Goal: Book appointment/travel/reservation

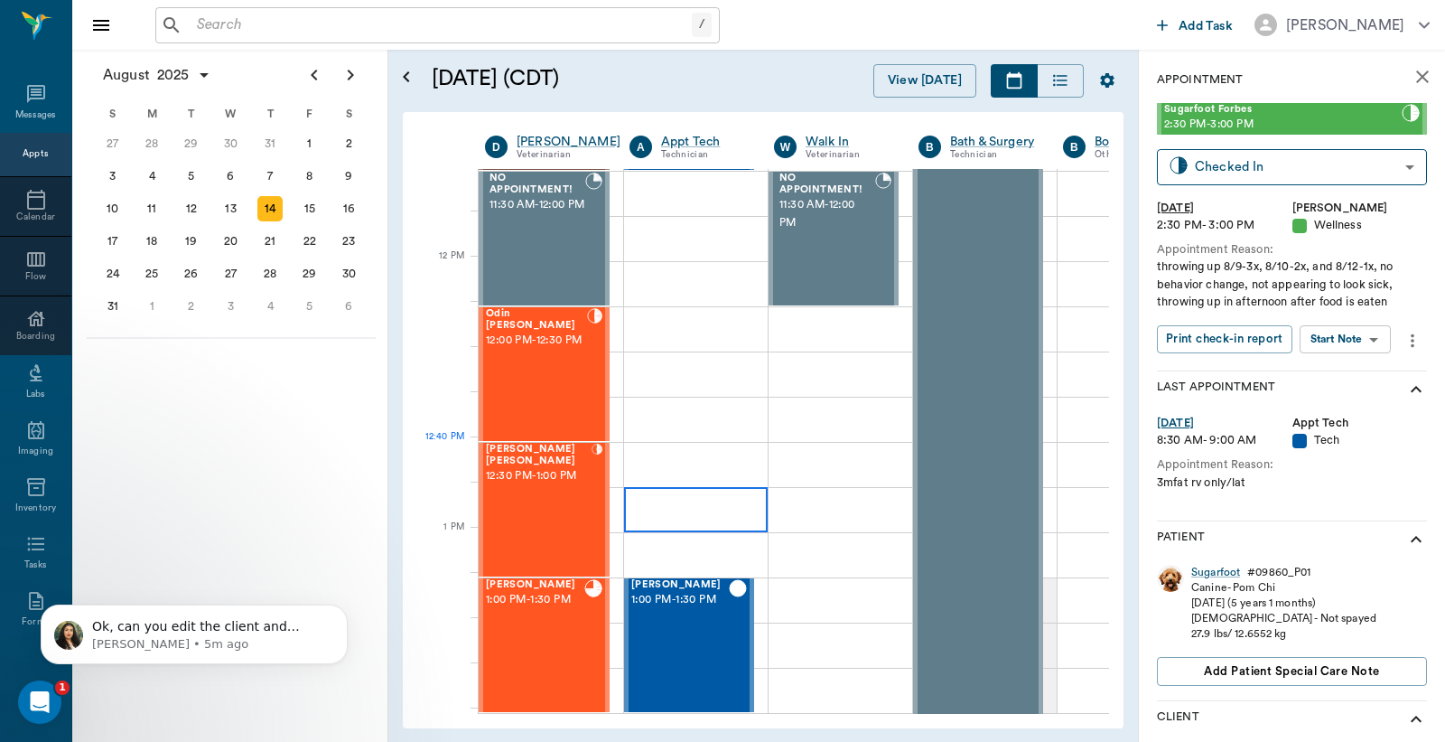
scroll to position [1088, 0]
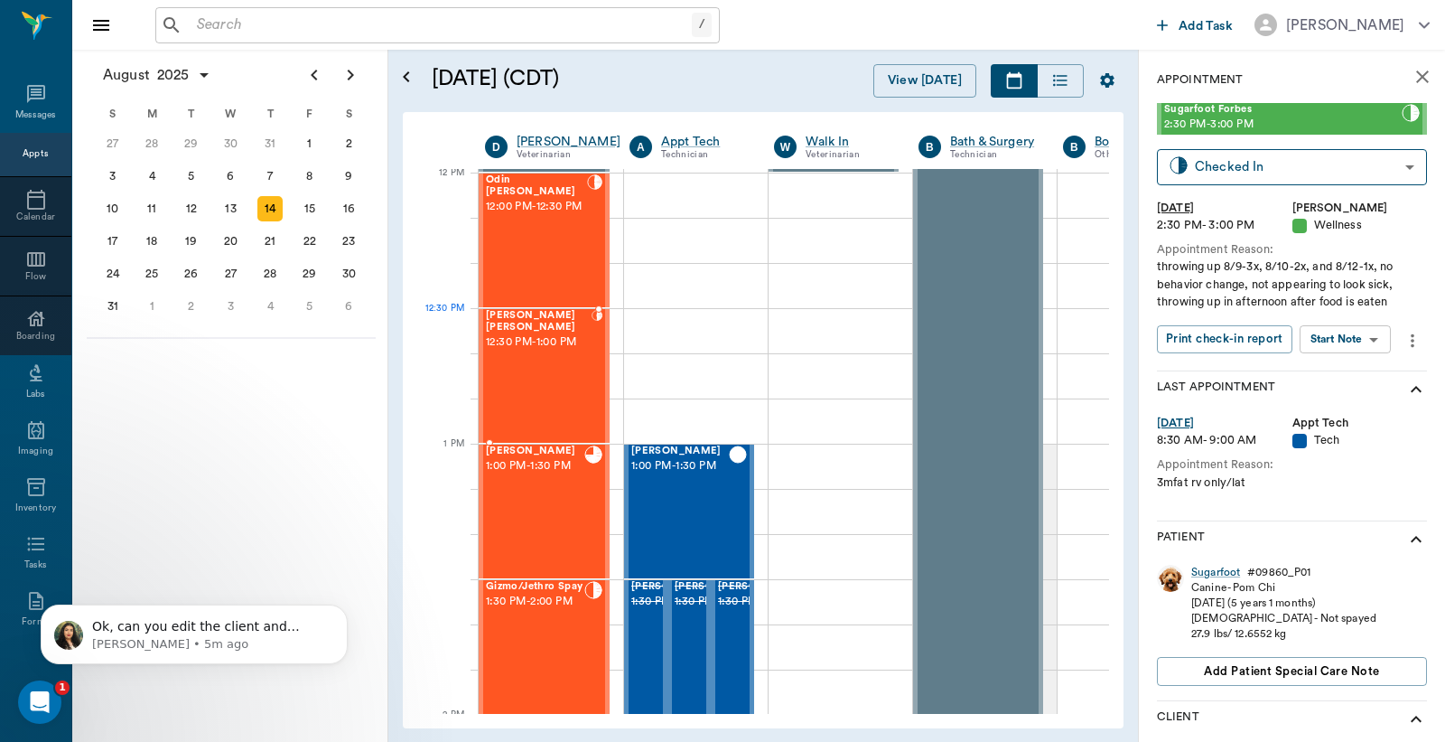
click at [554, 336] on span "12:30 PM - 1:00 PM" at bounding box center [539, 342] width 106 height 18
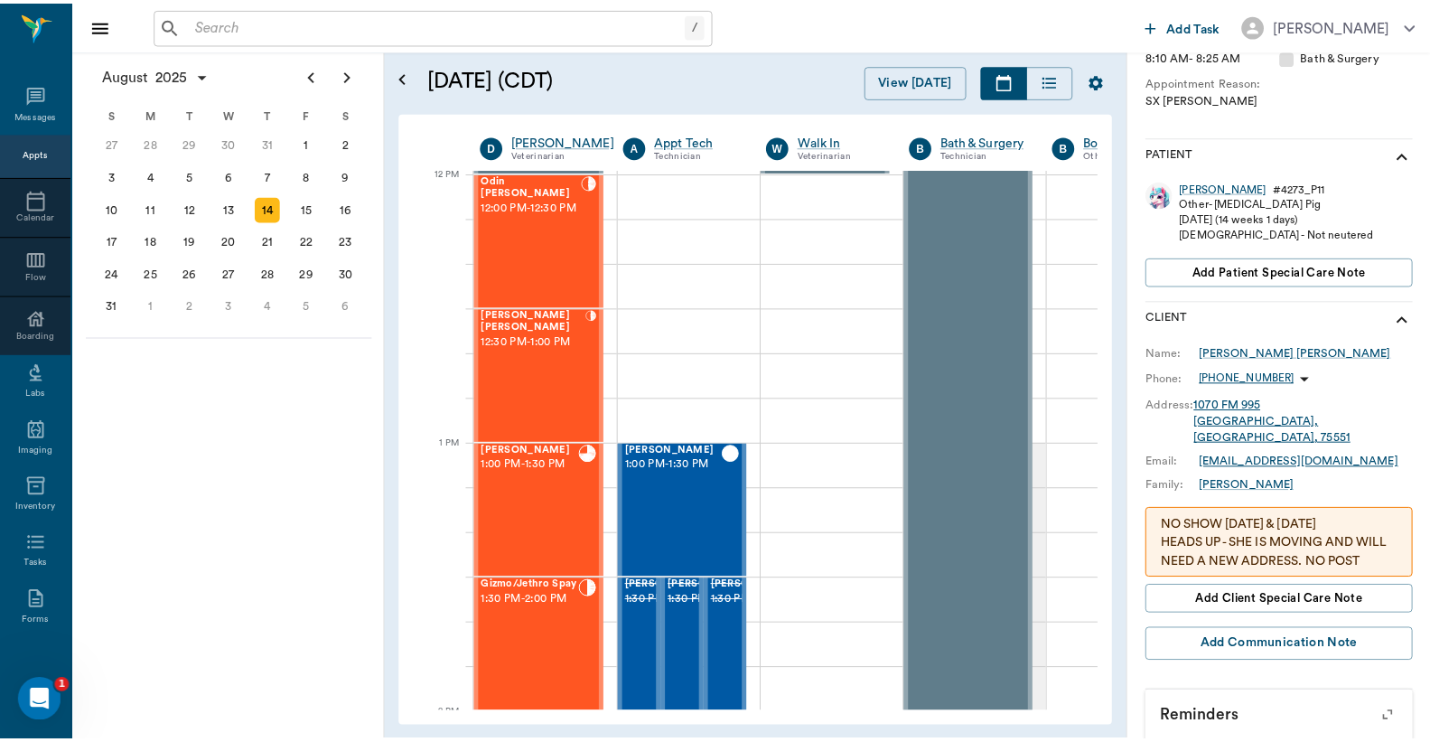
scroll to position [407, 0]
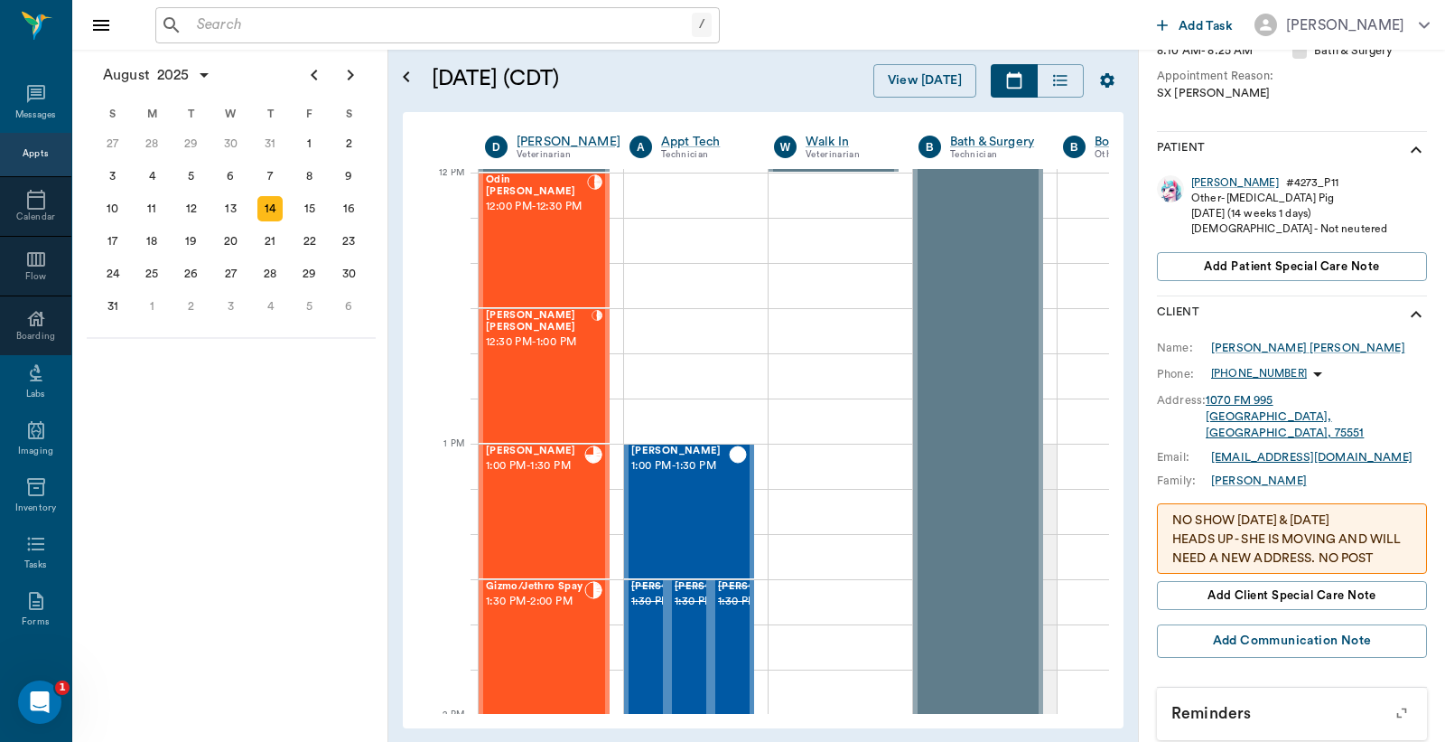
click at [1232, 173] on div "Kevin Bacon # 4273_P11 Other - Pot Belly Pig 05/07/2025 (14 weeks 1 days) Male …" at bounding box center [1292, 231] width 270 height 127
click at [1235, 184] on div "Kevin Bacon" at bounding box center [1236, 182] width 88 height 15
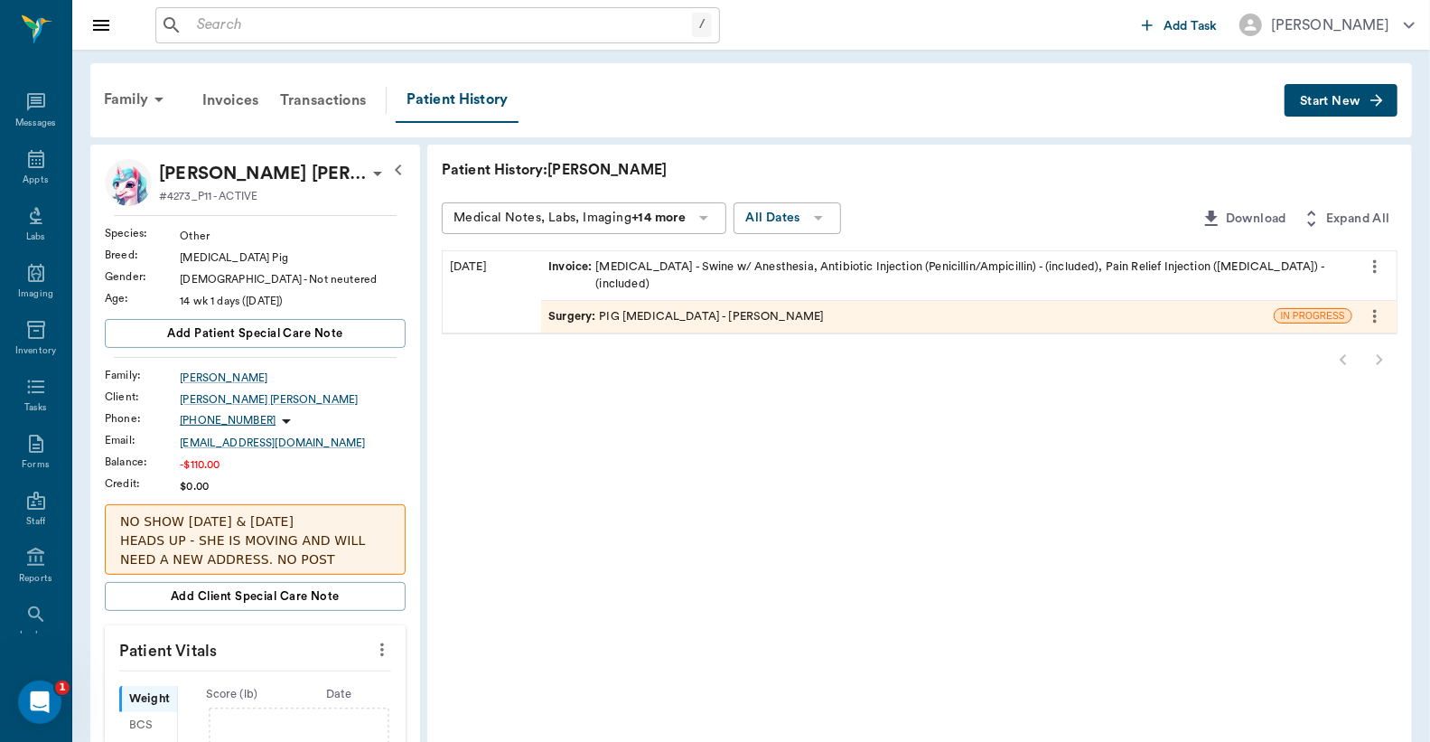
click at [760, 301] on div "Surgery : PIG CASTRATION - Dr. Bert Ellsworth" at bounding box center [907, 317] width 733 height 32
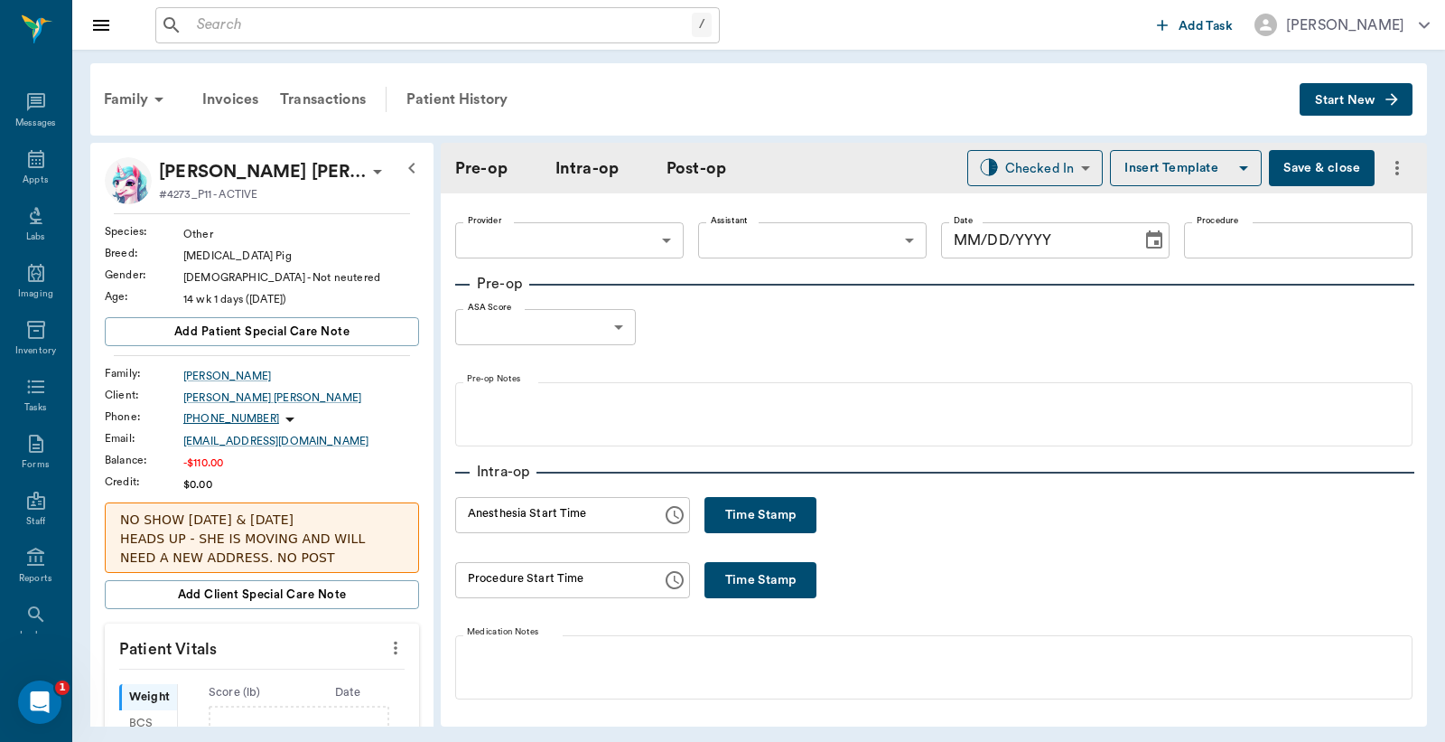
type input "63ec2f075fda476ae8351a4d"
type input "PIG CASTRATION"
type input "1"
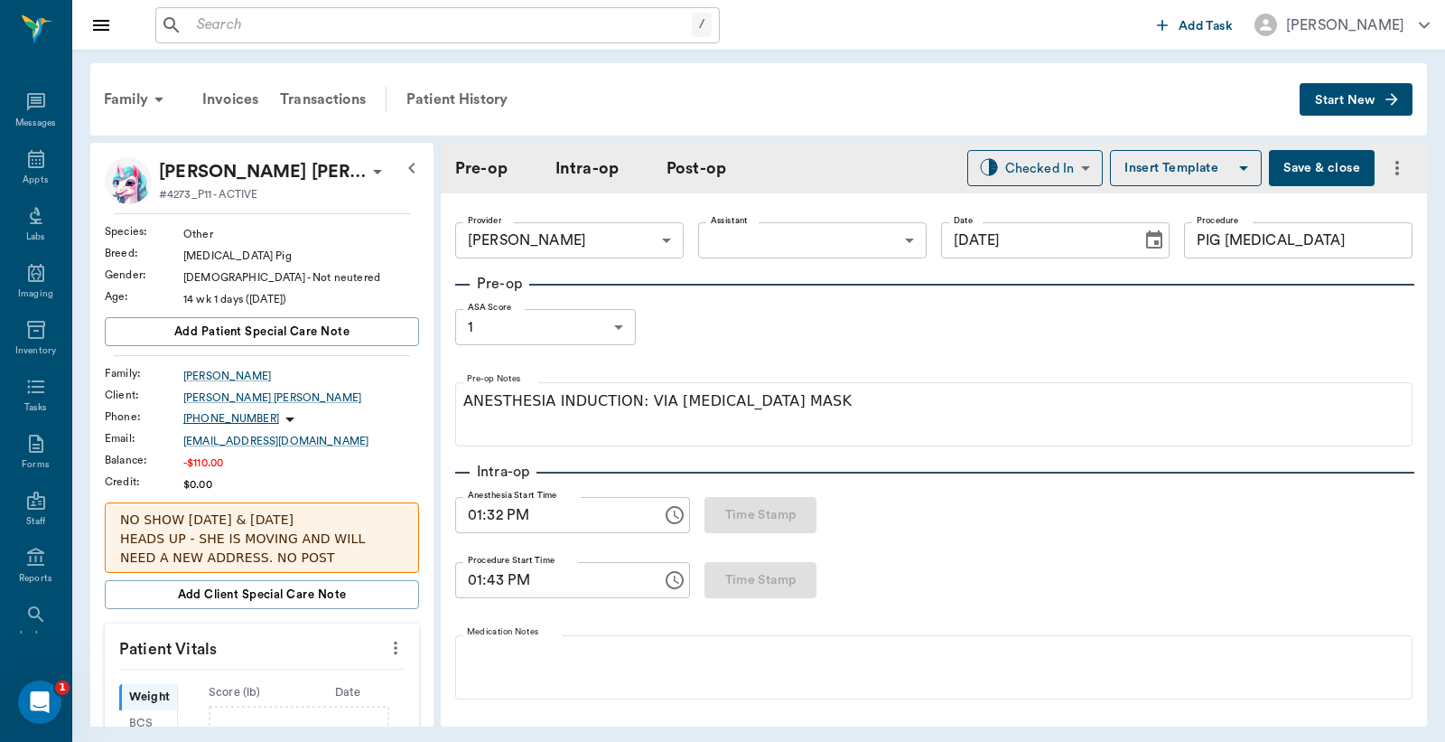
type input "[DATE]"
type input "01:32 PM"
type input "01:43 PM"
drag, startPoint x: 341, startPoint y: 97, endPoint x: 1078, endPoint y: 199, distance: 743.3
click at [341, 96] on div "Transactions" at bounding box center [323, 99] width 108 height 43
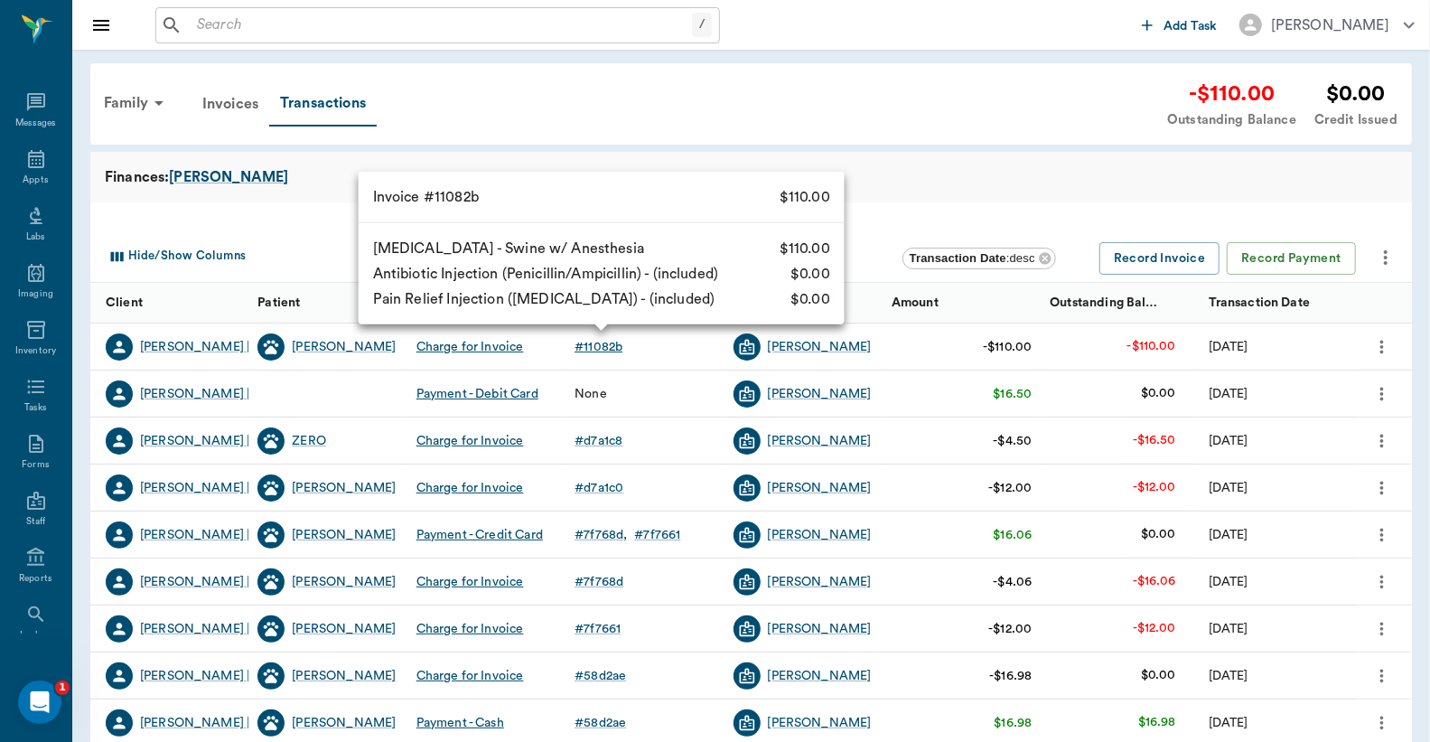
click at [609, 338] on div "# 11082b" at bounding box center [599, 347] width 48 height 18
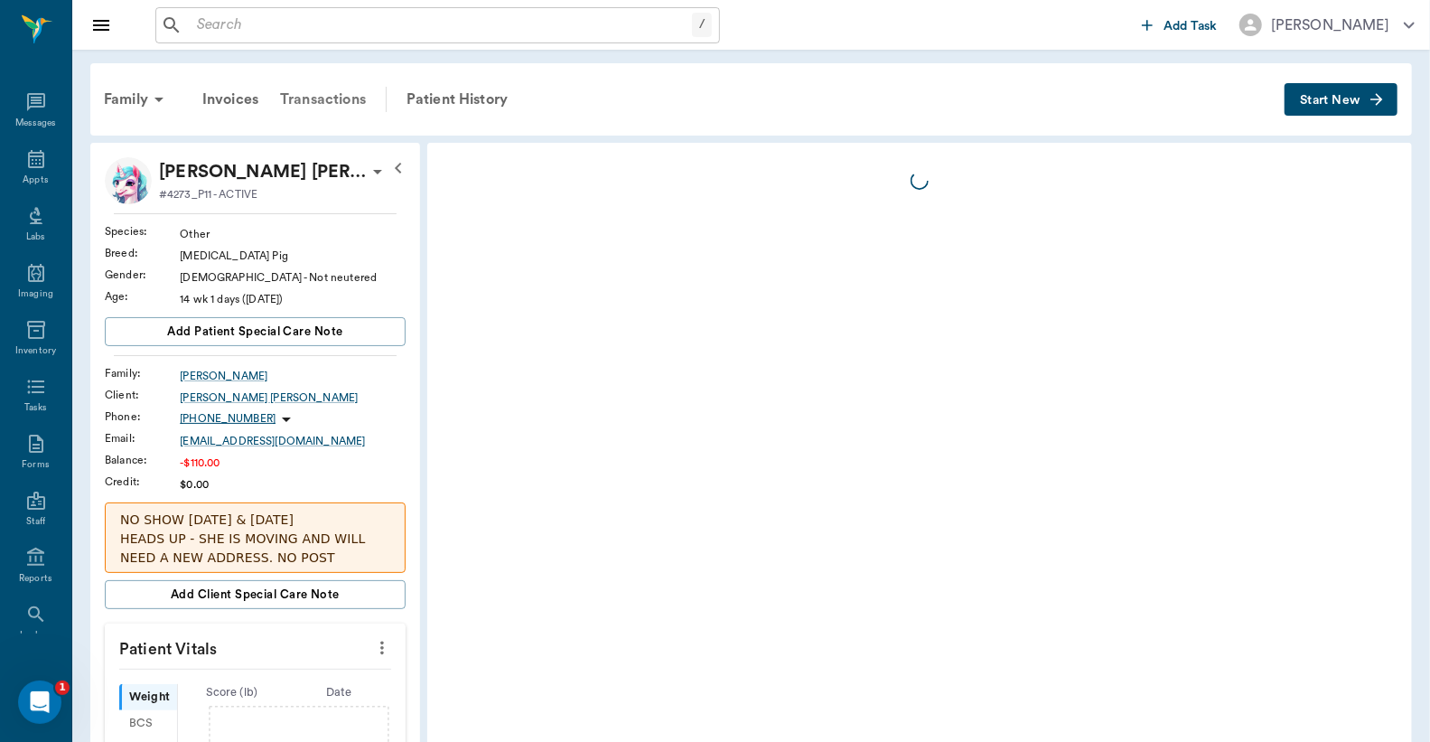
click at [329, 96] on div "Transactions" at bounding box center [323, 99] width 108 height 43
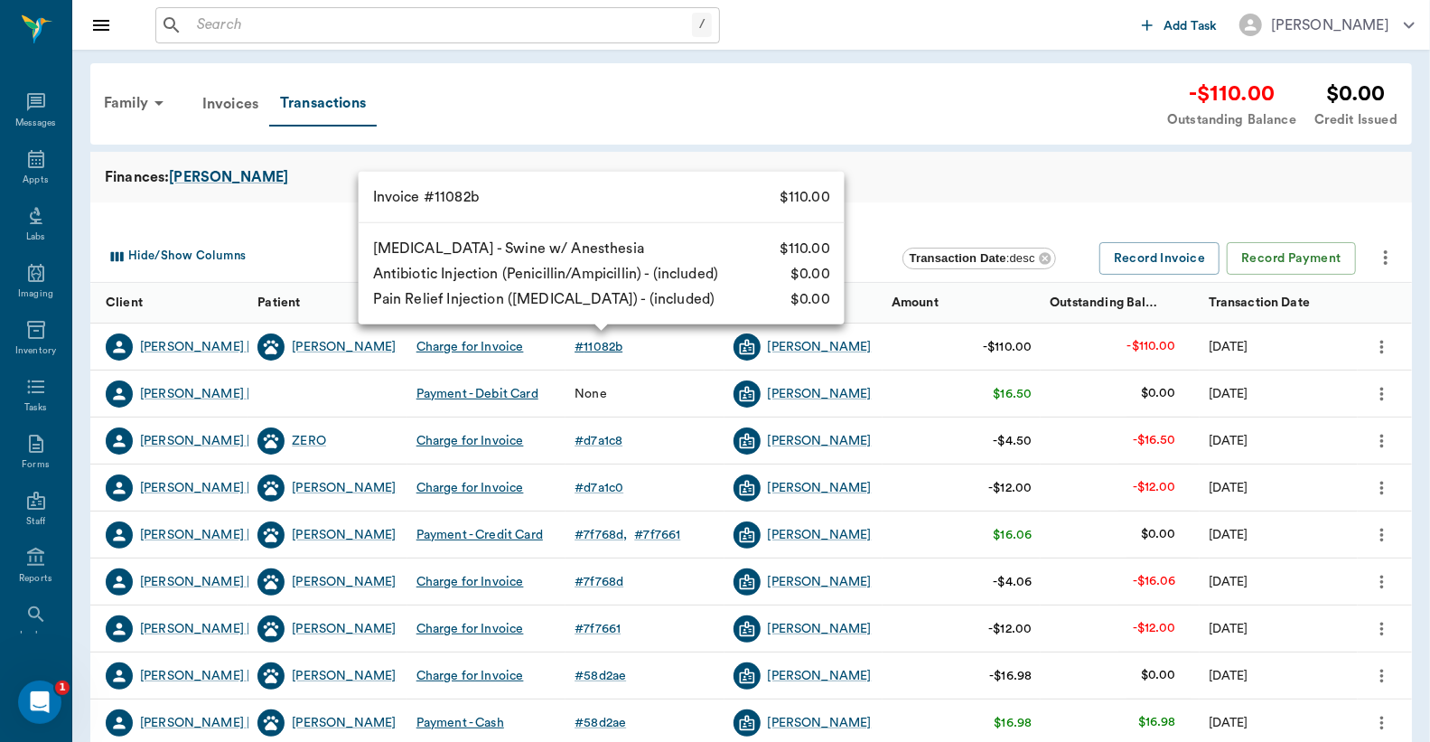
click at [619, 346] on div "# 11082b" at bounding box center [599, 347] width 48 height 18
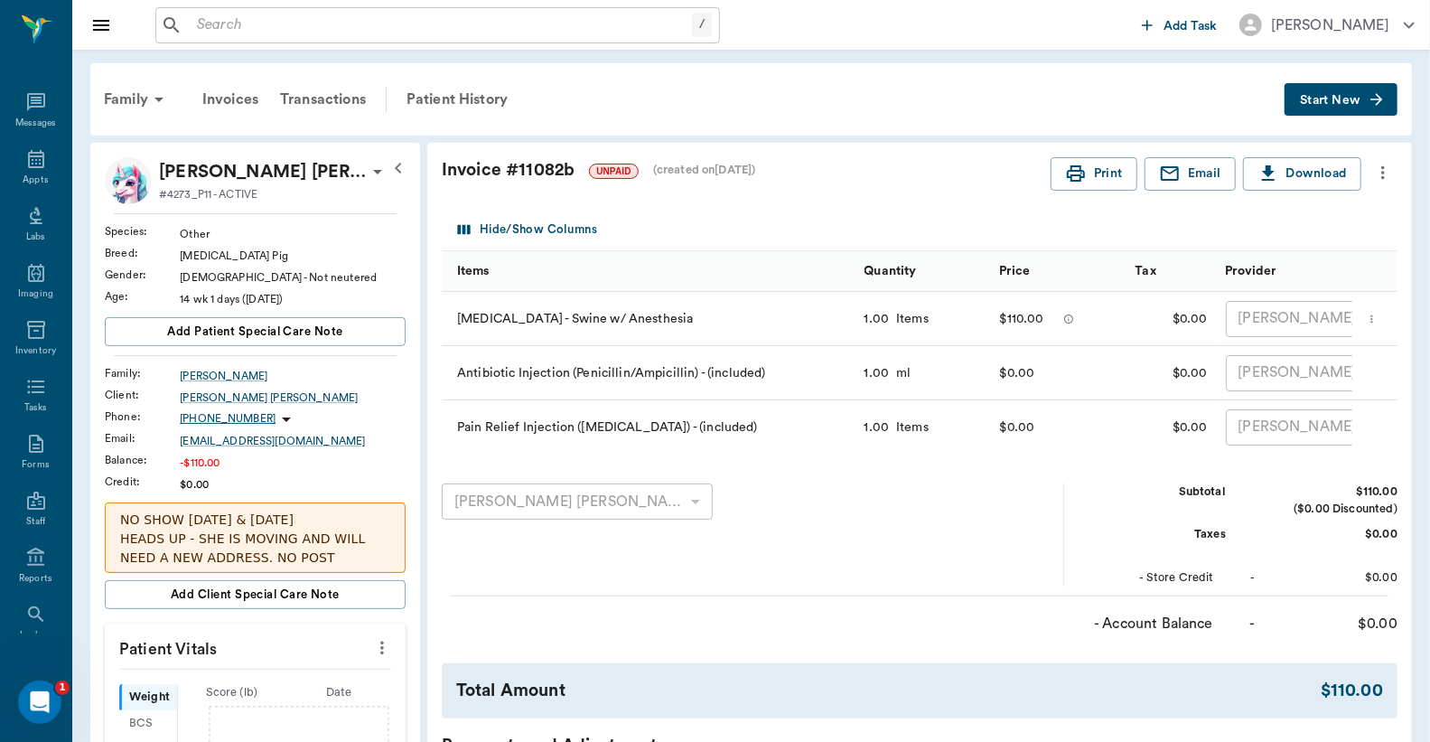
scroll to position [531, 0]
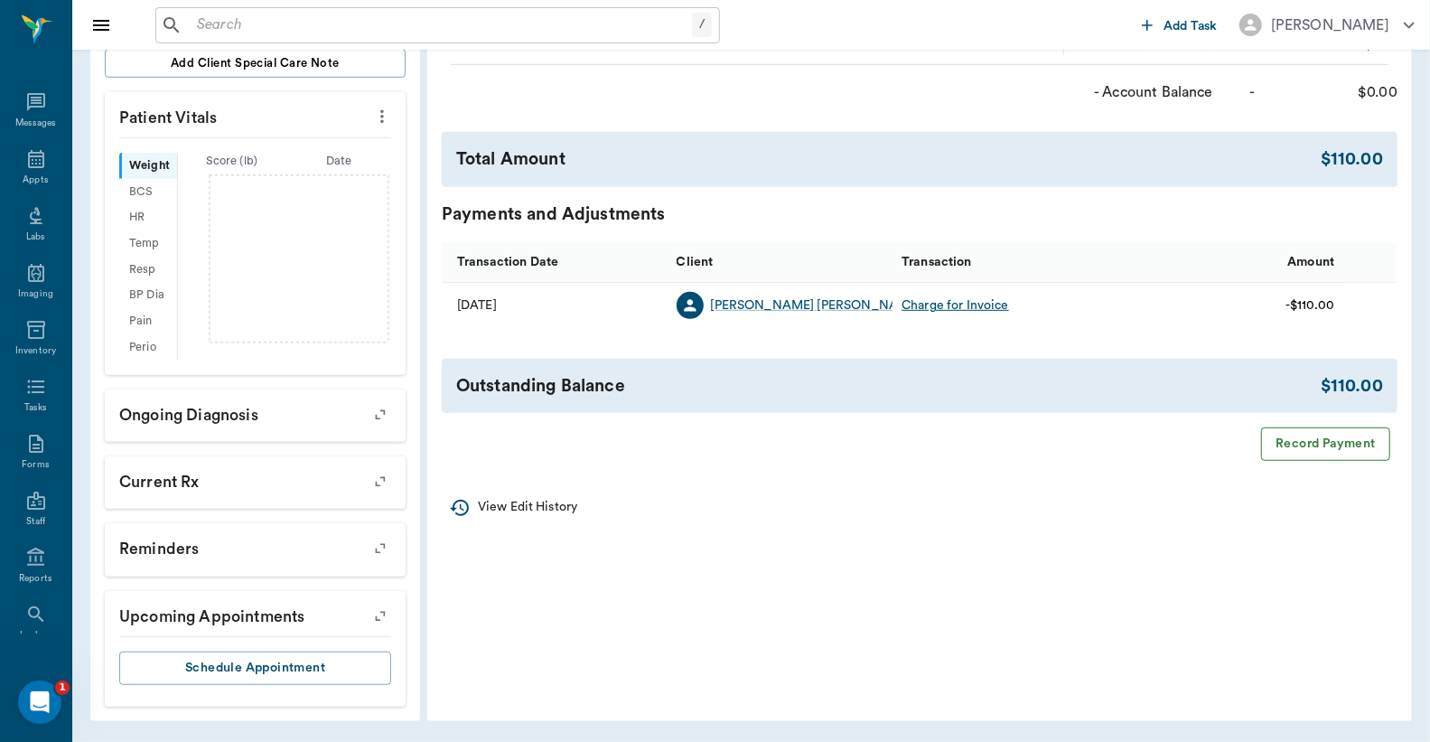
click at [1315, 461] on button "Record Payment" at bounding box center [1325, 443] width 129 height 33
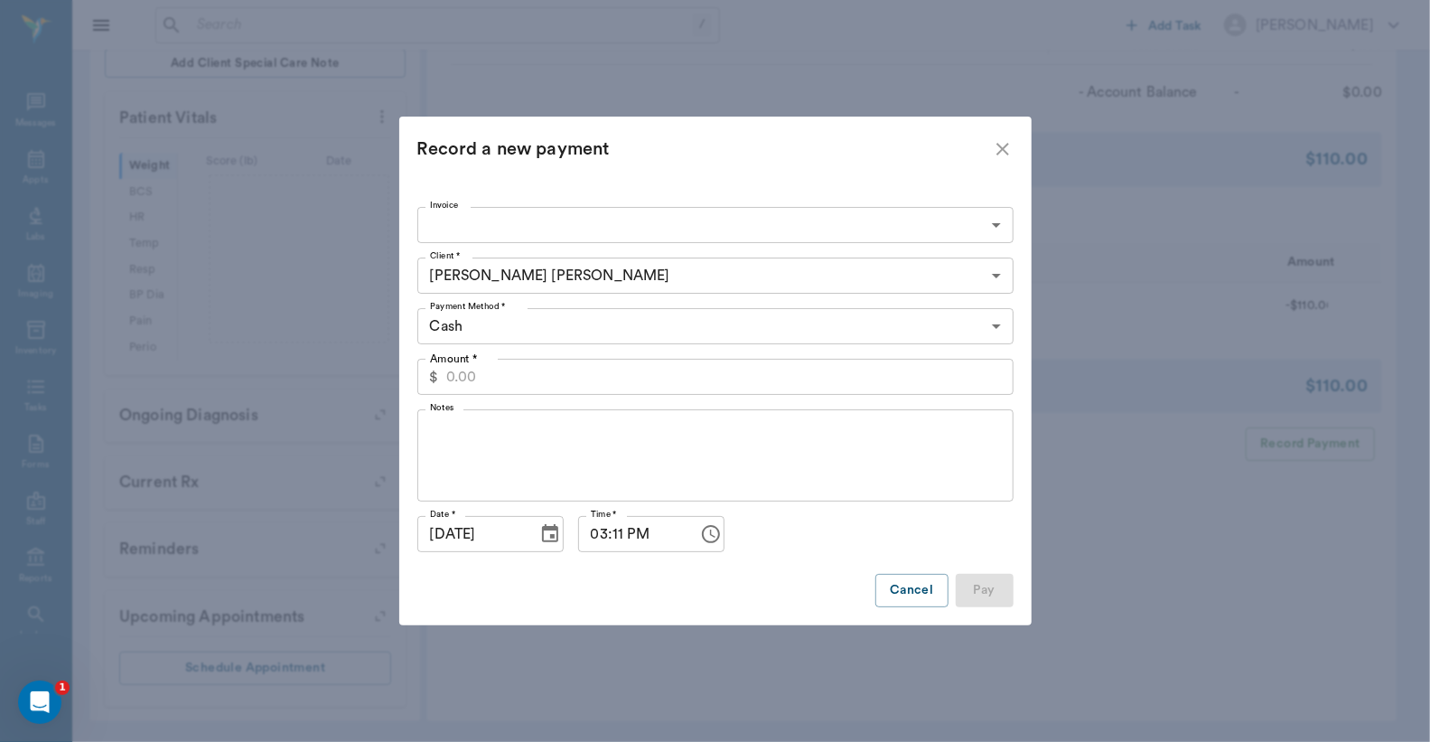
type input "689e2b52ed37b777db11082b"
type input "110.00"
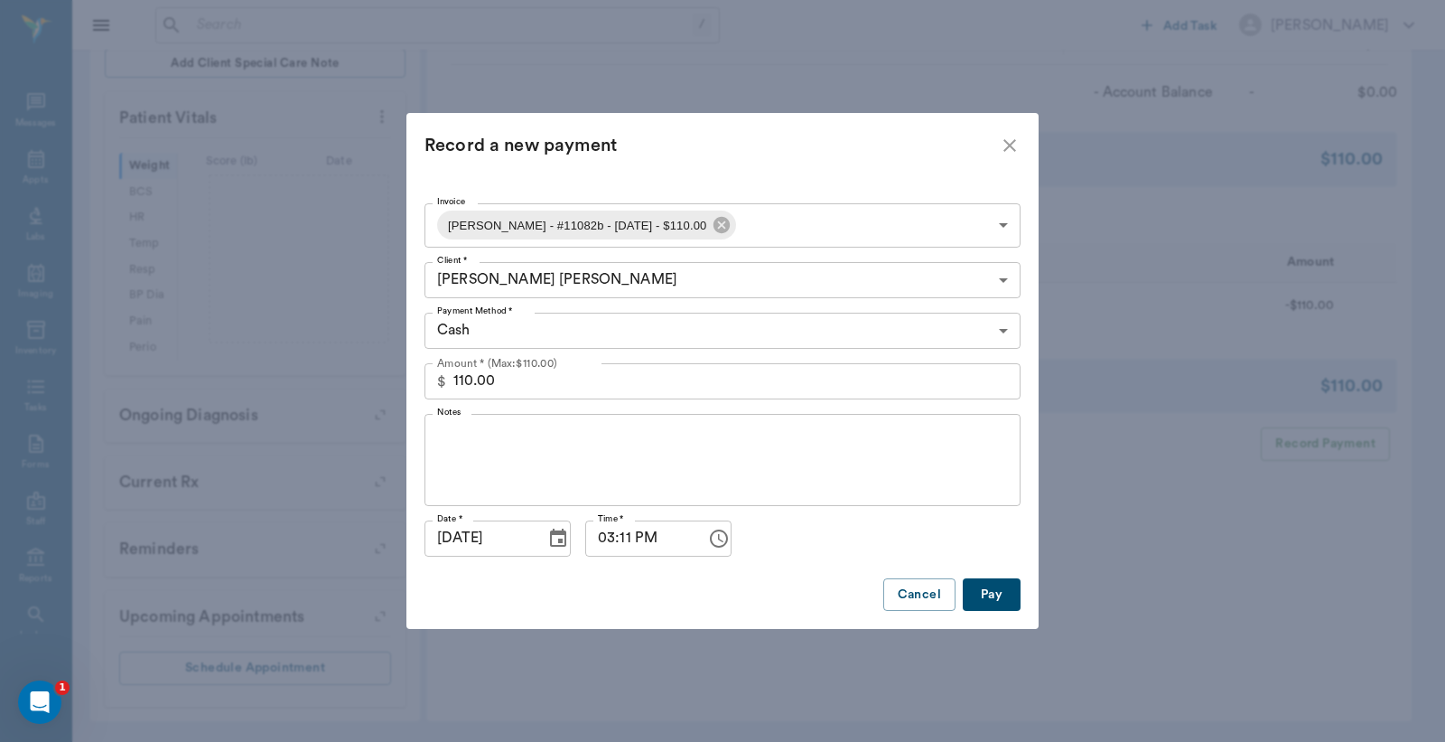
click at [999, 594] on button "Pay" at bounding box center [992, 594] width 58 height 33
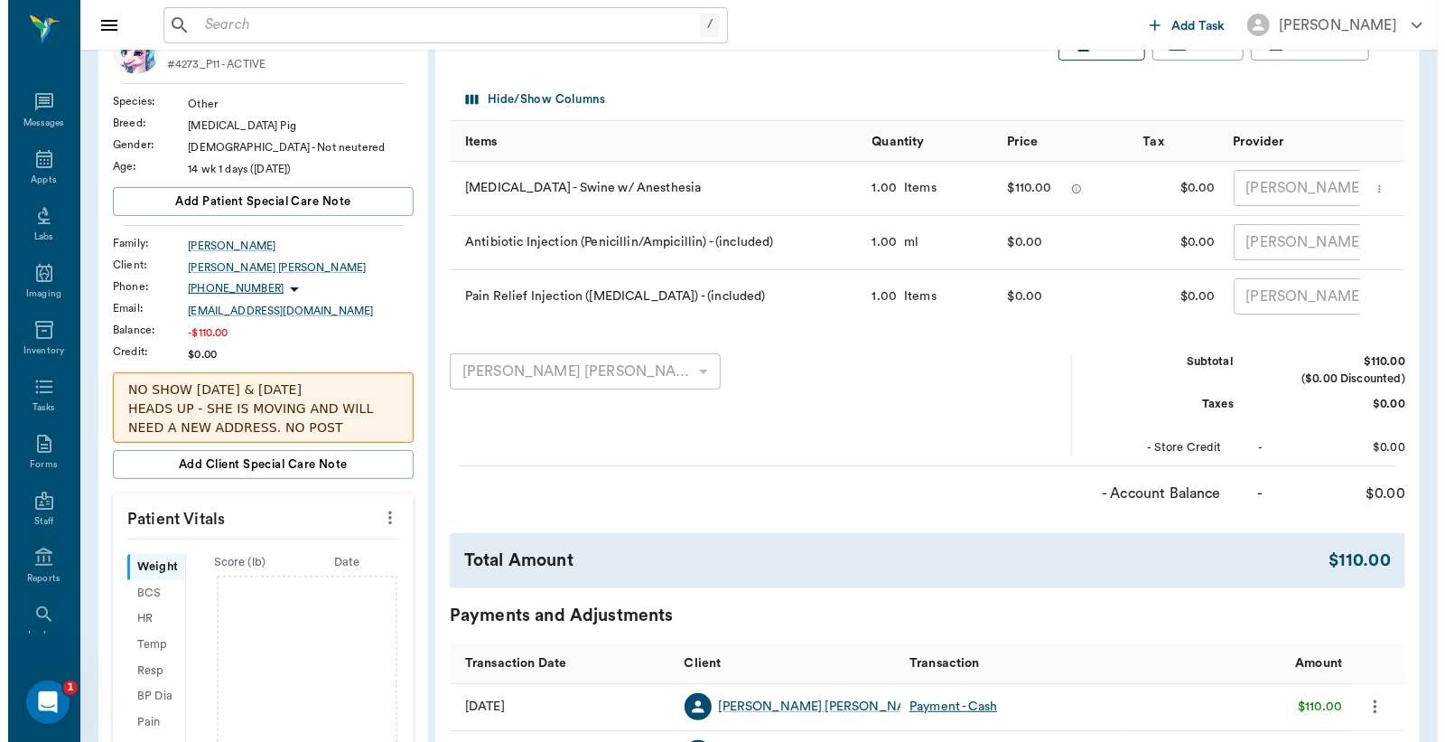
scroll to position [0, 0]
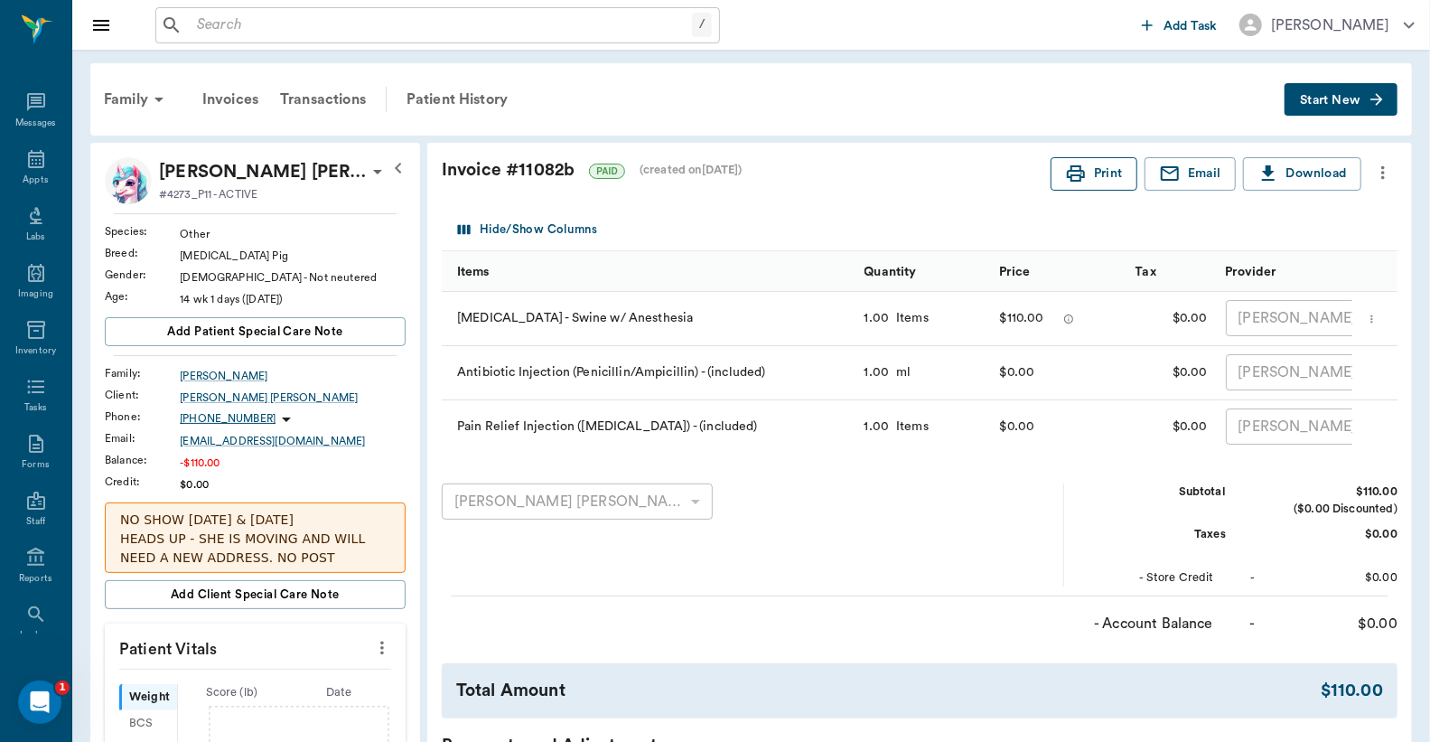
click at [1072, 157] on button "Print" at bounding box center [1094, 173] width 87 height 33
click at [28, 154] on icon at bounding box center [36, 159] width 22 height 22
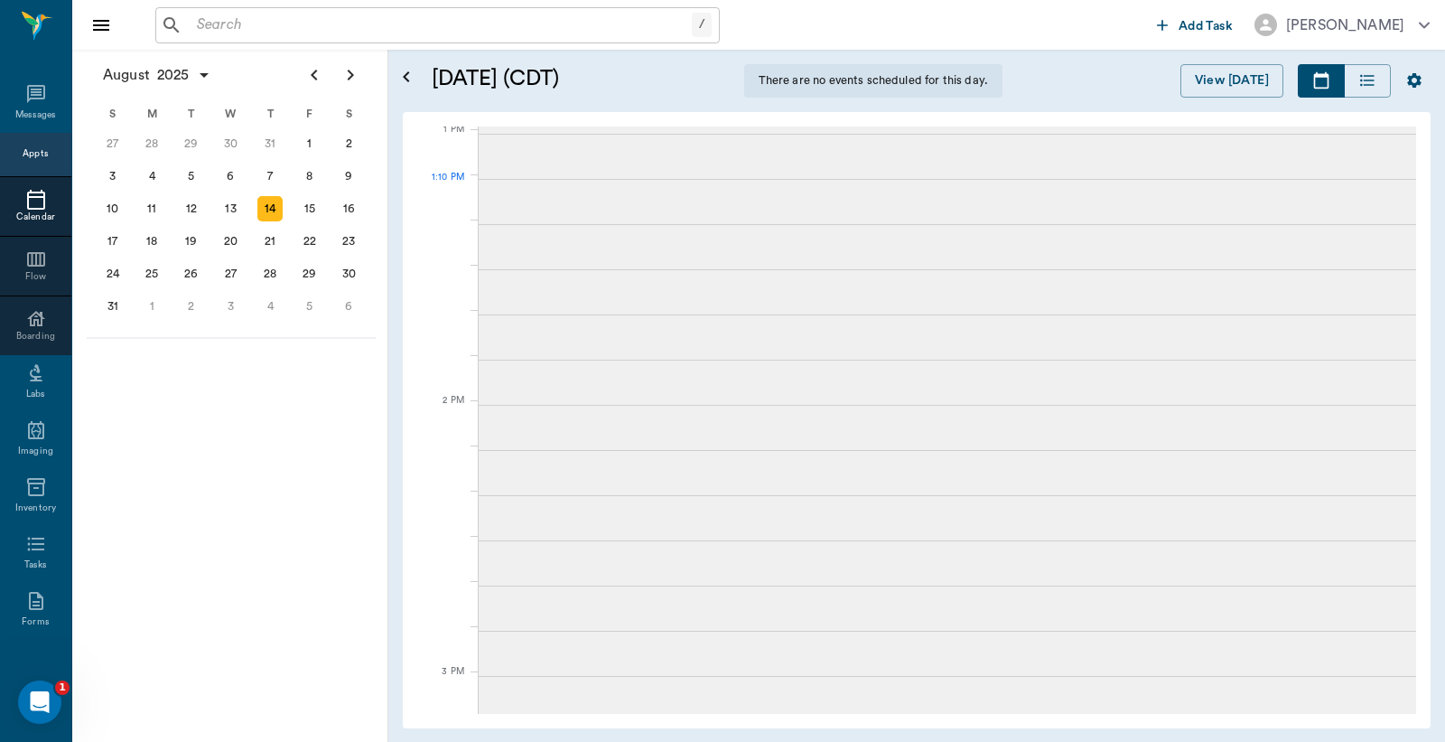
scroll to position [1359, 0]
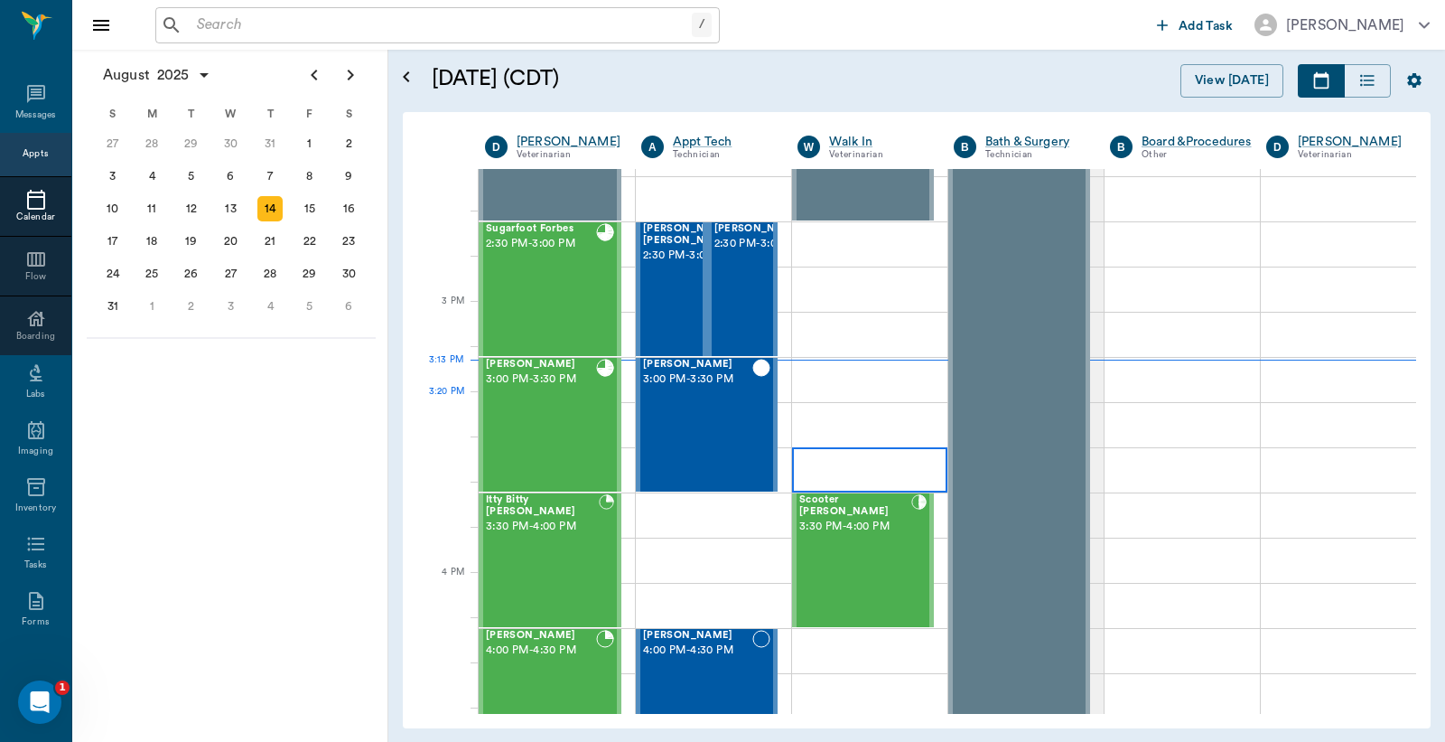
scroll to position [1632, 0]
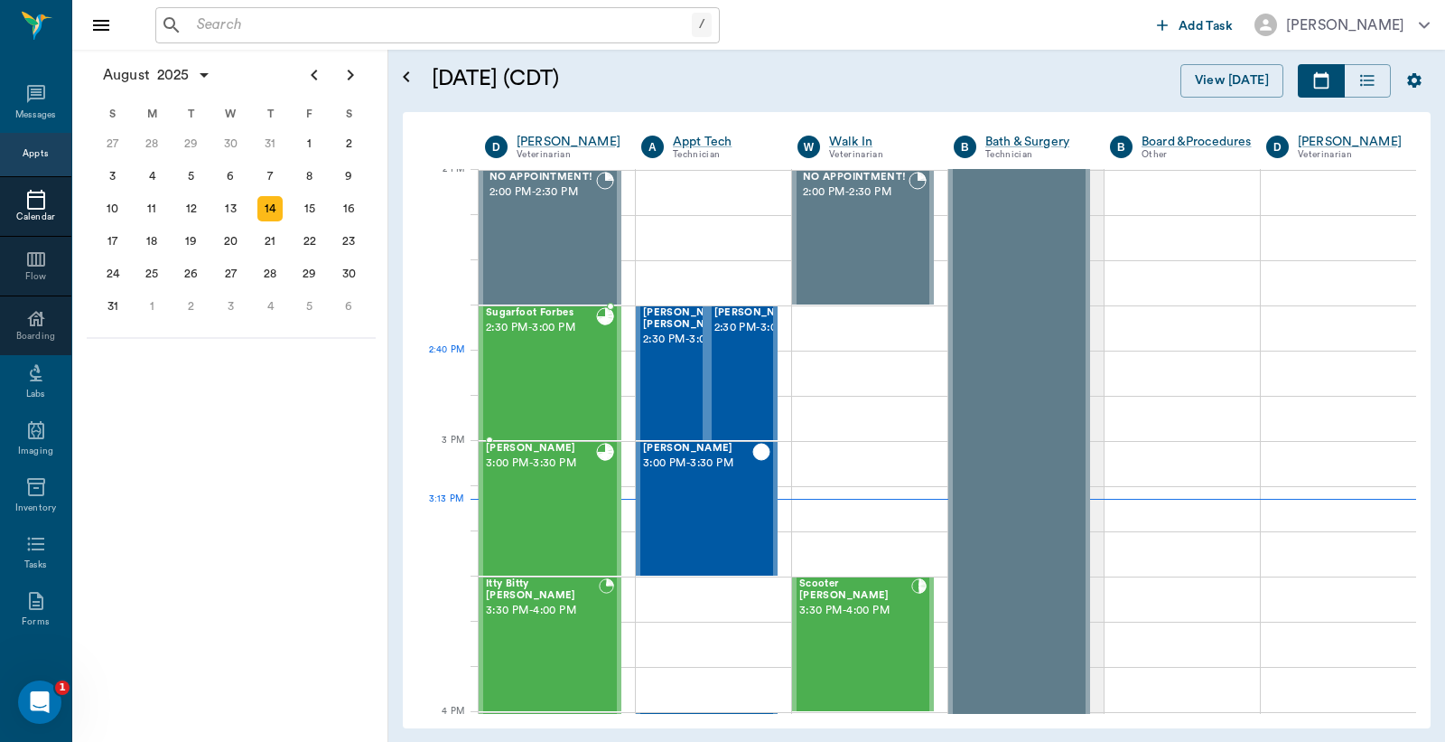
click at [567, 376] on div "Sugarfoot Forbes 2:30 PM - 3:00 PM" at bounding box center [541, 373] width 110 height 132
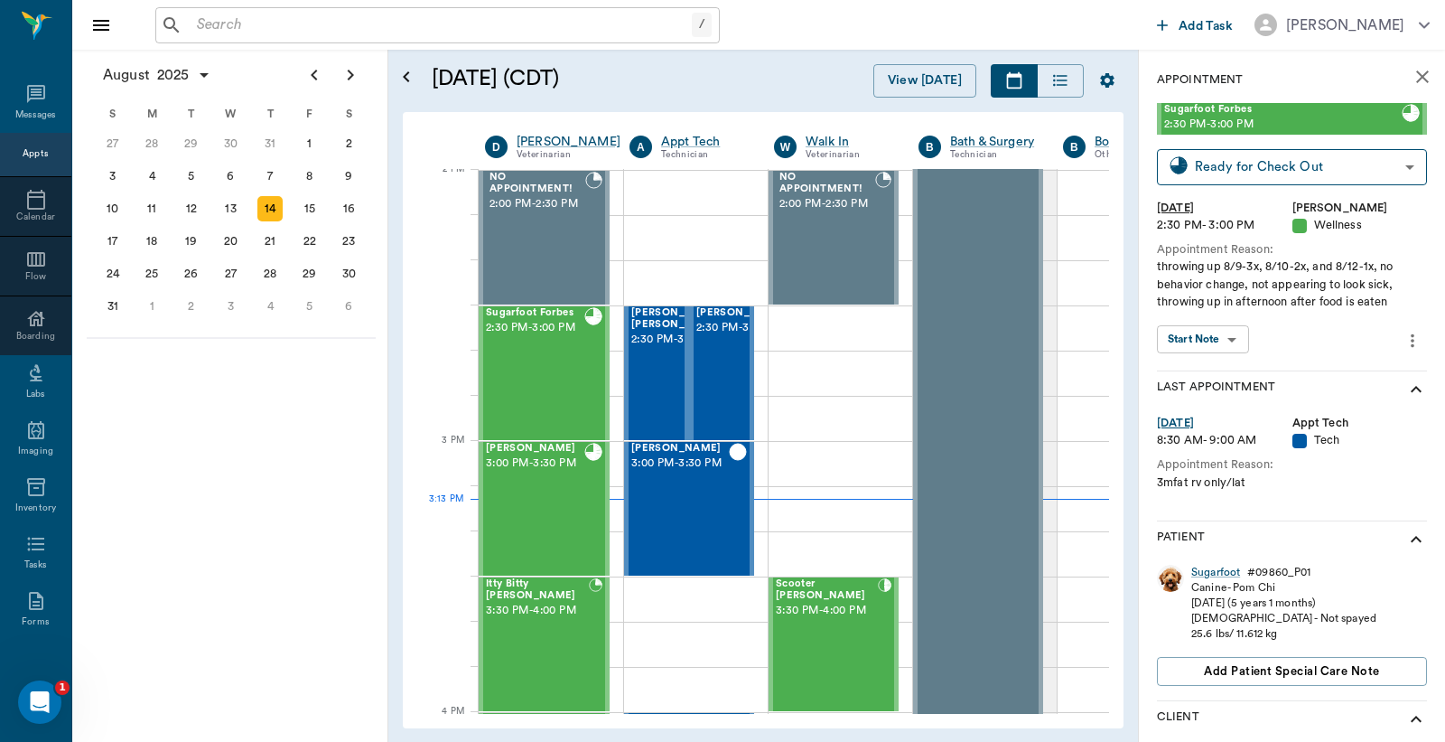
scroll to position [267, 0]
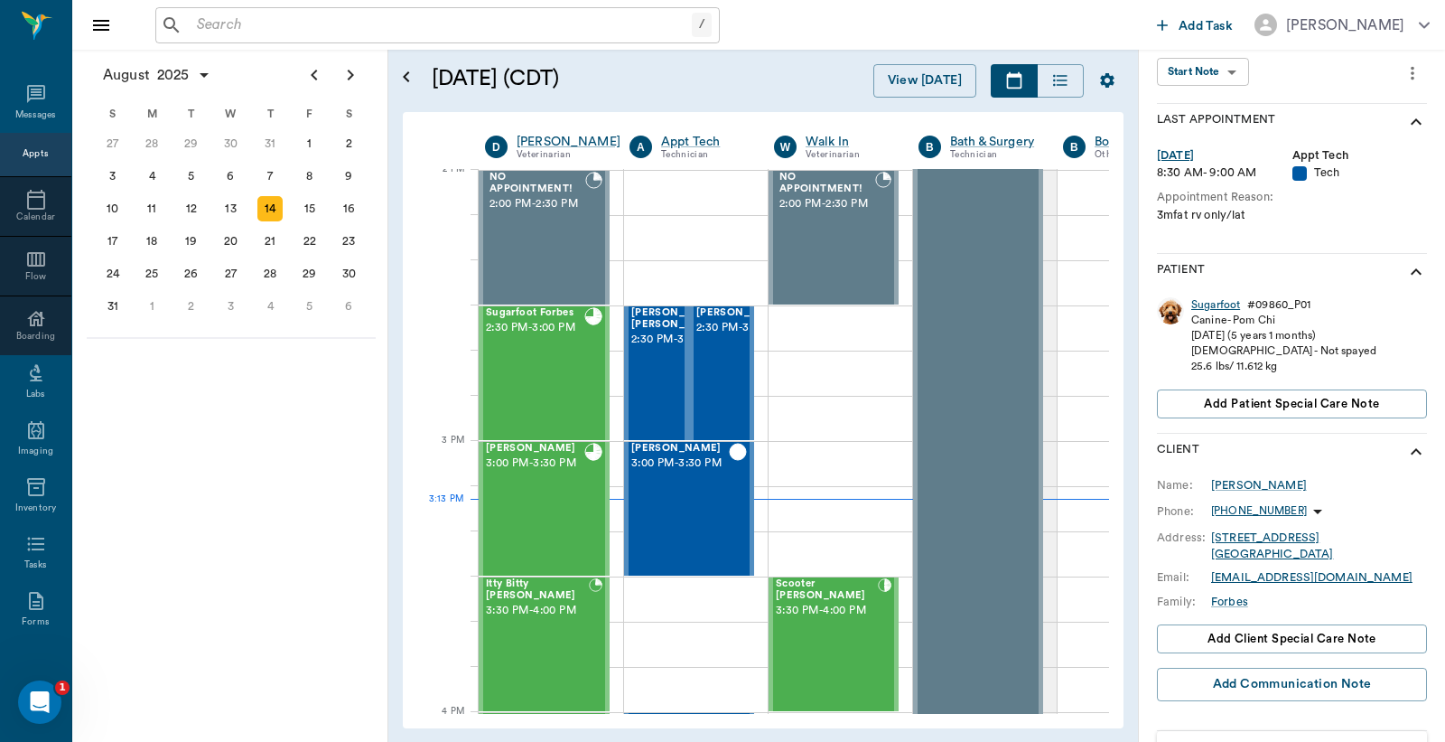
click at [1202, 300] on div "Sugarfoot" at bounding box center [1216, 304] width 49 height 15
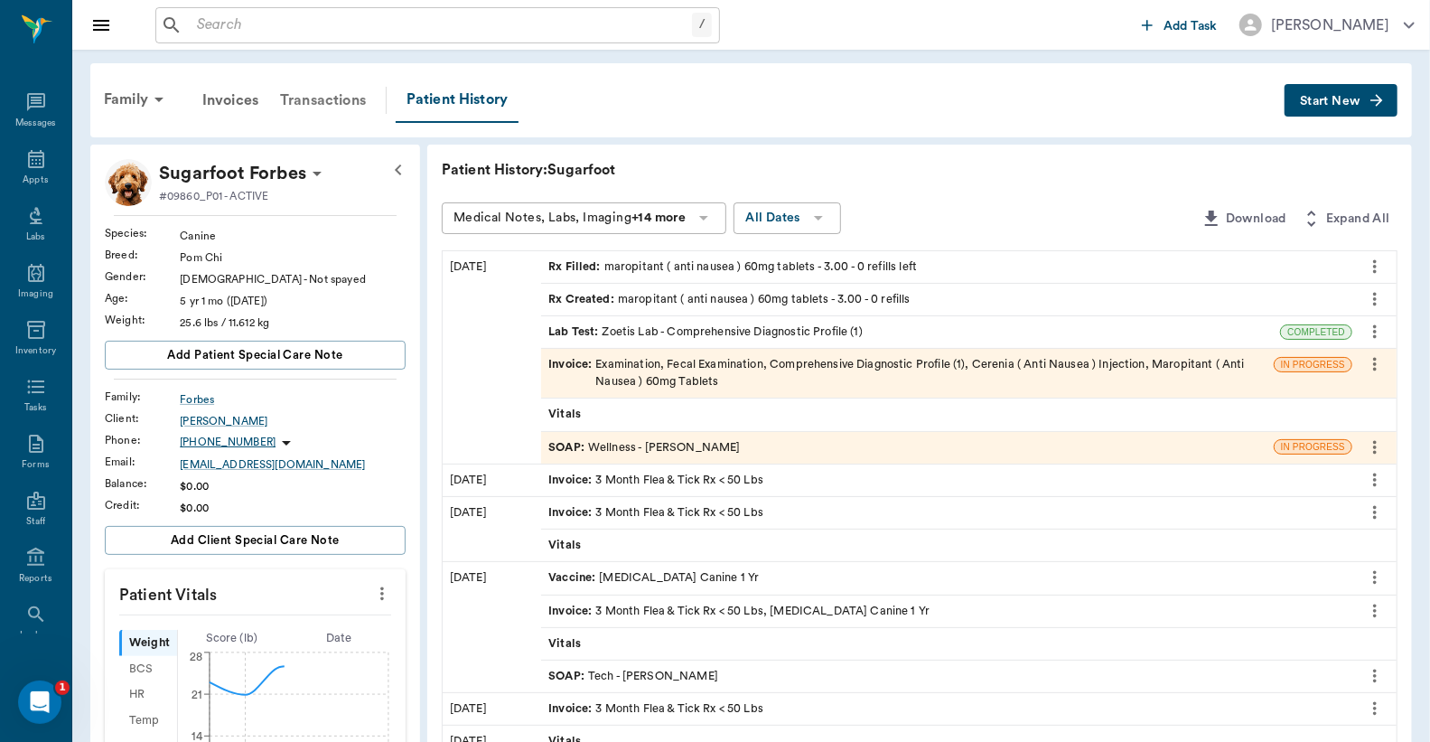
click at [344, 101] on div "Transactions" at bounding box center [323, 100] width 108 height 43
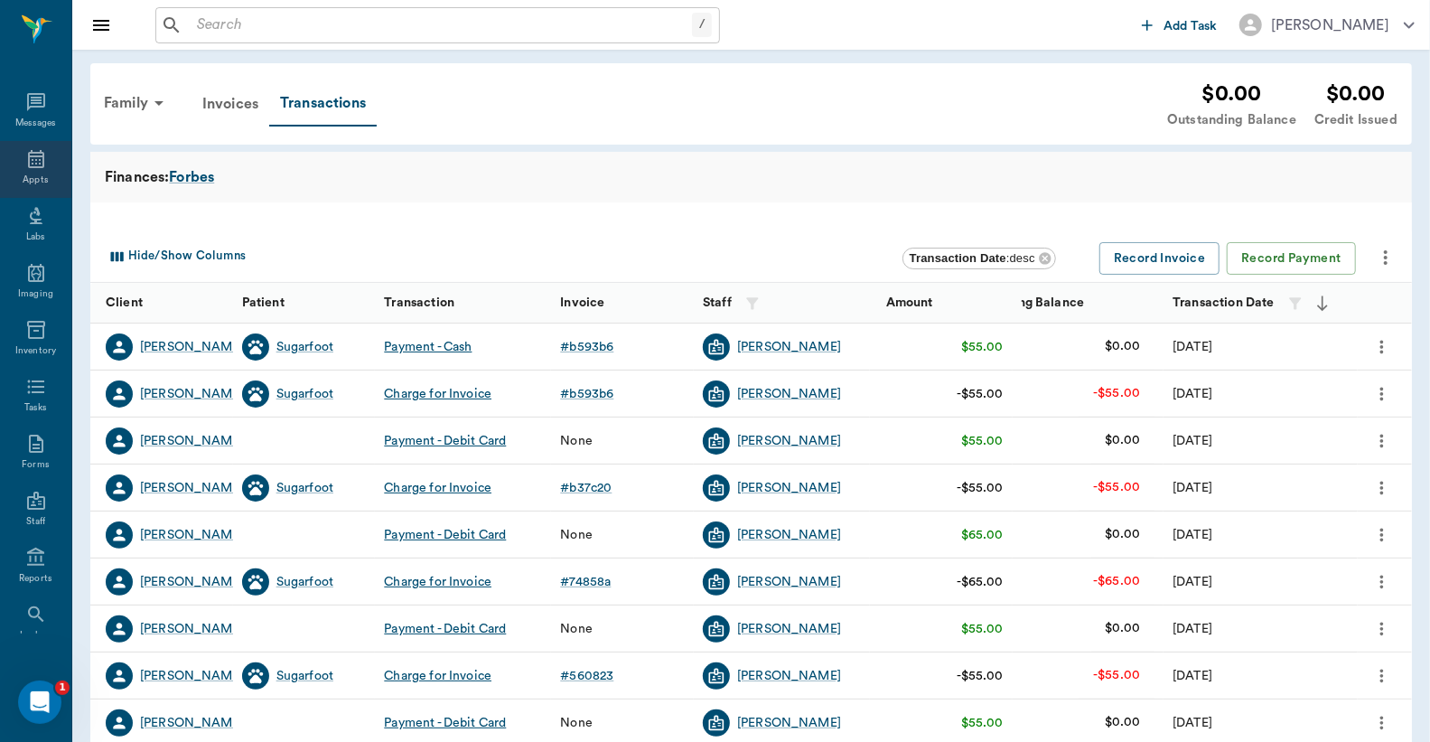
drag, startPoint x: 10, startPoint y: 154, endPoint x: 21, endPoint y: 154, distance: 10.8
click at [11, 154] on div "Appts" at bounding box center [35, 169] width 71 height 57
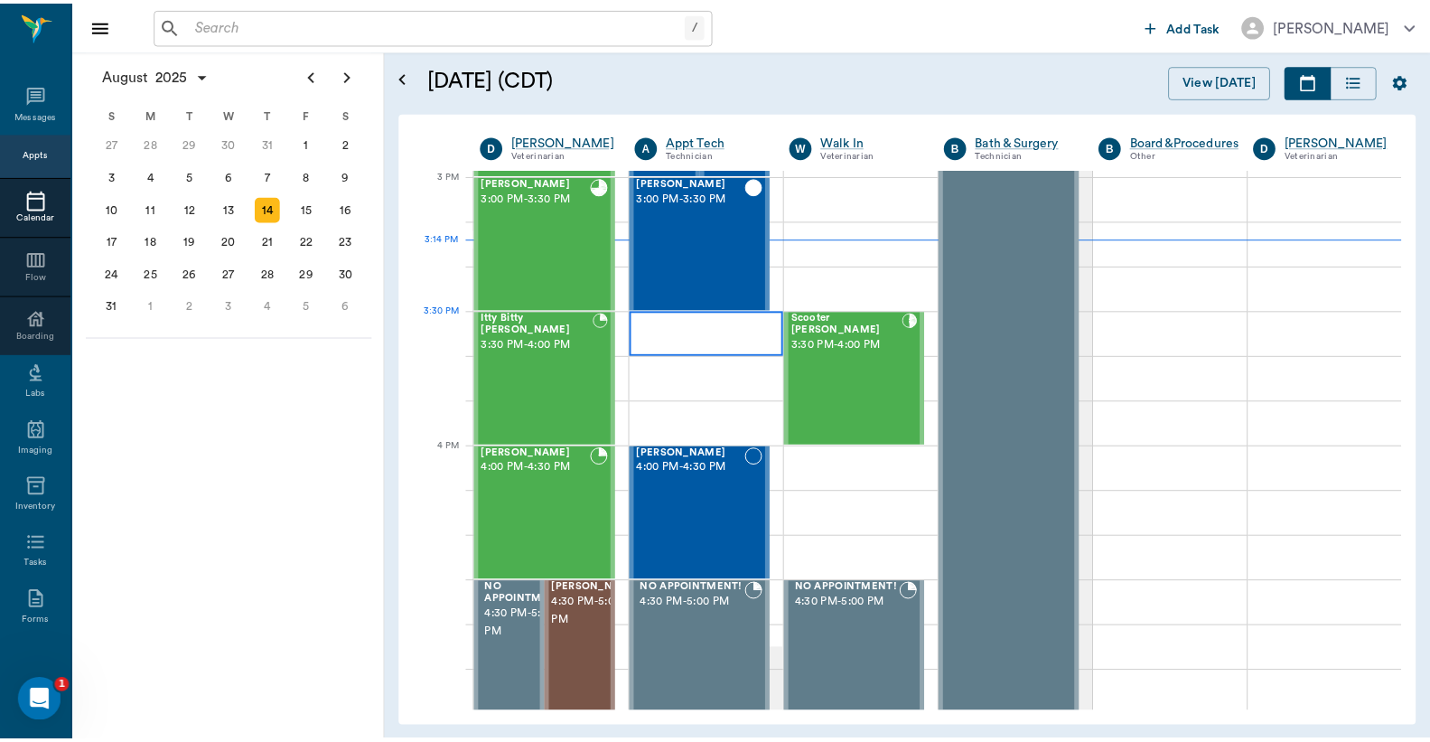
scroll to position [1764, 0]
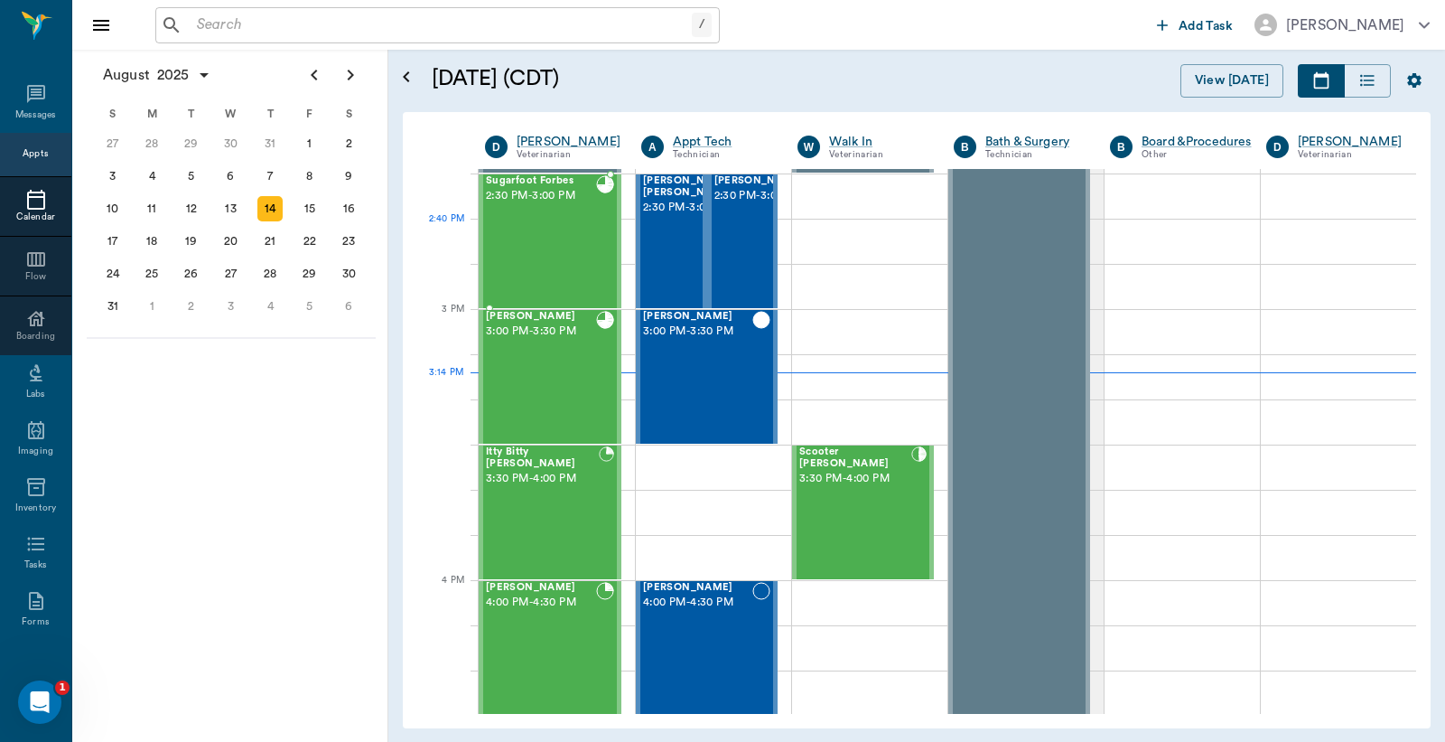
click at [547, 235] on div "Sugarfoot Forbes 2:30 PM - 3:00 PM" at bounding box center [541, 241] width 110 height 132
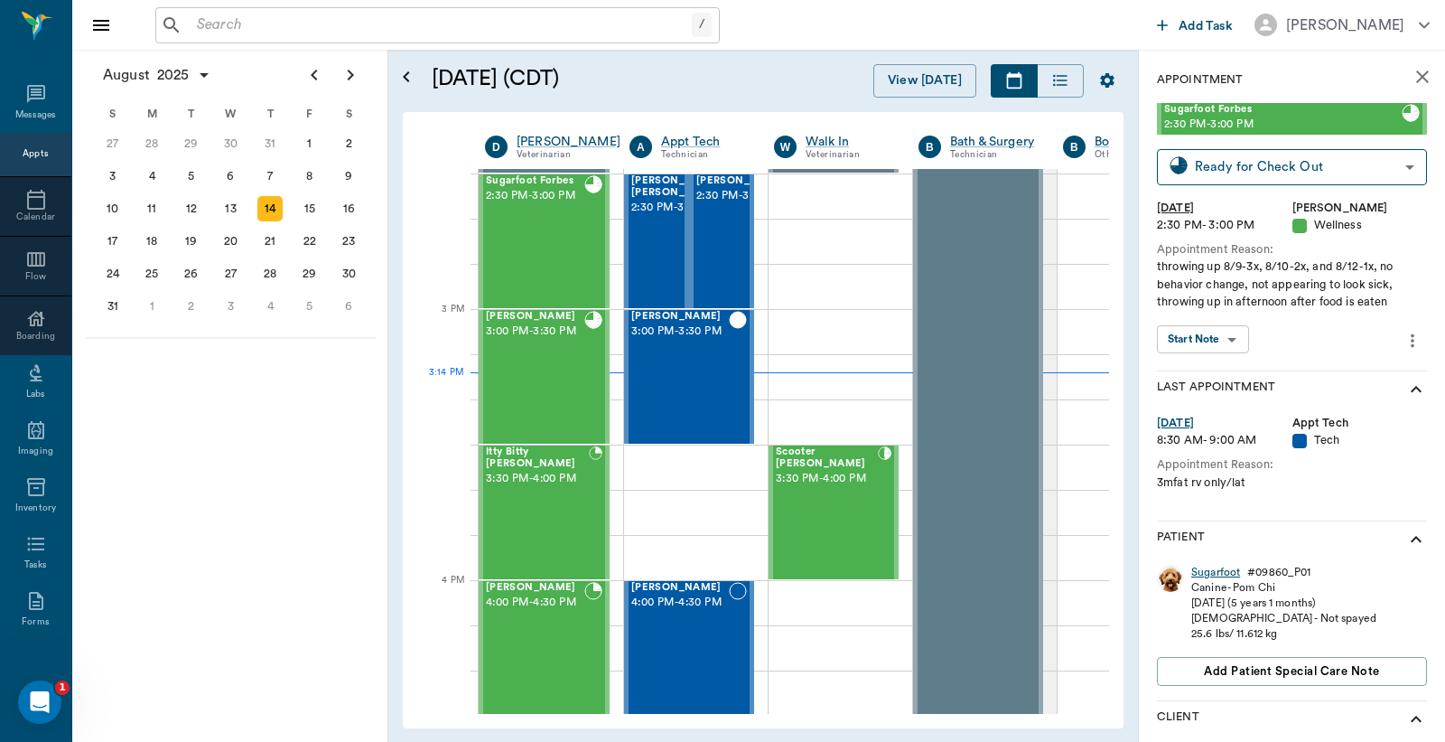
click at [1225, 569] on div "Sugarfoot" at bounding box center [1216, 572] width 49 height 15
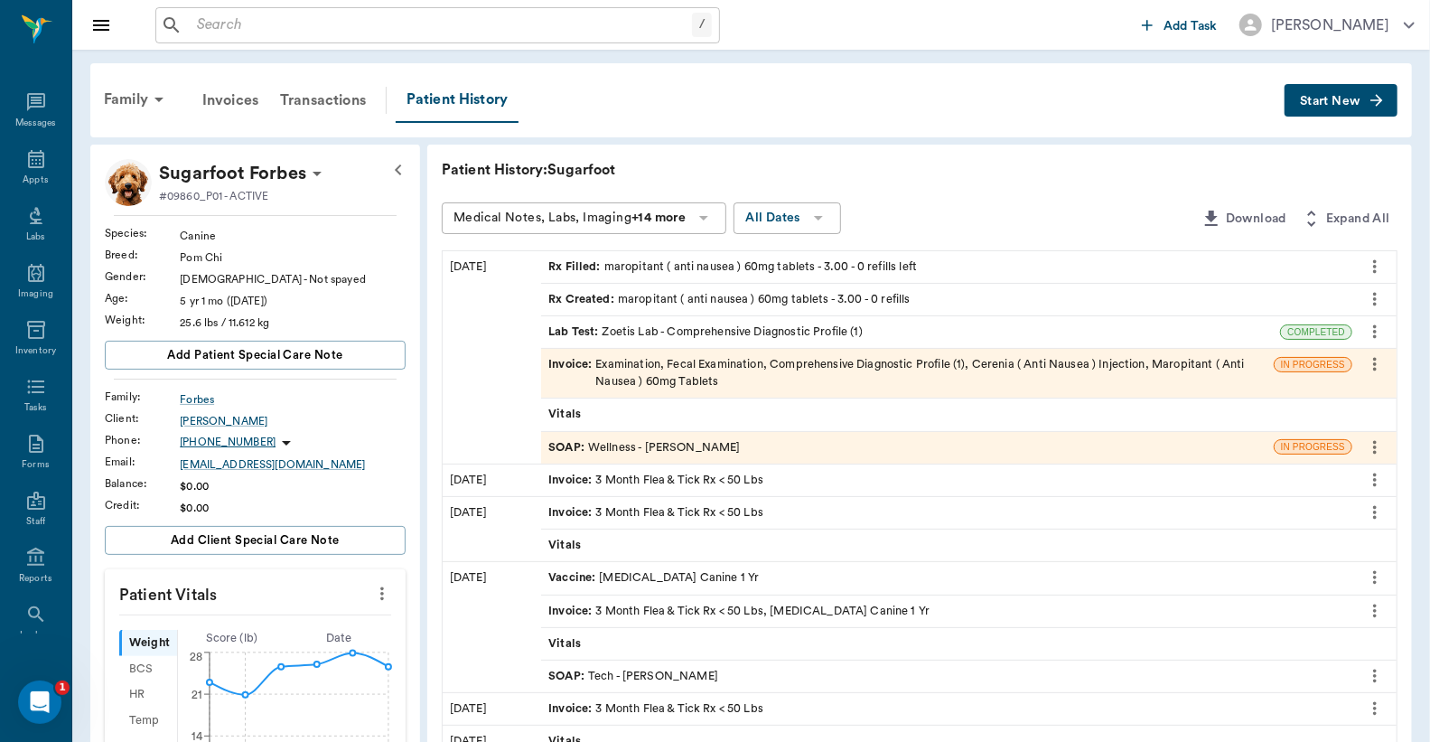
click at [696, 368] on div "Invoice : Examination, Fecal Examination, Comprehensive Diagnostic Profile (1),…" at bounding box center [907, 373] width 718 height 34
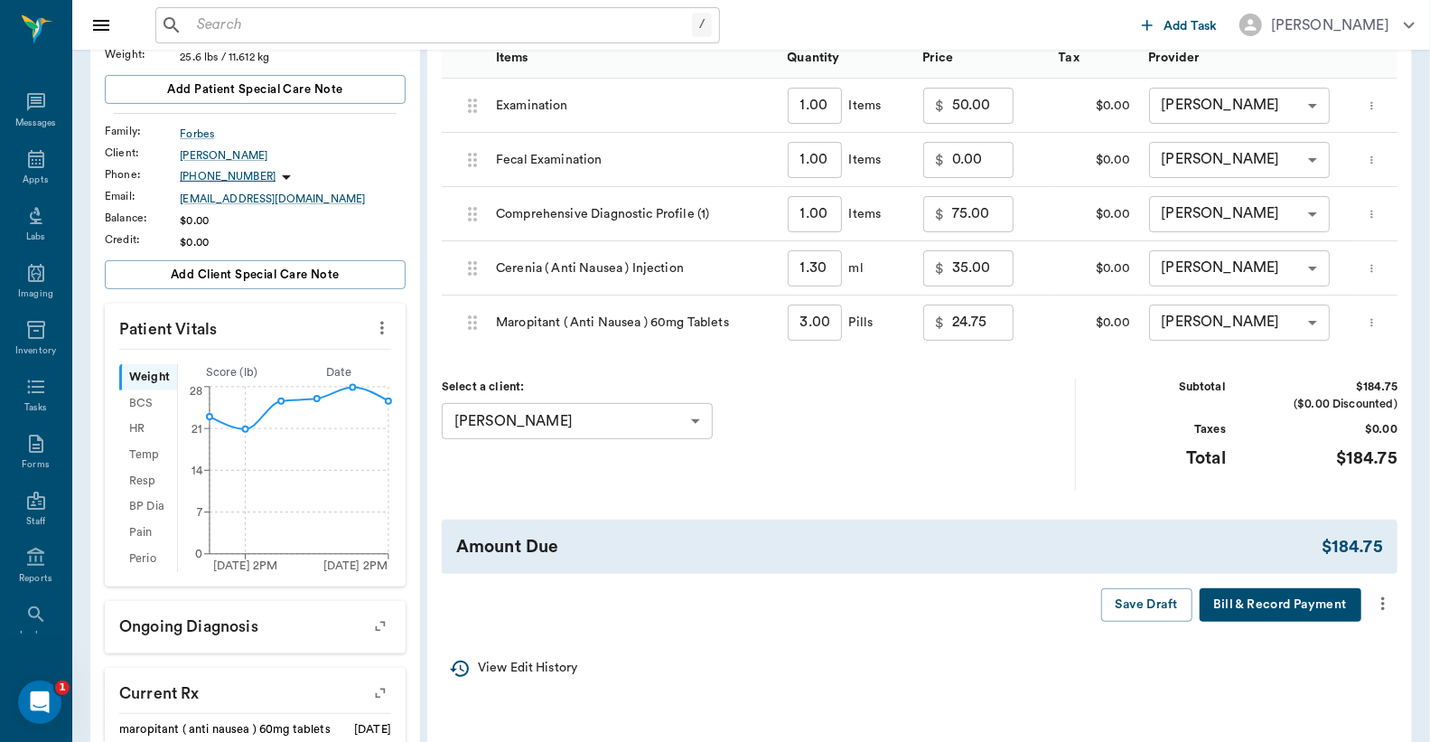
scroll to position [267, 0]
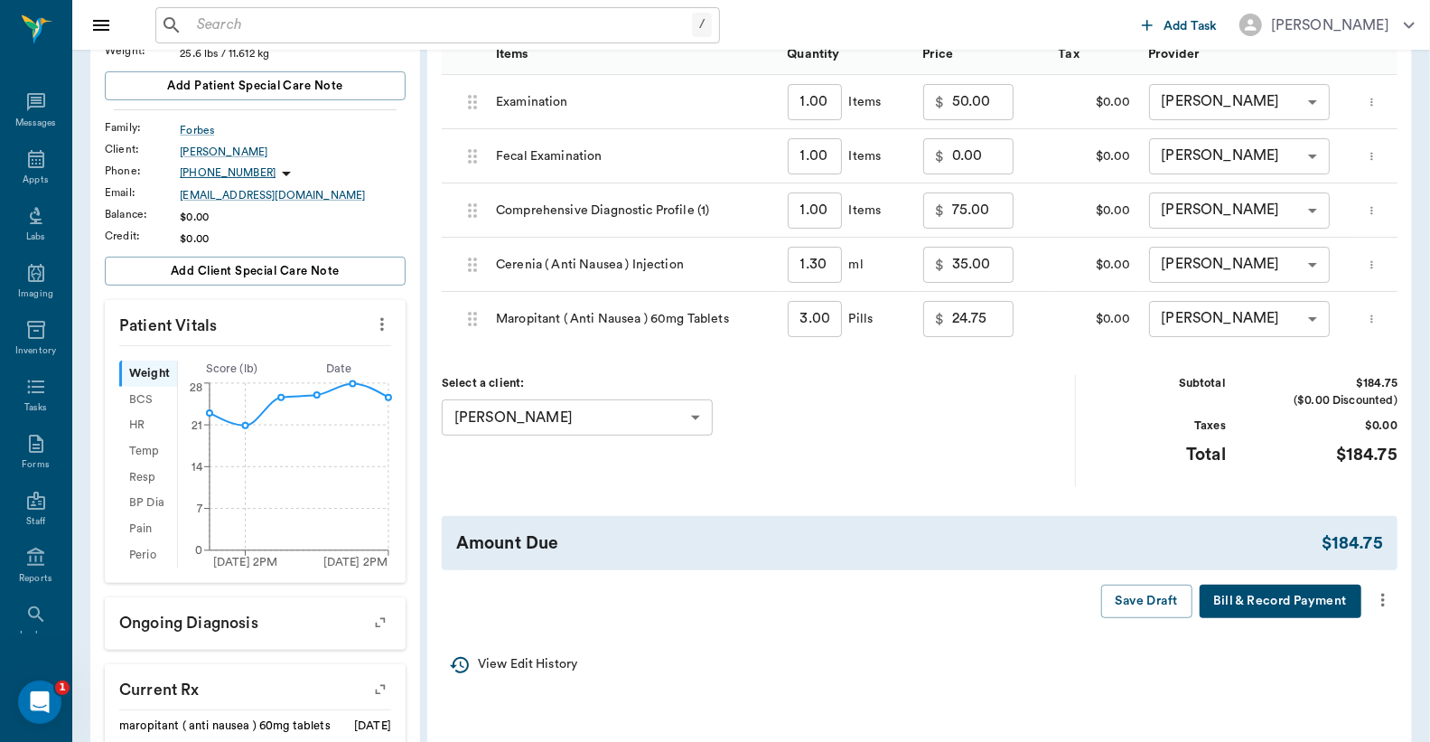
click at [1389, 611] on icon "more" at bounding box center [1383, 600] width 20 height 22
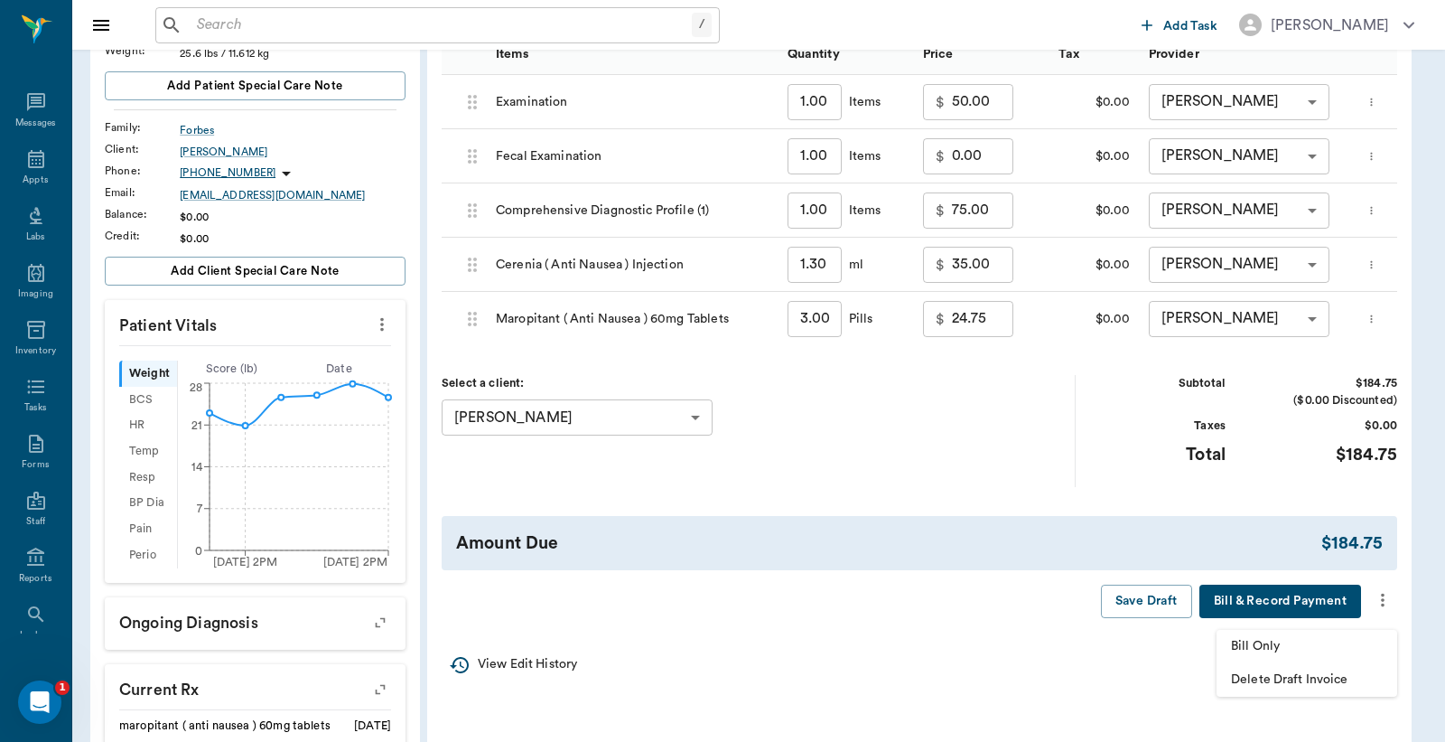
click at [1268, 576] on div at bounding box center [722, 371] width 1445 height 742
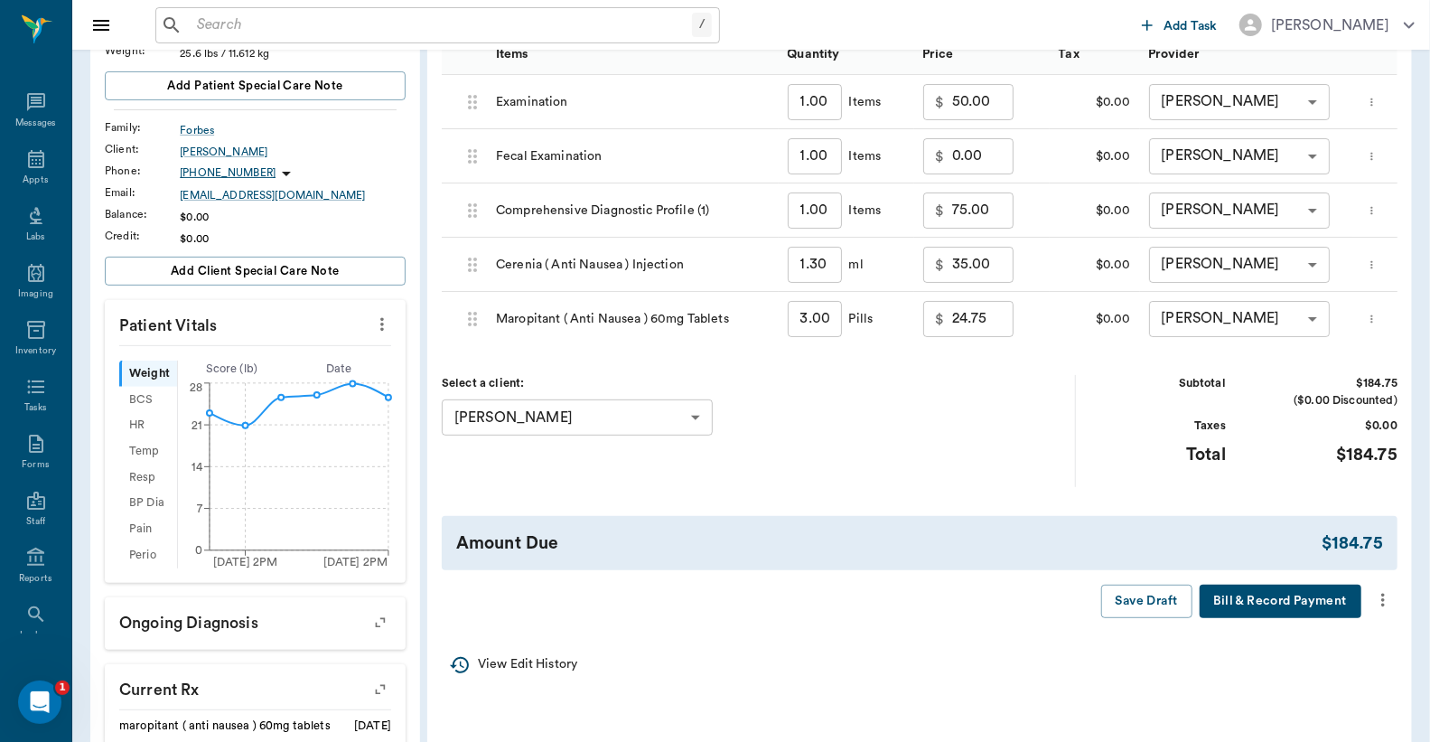
click at [1268, 607] on button "Bill & Record Payment" at bounding box center [1281, 600] width 162 height 33
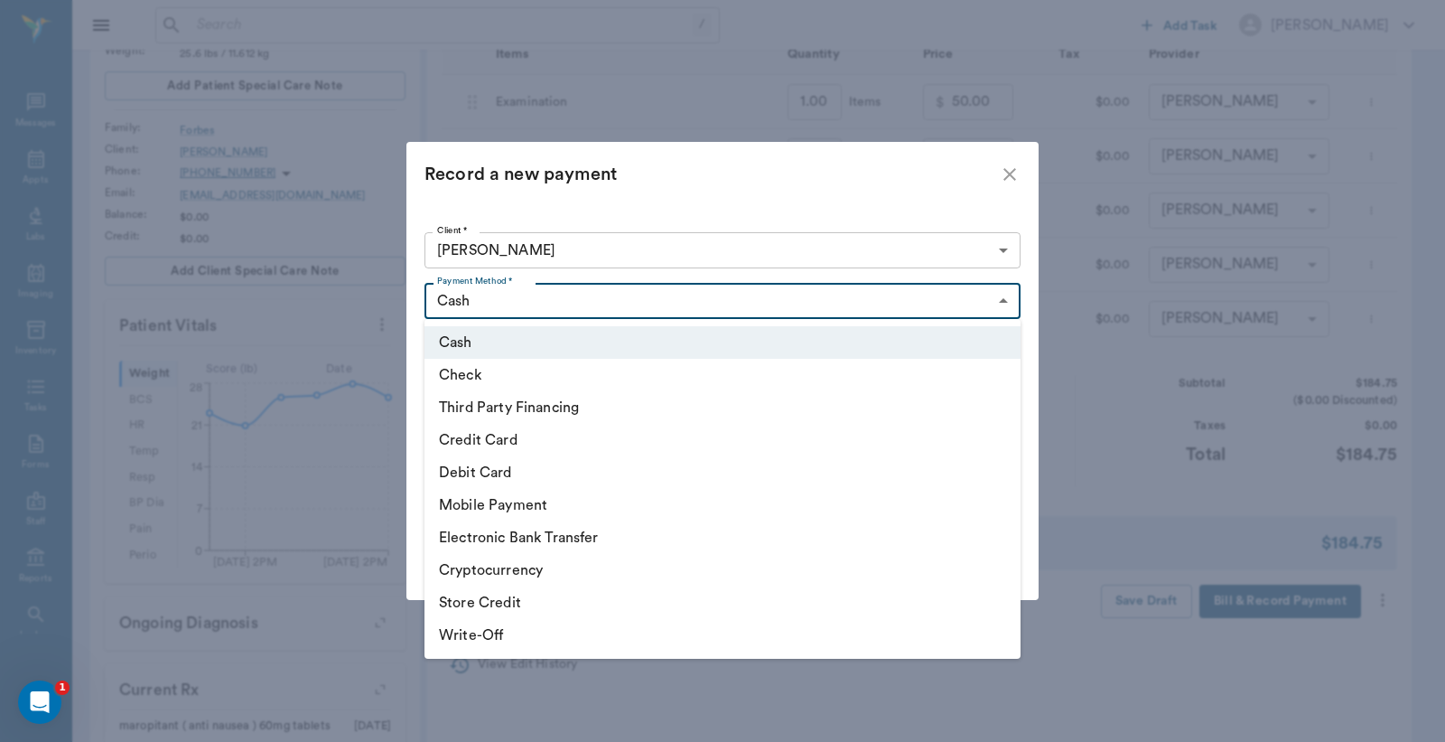
click at [594, 301] on body "/ ​ Add Task [PERSON_NAME] Nectar Messages Appts Labs Imaging Inventory Tasks F…" at bounding box center [722, 390] width 1445 height 1314
click at [563, 463] on li "Debit Card" at bounding box center [723, 472] width 596 height 33
type input "DEBIT_CARD"
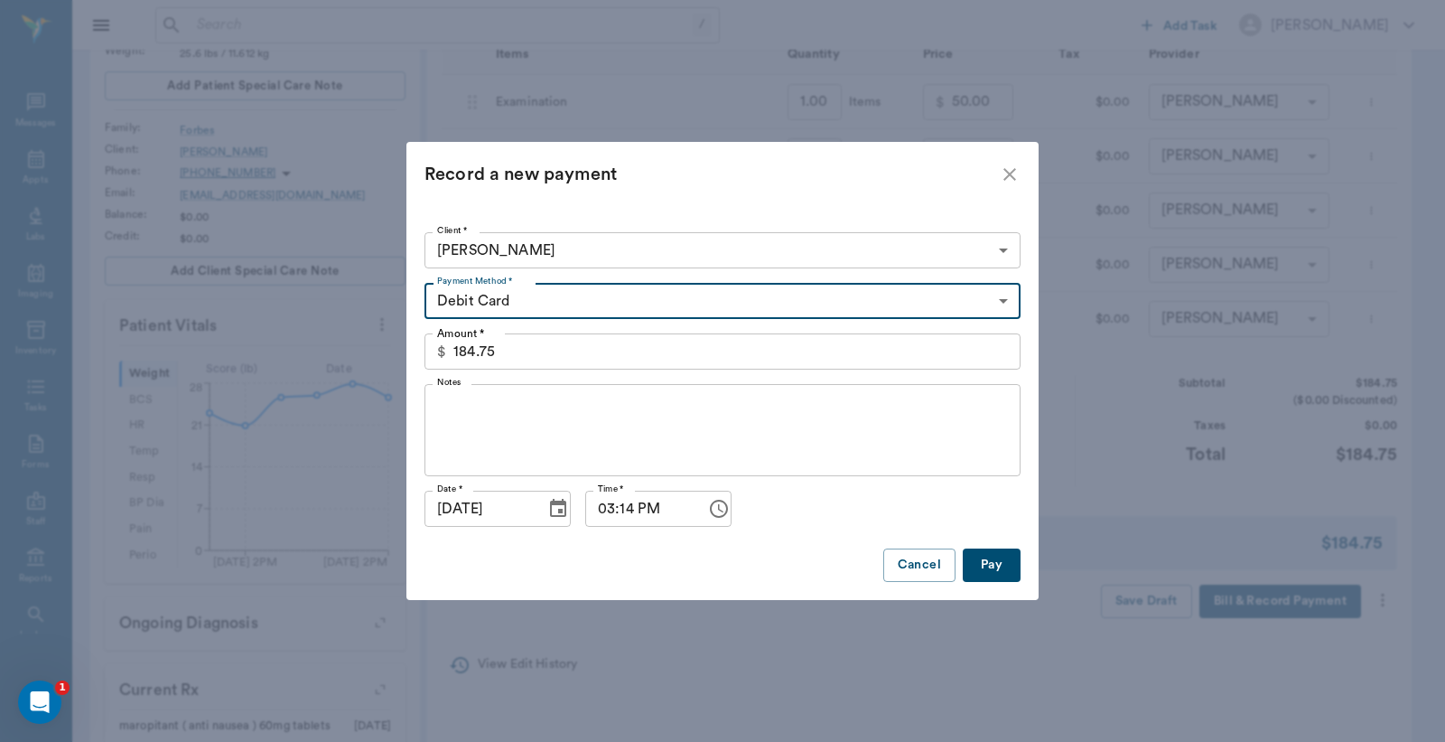
click at [1009, 561] on button "Pay" at bounding box center [992, 564] width 58 height 33
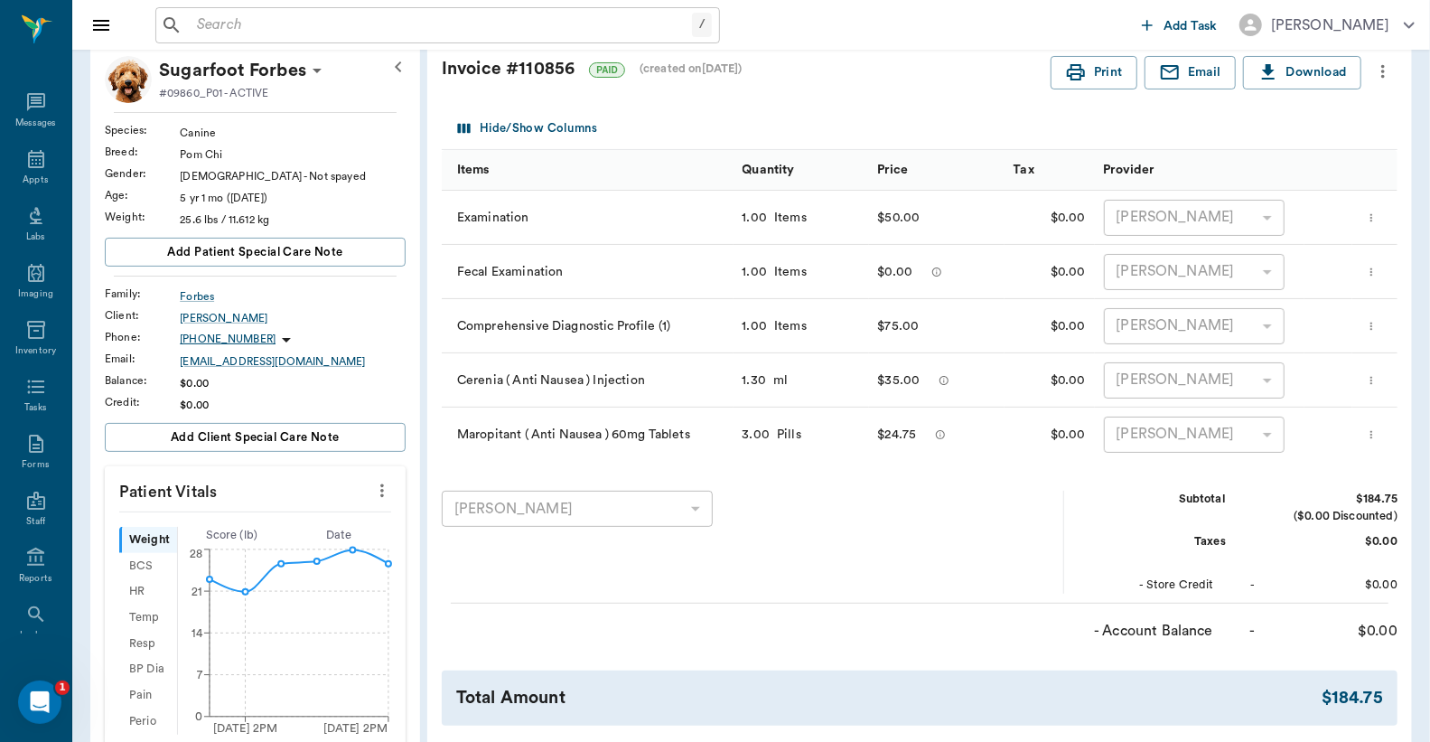
scroll to position [0, 0]
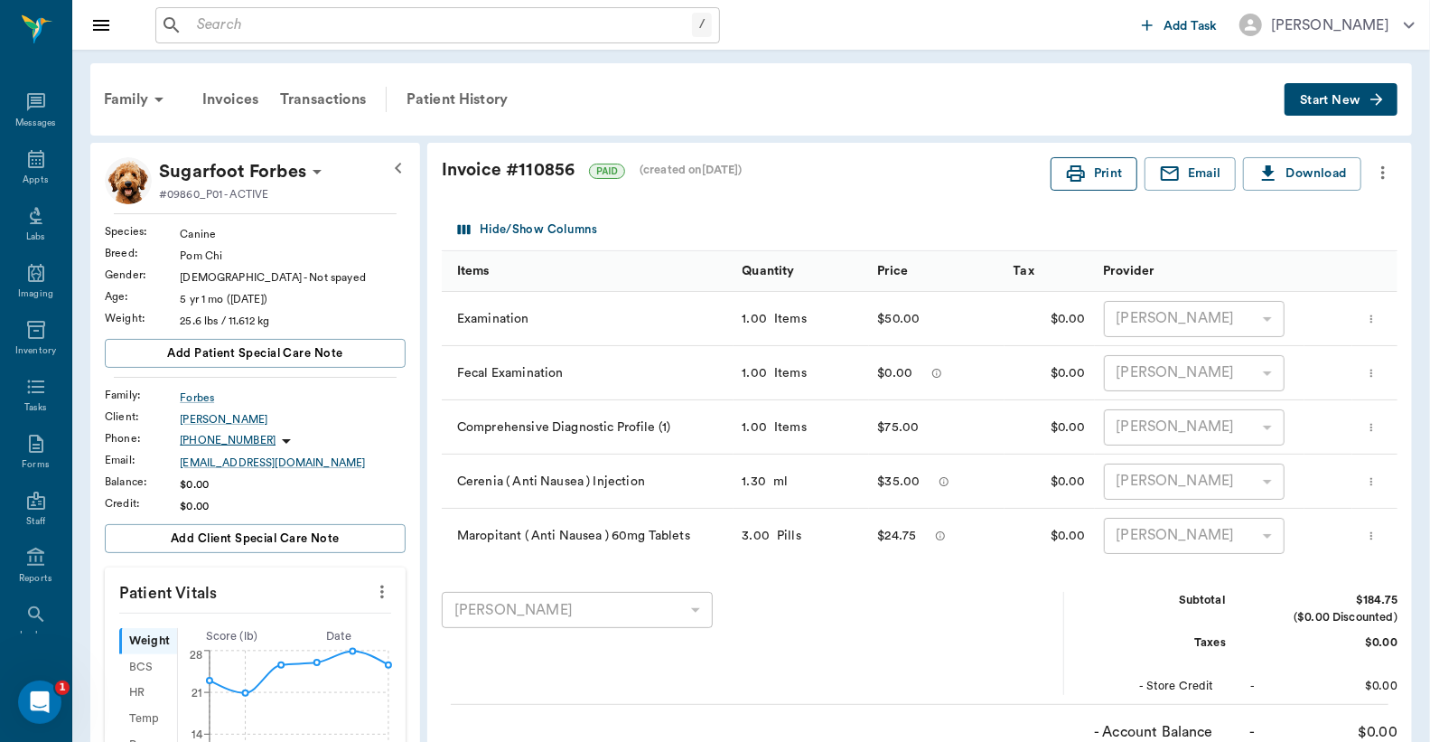
click at [1091, 177] on button "Print" at bounding box center [1094, 173] width 87 height 33
click at [25, 164] on icon at bounding box center [36, 159] width 22 height 22
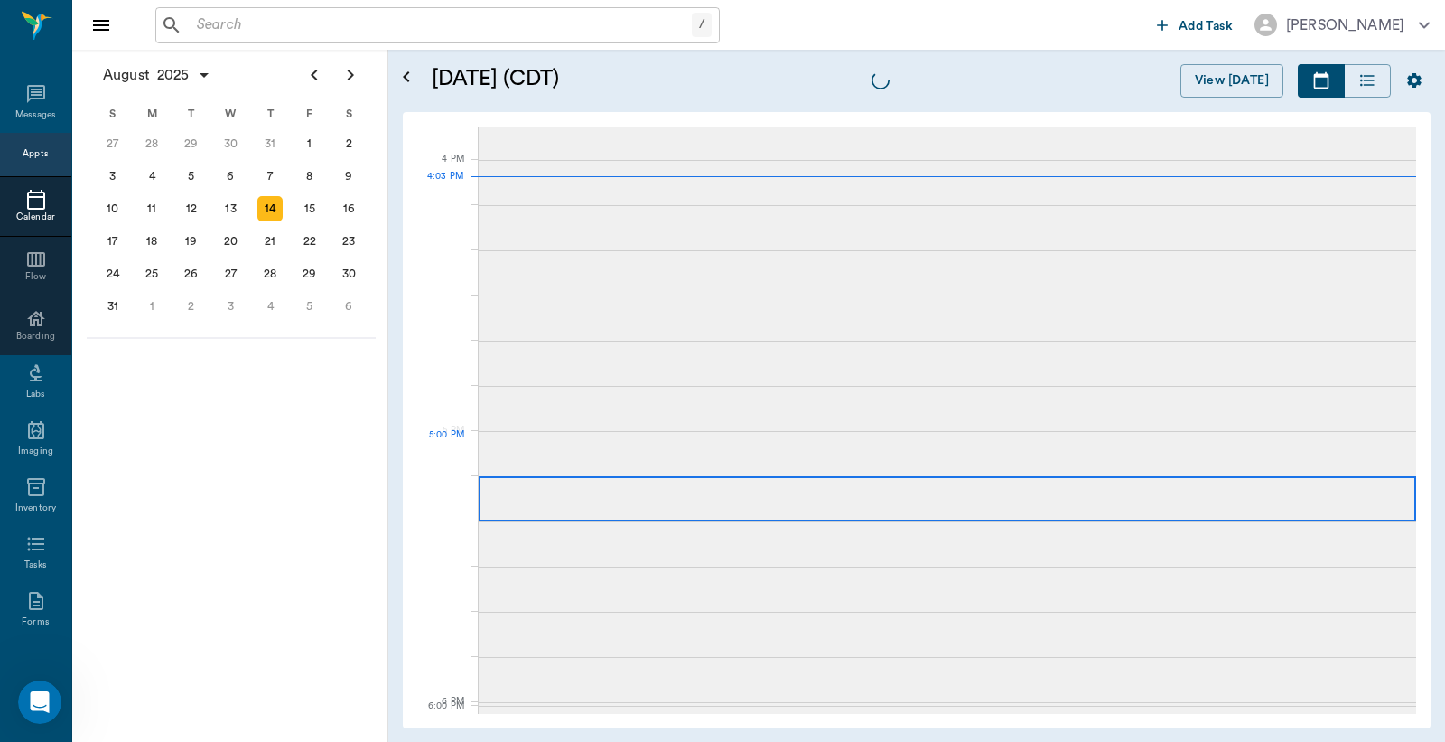
scroll to position [2168, 0]
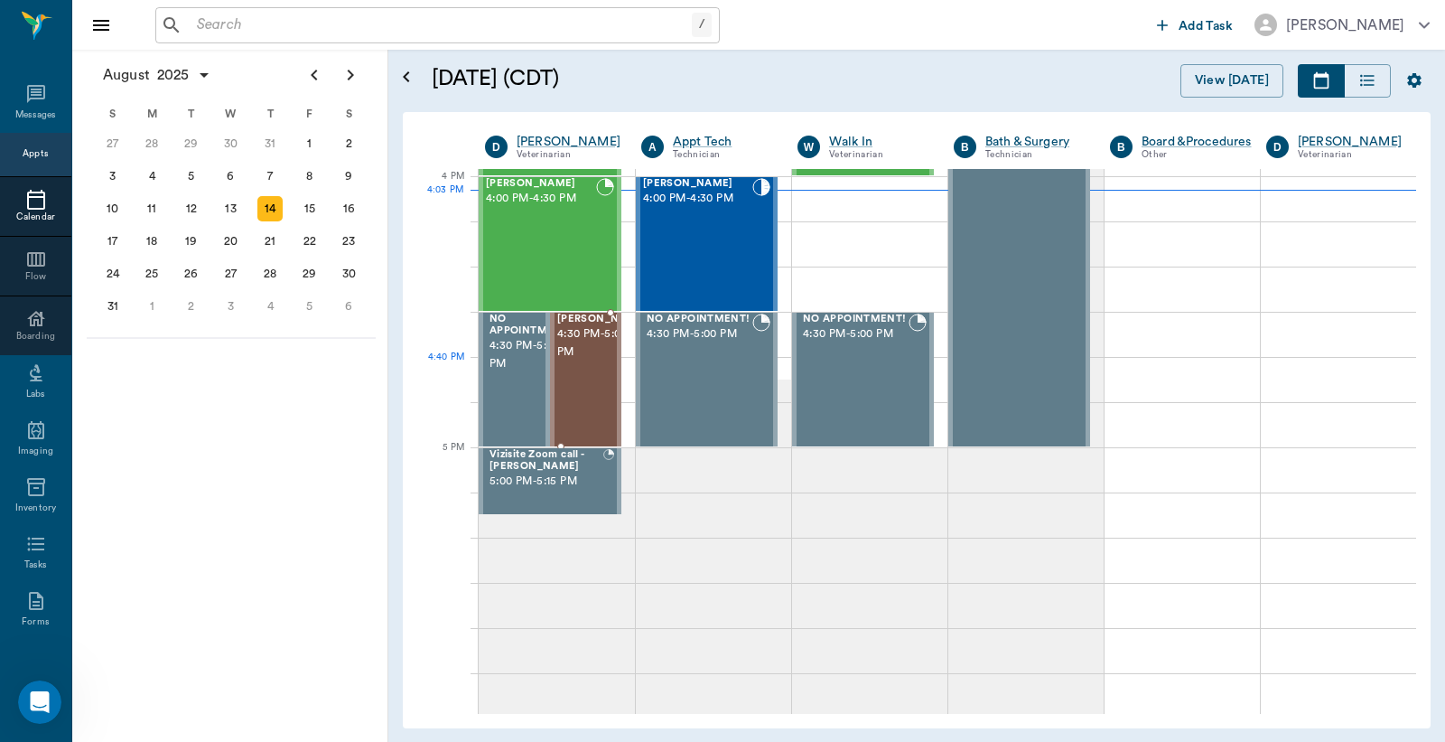
click at [578, 402] on div "[PERSON_NAME] 4:30 PM - 5:00 PM" at bounding box center [602, 379] width 90 height 132
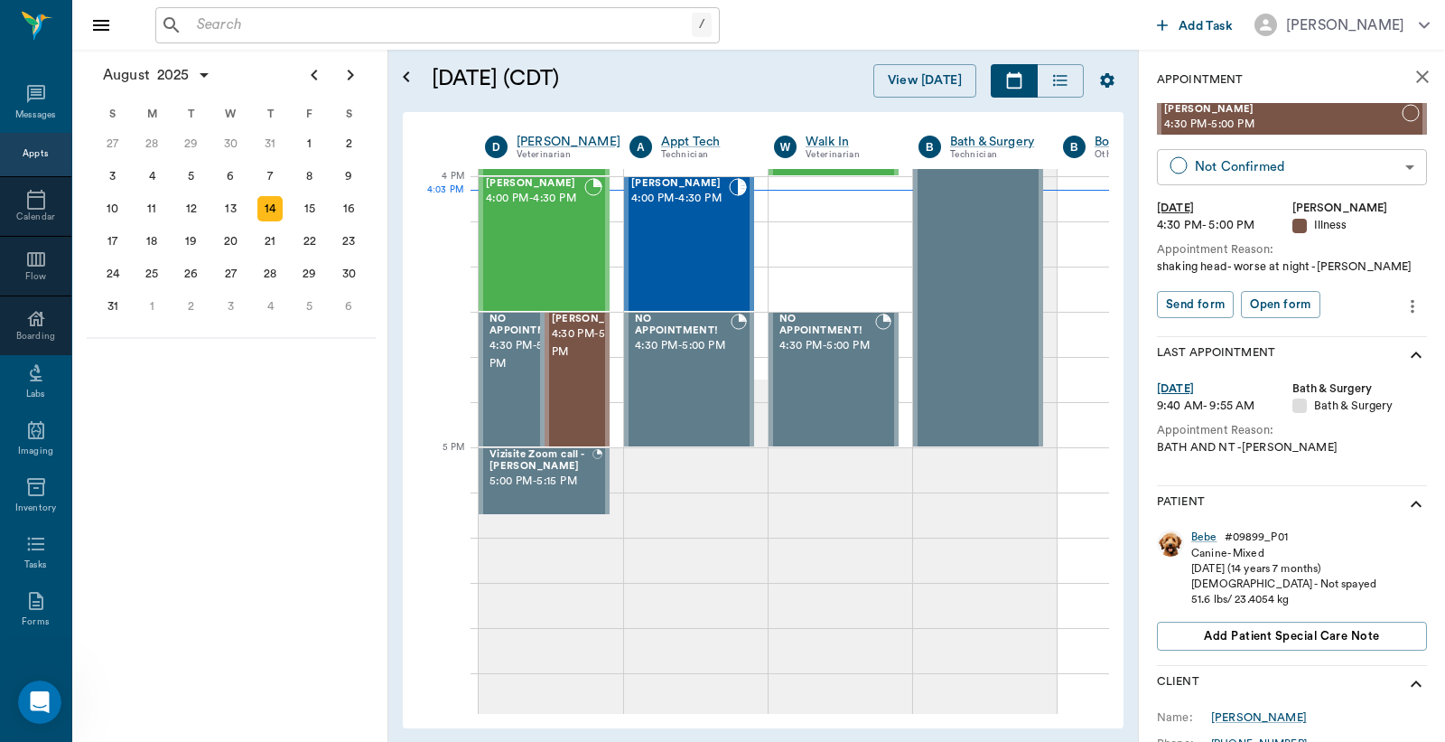
click at [1250, 177] on body "/ ​ Add Task [PERSON_NAME] Nectar Messages Appts Calendar Flow Boarding Labs Im…" at bounding box center [722, 371] width 1445 height 742
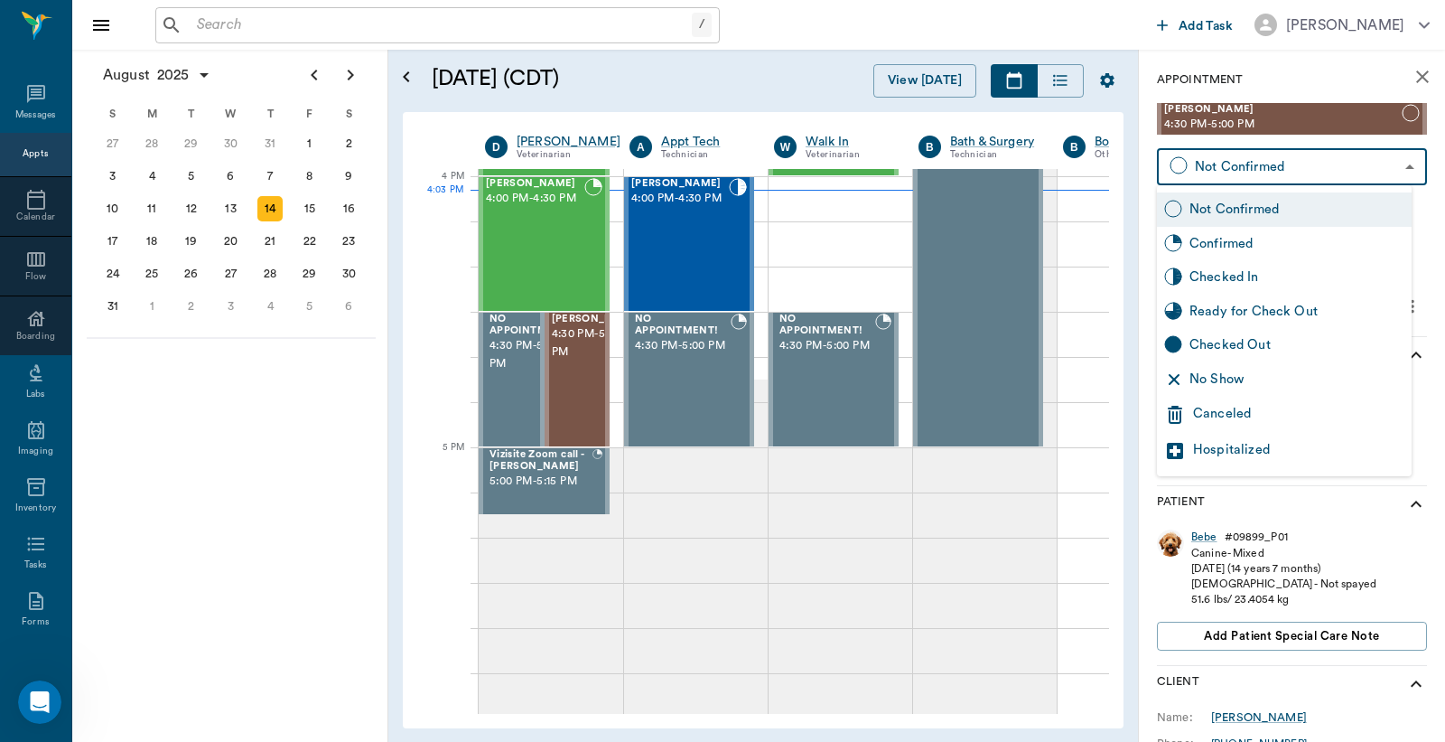
click at [1202, 285] on div "Checked In" at bounding box center [1297, 277] width 215 height 20
type input "CHECKED_IN"
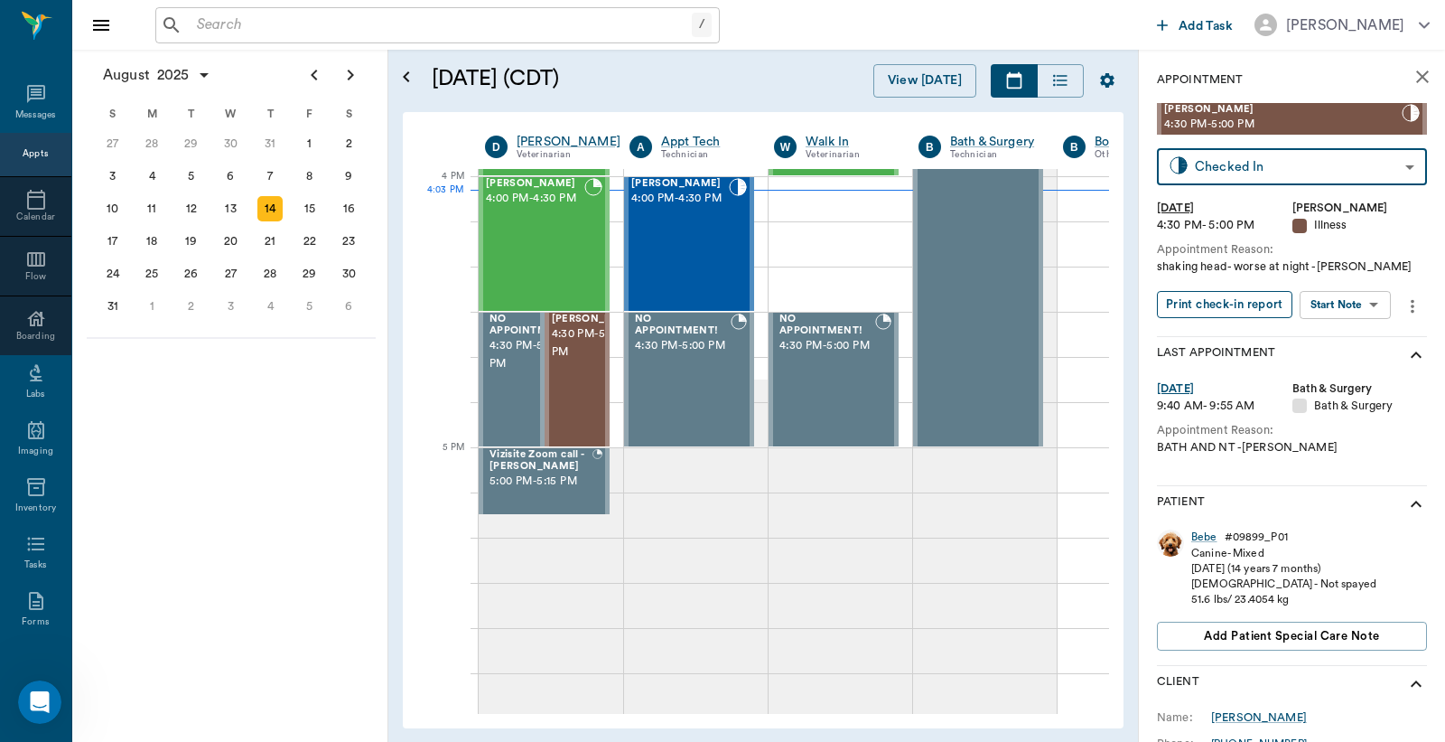
click at [1208, 310] on button "Print check-in report" at bounding box center [1225, 305] width 136 height 28
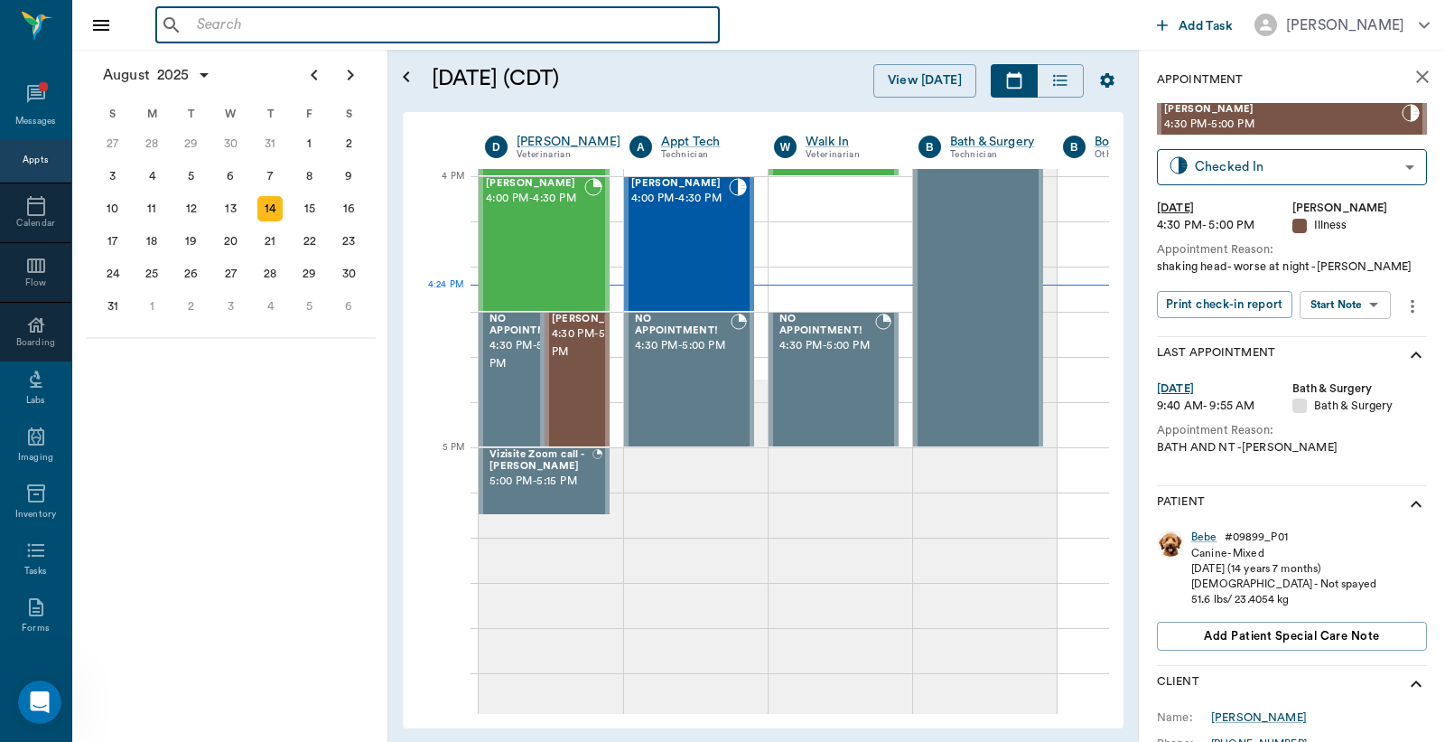
click at [437, 22] on input "text" at bounding box center [451, 25] width 522 height 25
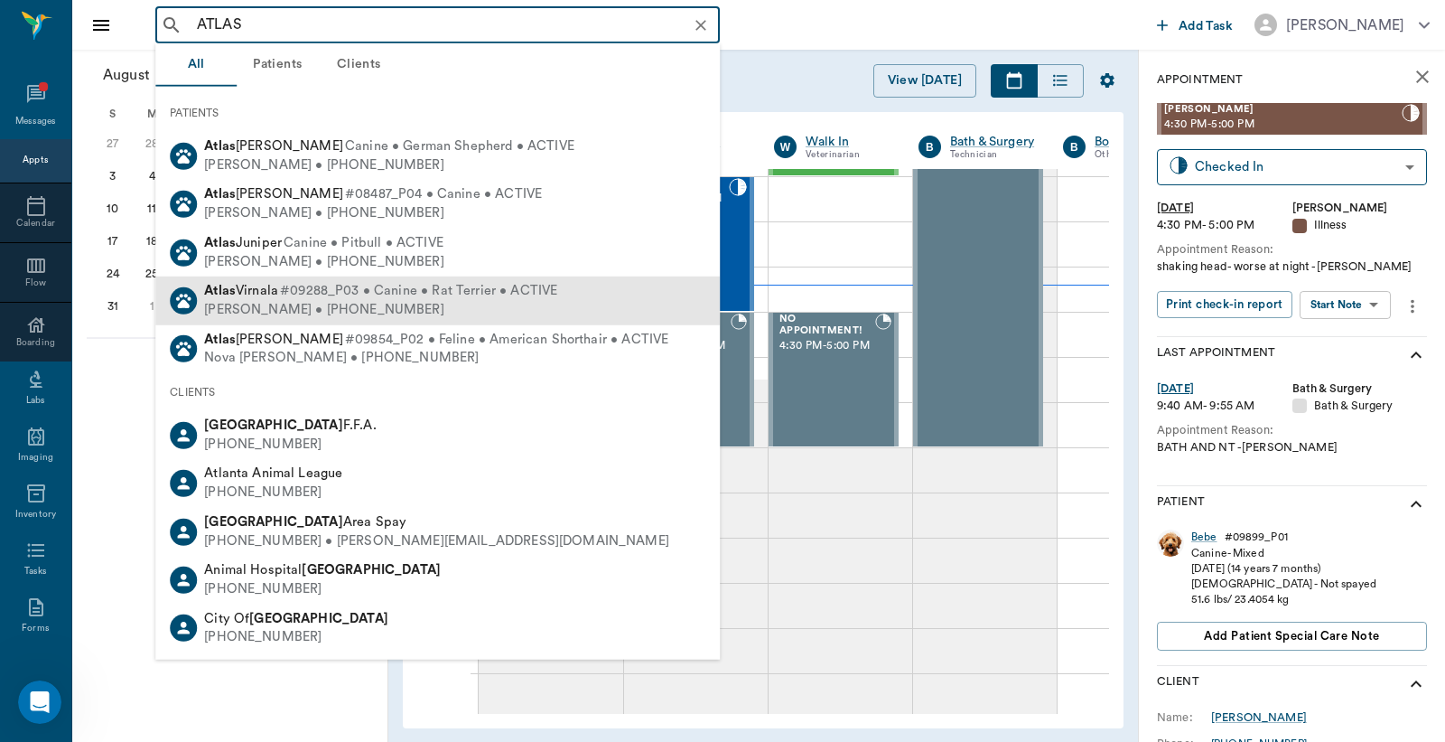
click at [440, 290] on span "#09288_P03 • Canine • Rat Terrier • ACTIVE" at bounding box center [418, 291] width 277 height 19
type input "ATLAS"
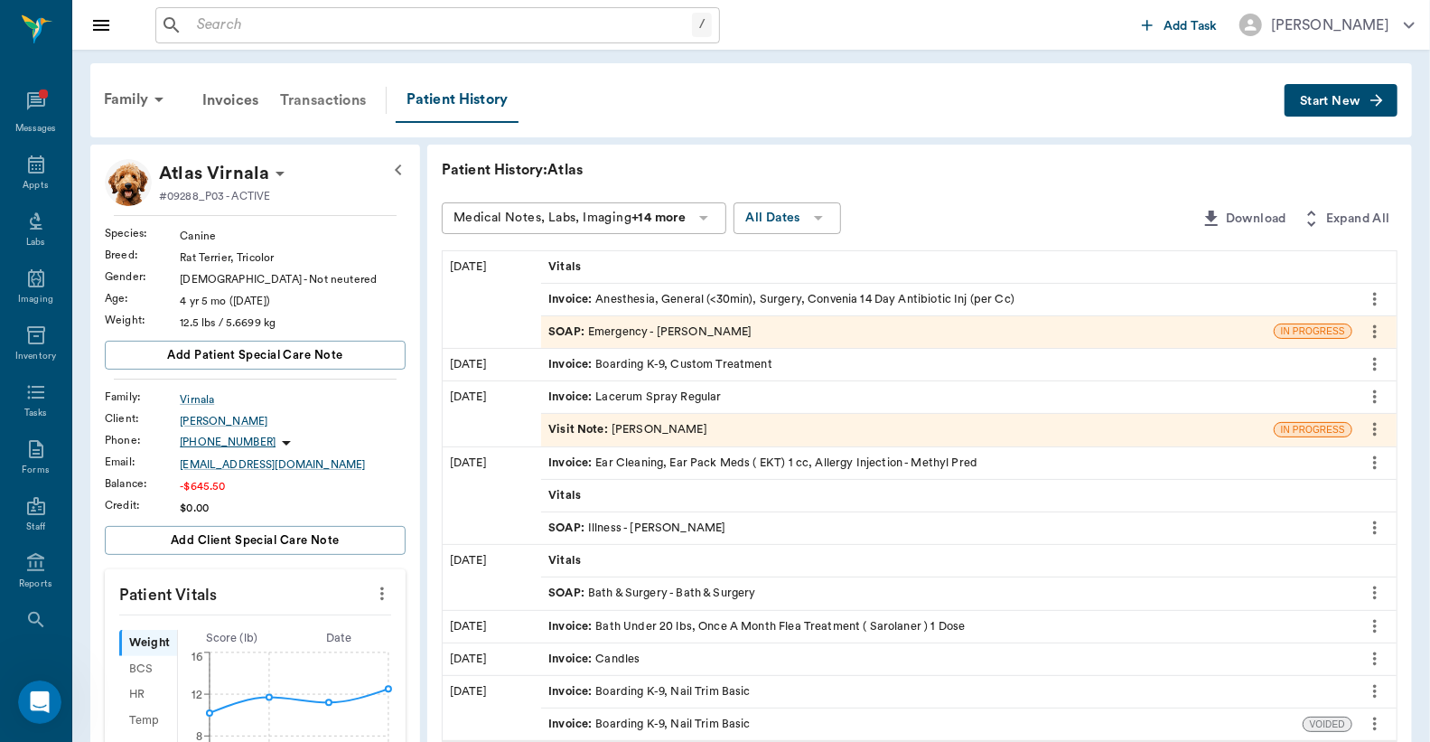
click at [339, 102] on div "Transactions" at bounding box center [323, 100] width 108 height 43
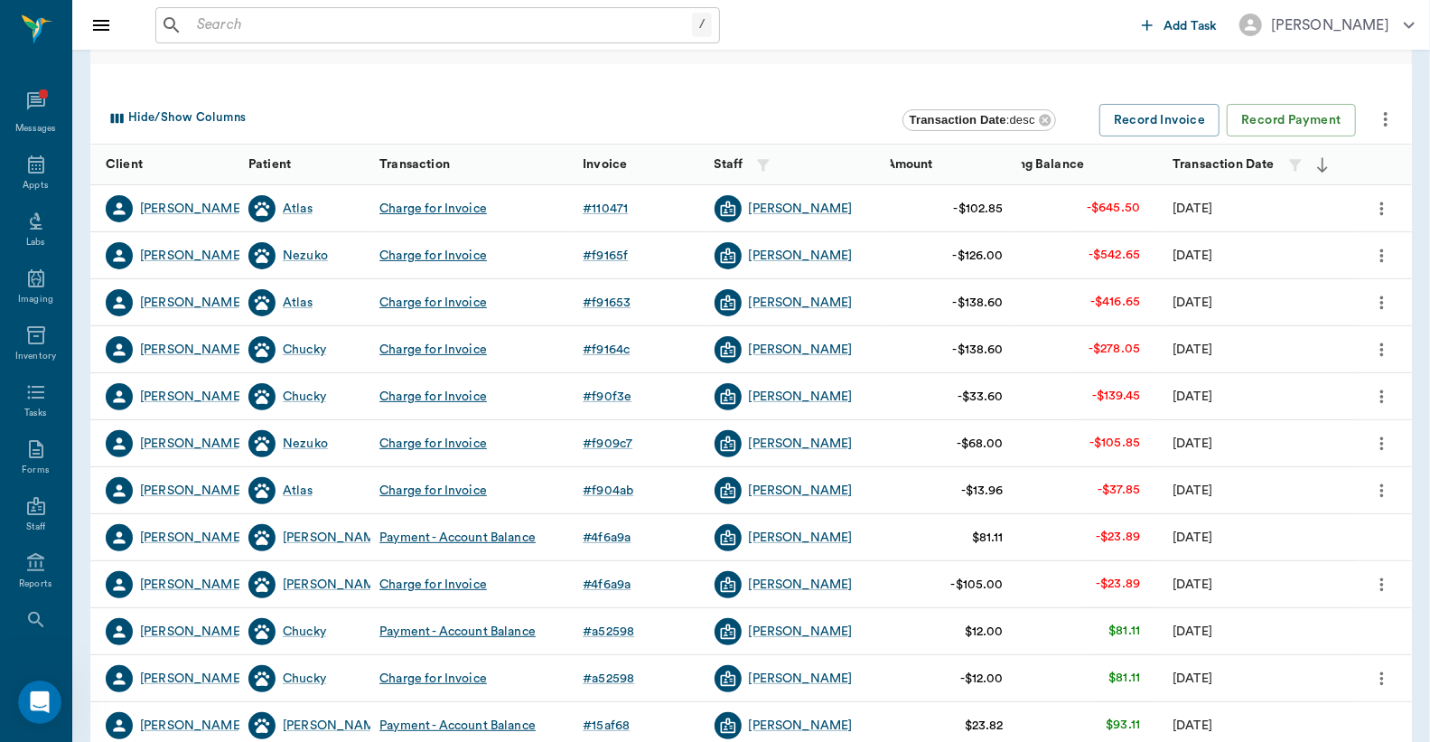
scroll to position [133, 0]
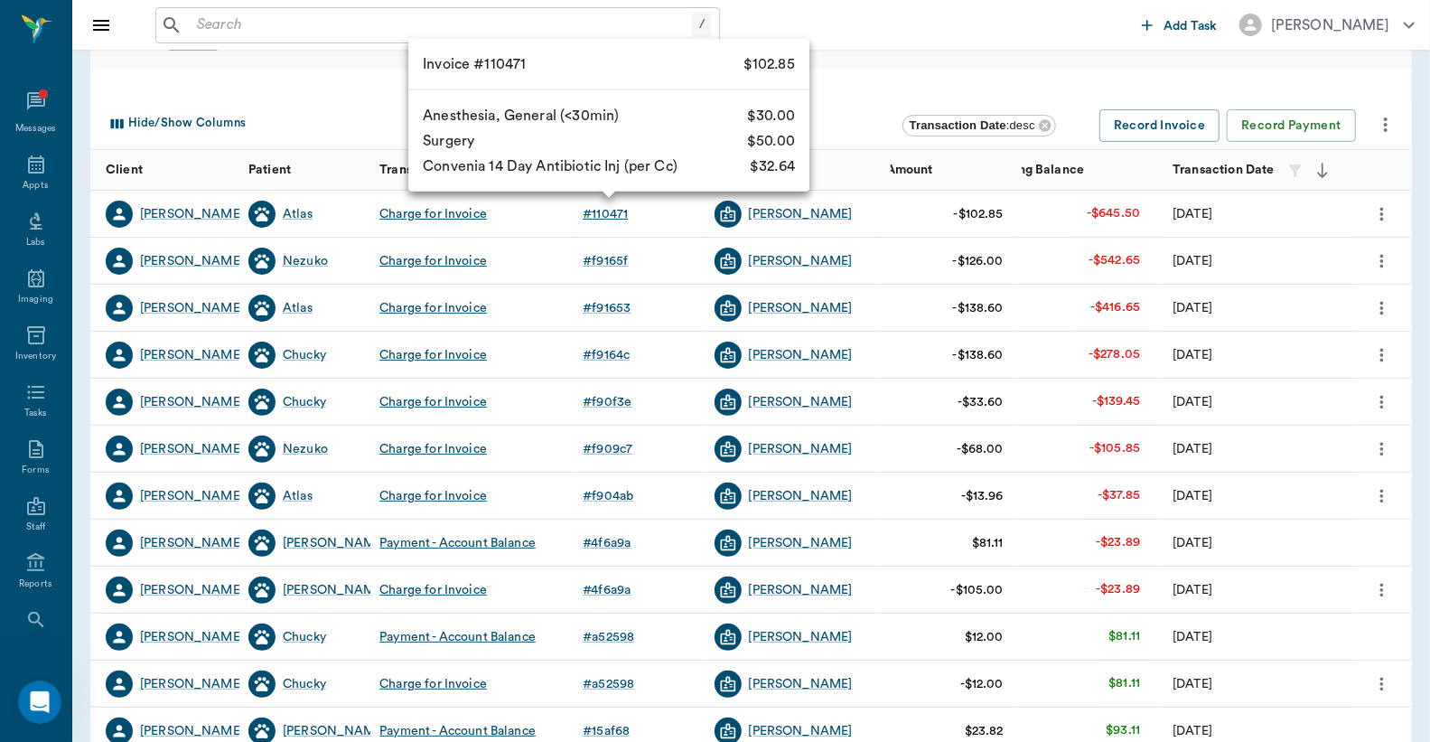
click at [606, 208] on div "# 110471" at bounding box center [605, 214] width 45 height 18
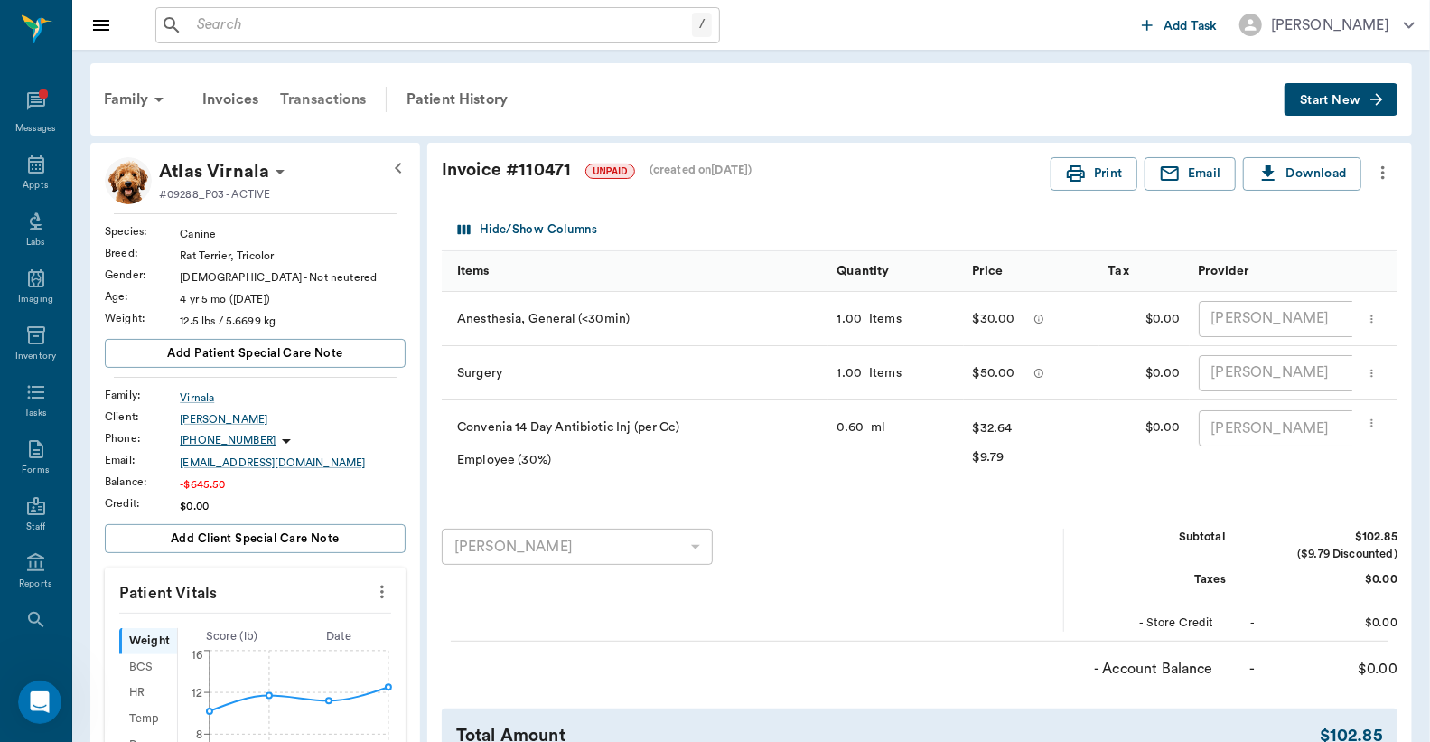
click at [345, 101] on div "Transactions" at bounding box center [323, 99] width 108 height 43
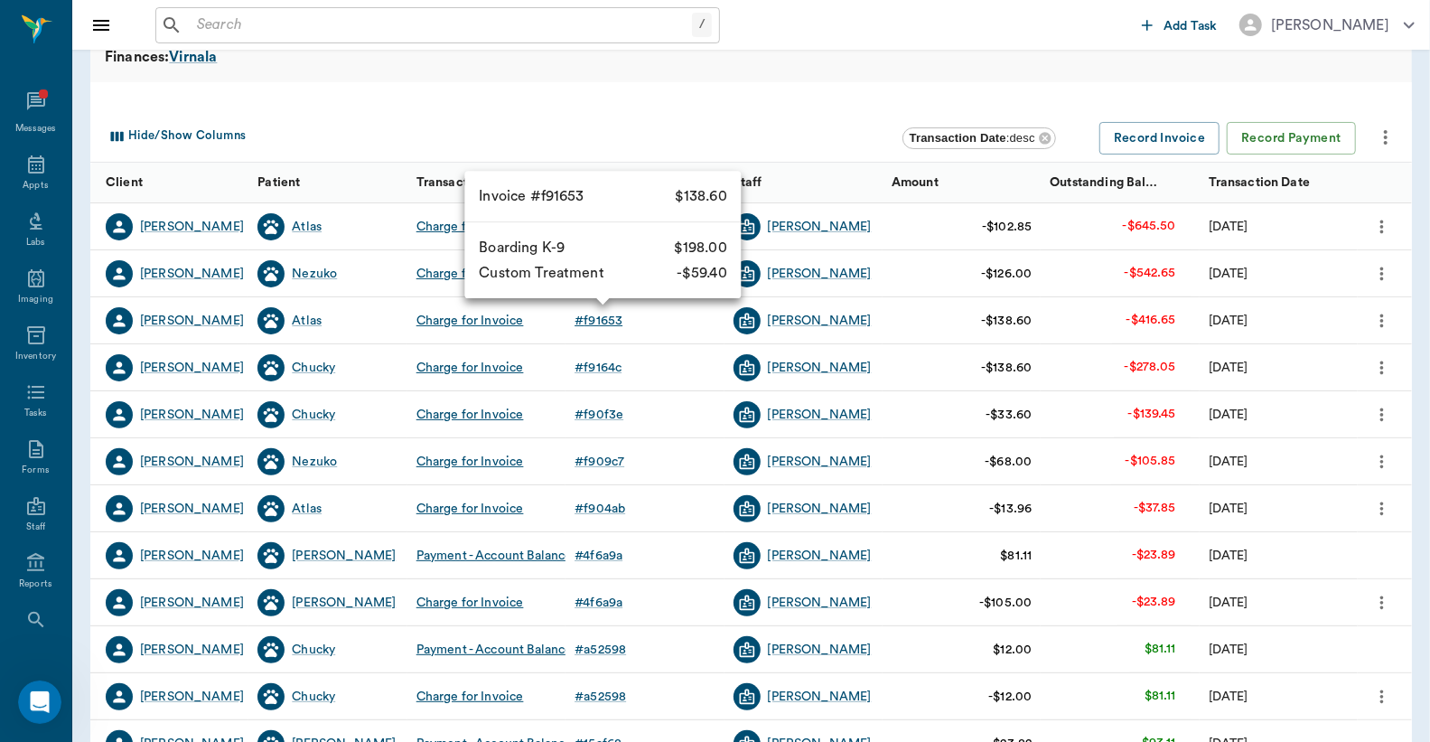
scroll to position [133, 0]
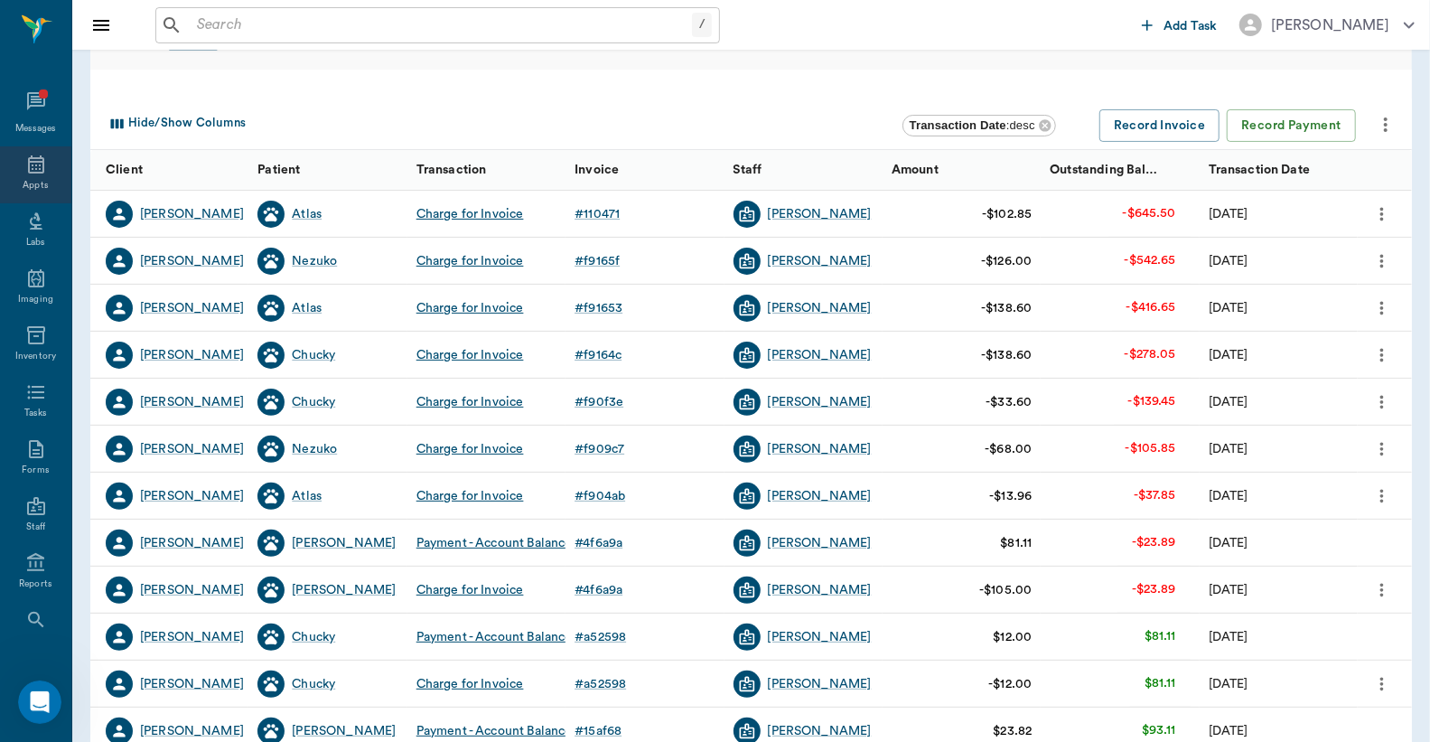
click at [25, 165] on icon at bounding box center [36, 165] width 22 height 22
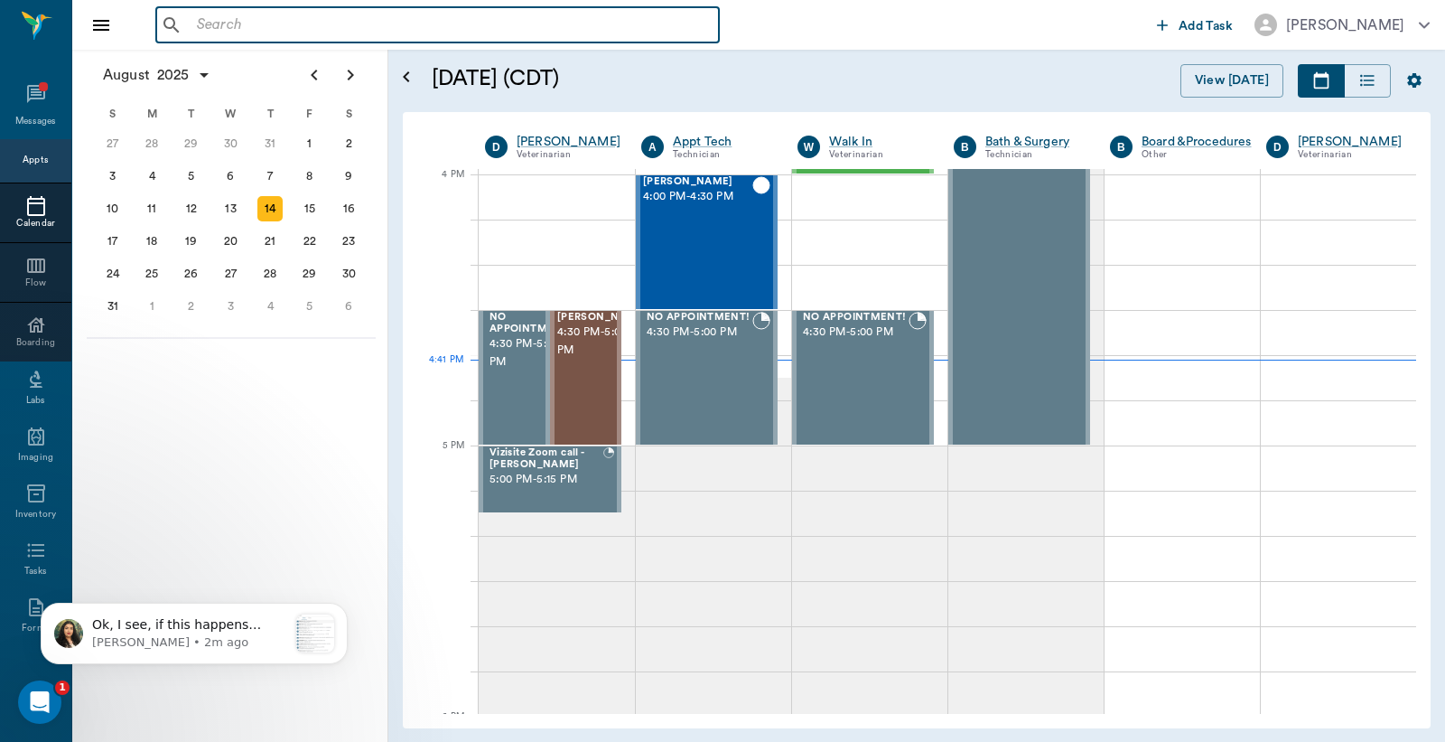
click at [526, 22] on input "text" at bounding box center [451, 25] width 522 height 25
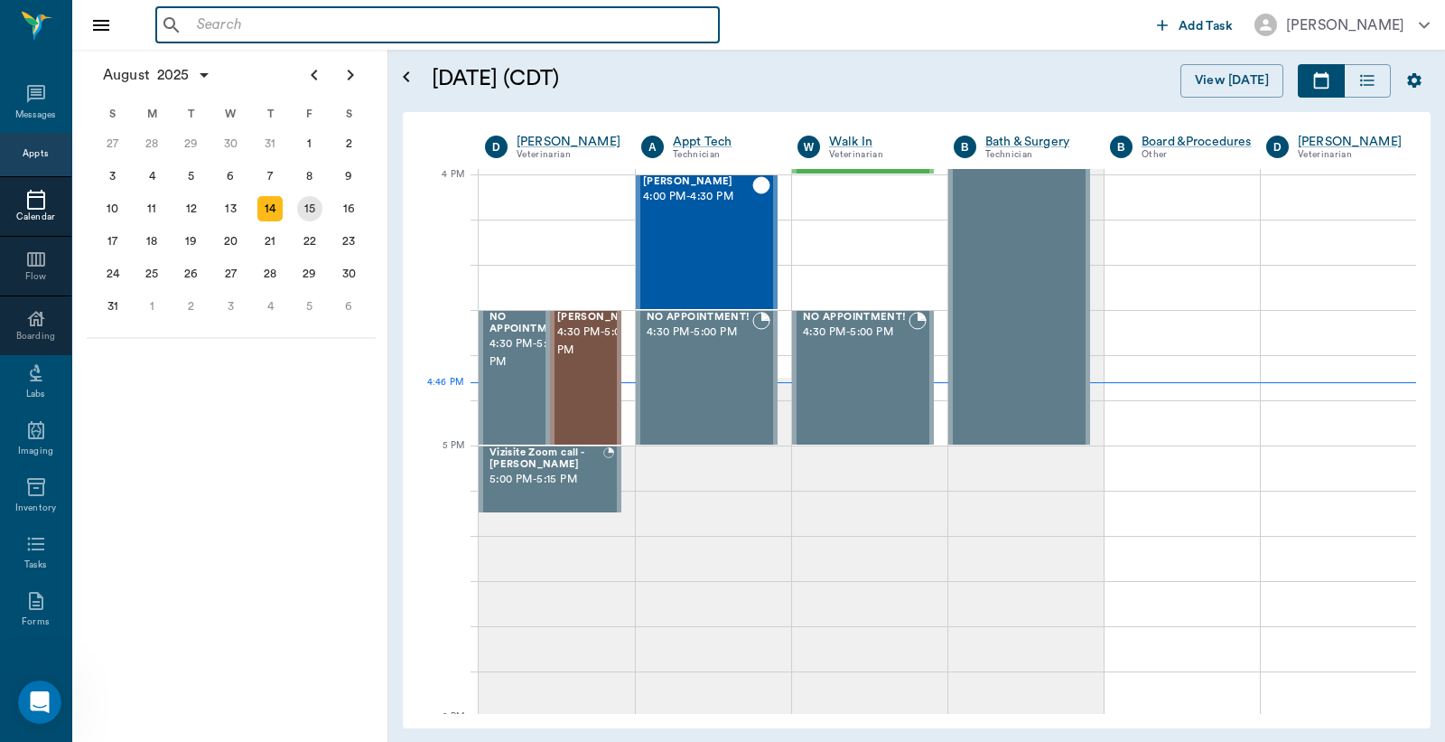
click at [316, 213] on div "15" at bounding box center [309, 208] width 25 height 25
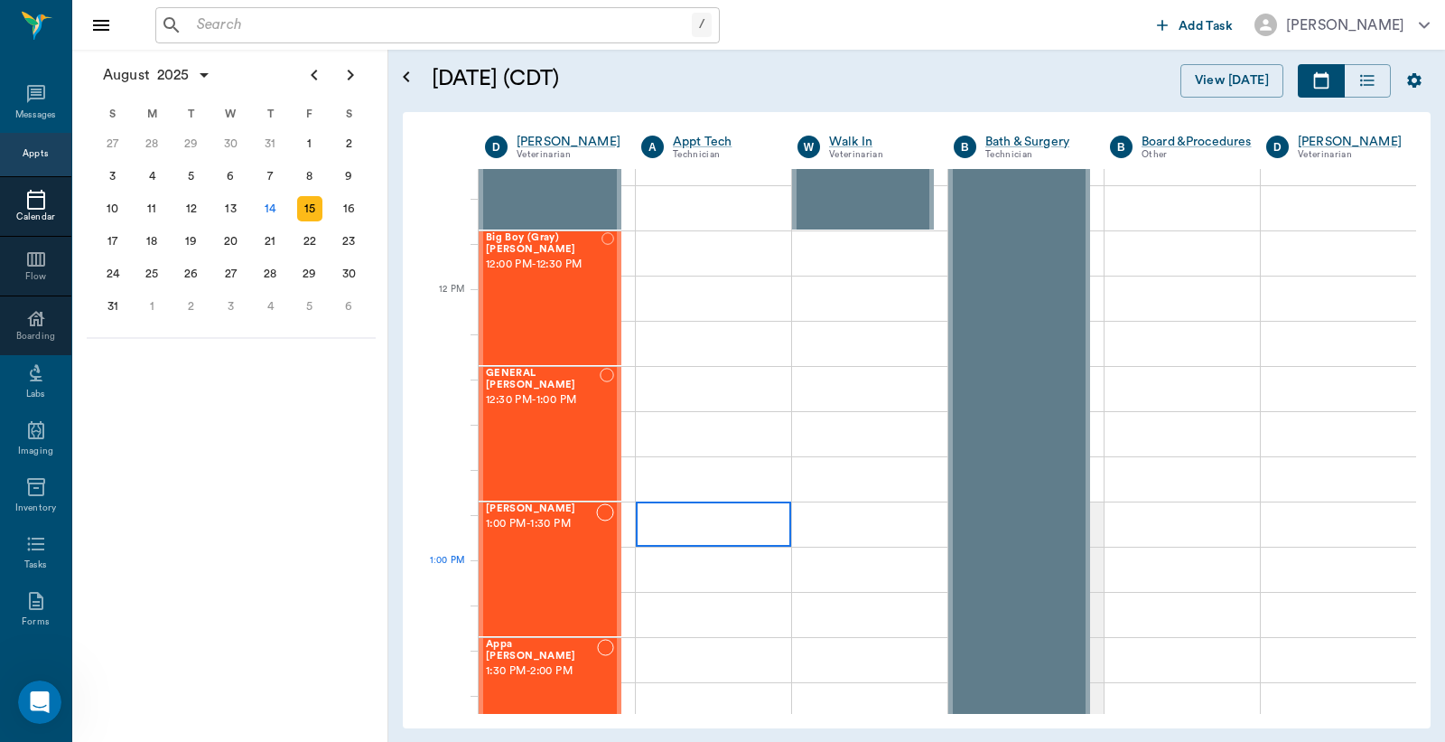
scroll to position [1071, 0]
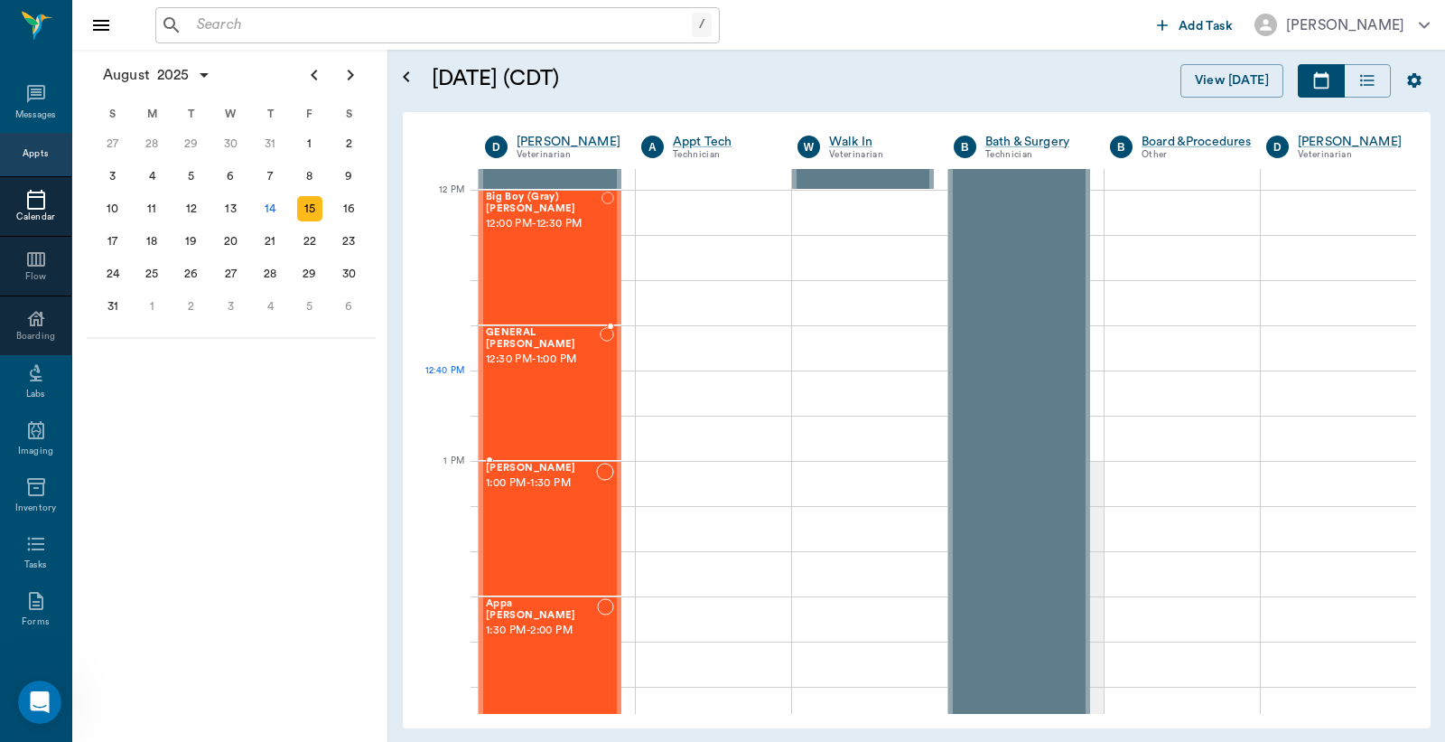
click at [588, 409] on div "GENERAL Spay 12:30 PM - 1:00 PM" at bounding box center [543, 393] width 114 height 132
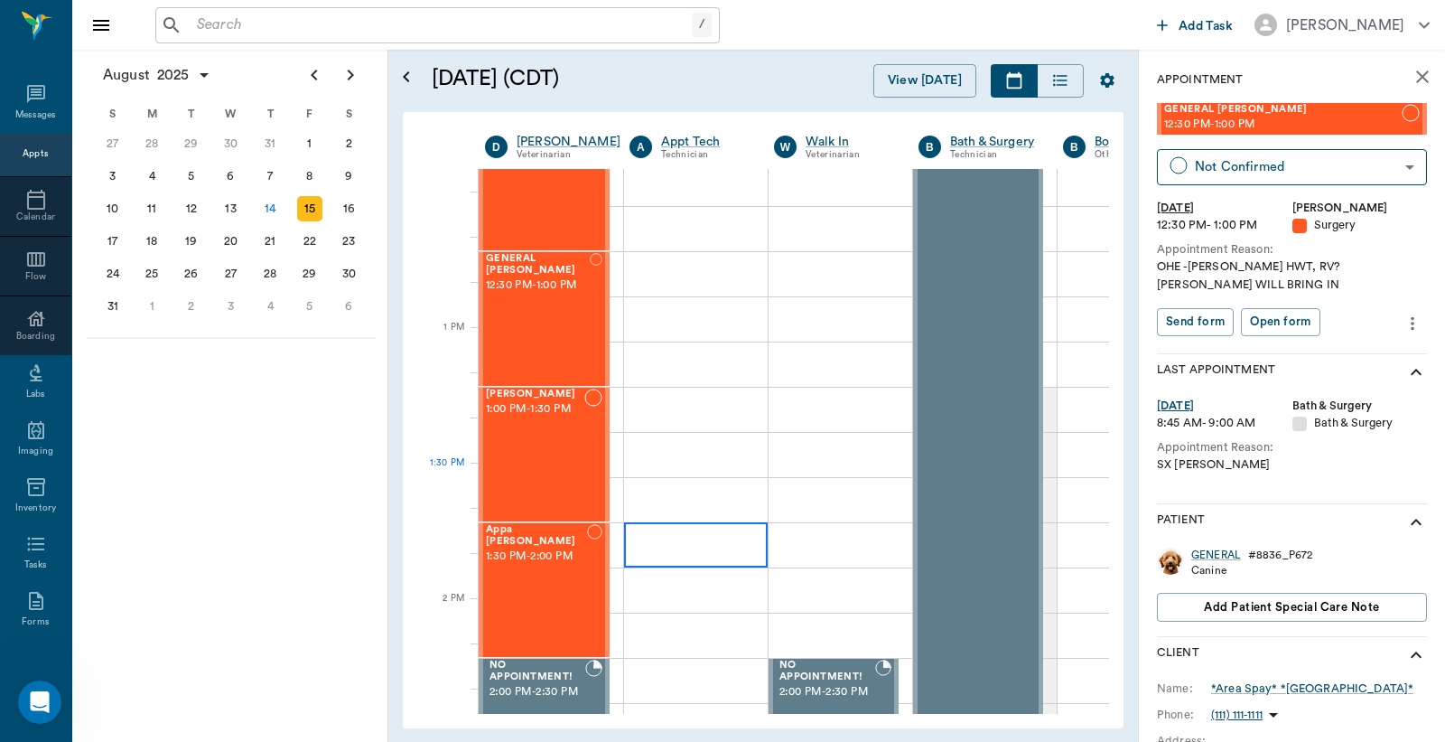
scroll to position [1204, 0]
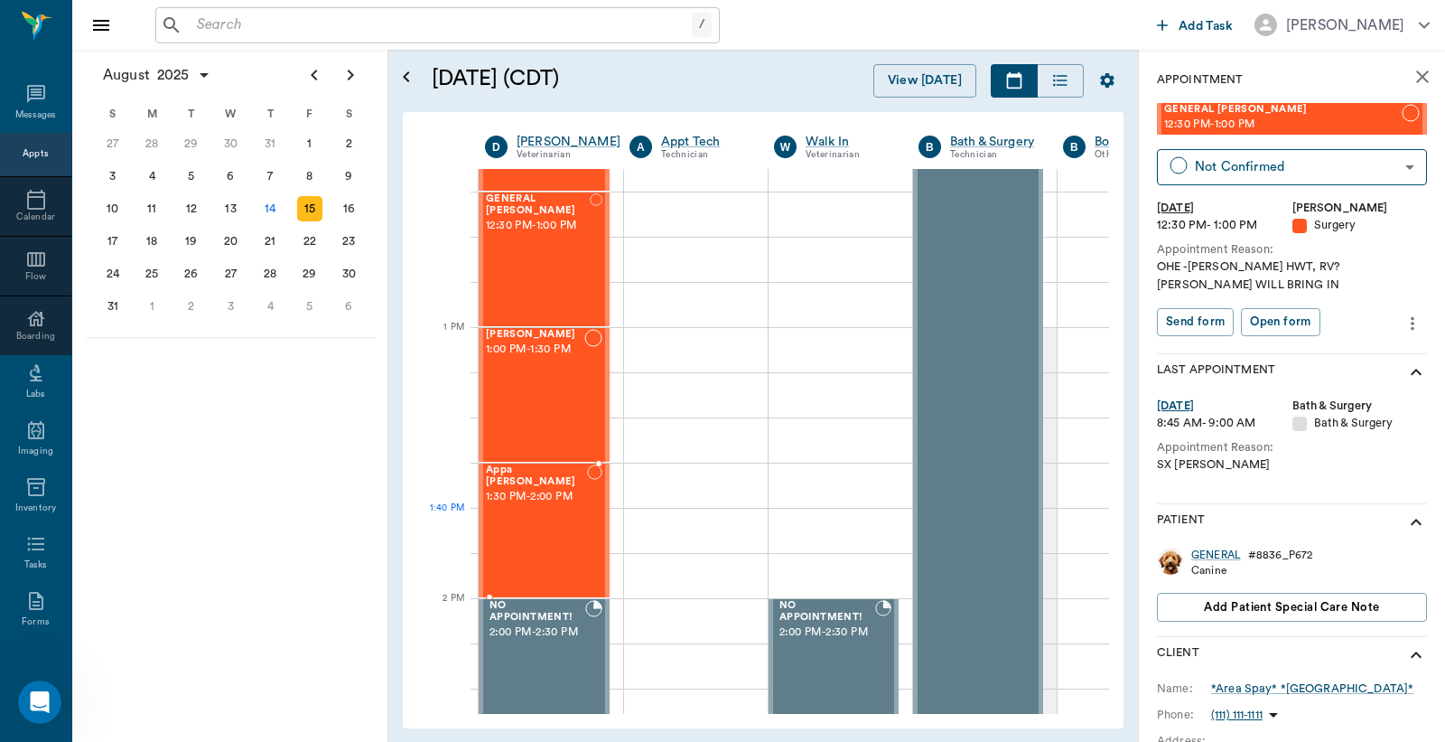
click at [561, 519] on div "Appa [PERSON_NAME] 1:30 PM - 2:00 PM" at bounding box center [536, 530] width 101 height 132
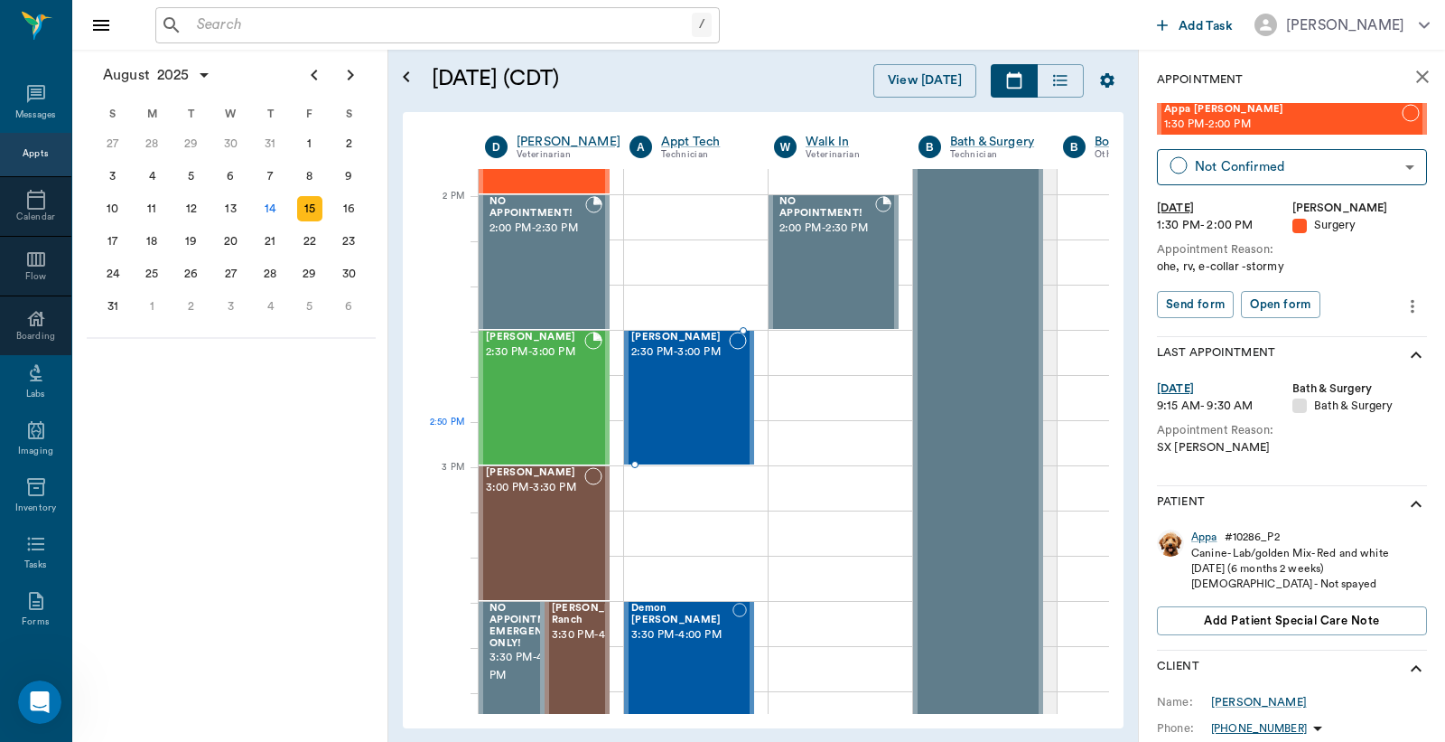
scroll to position [1605, 0]
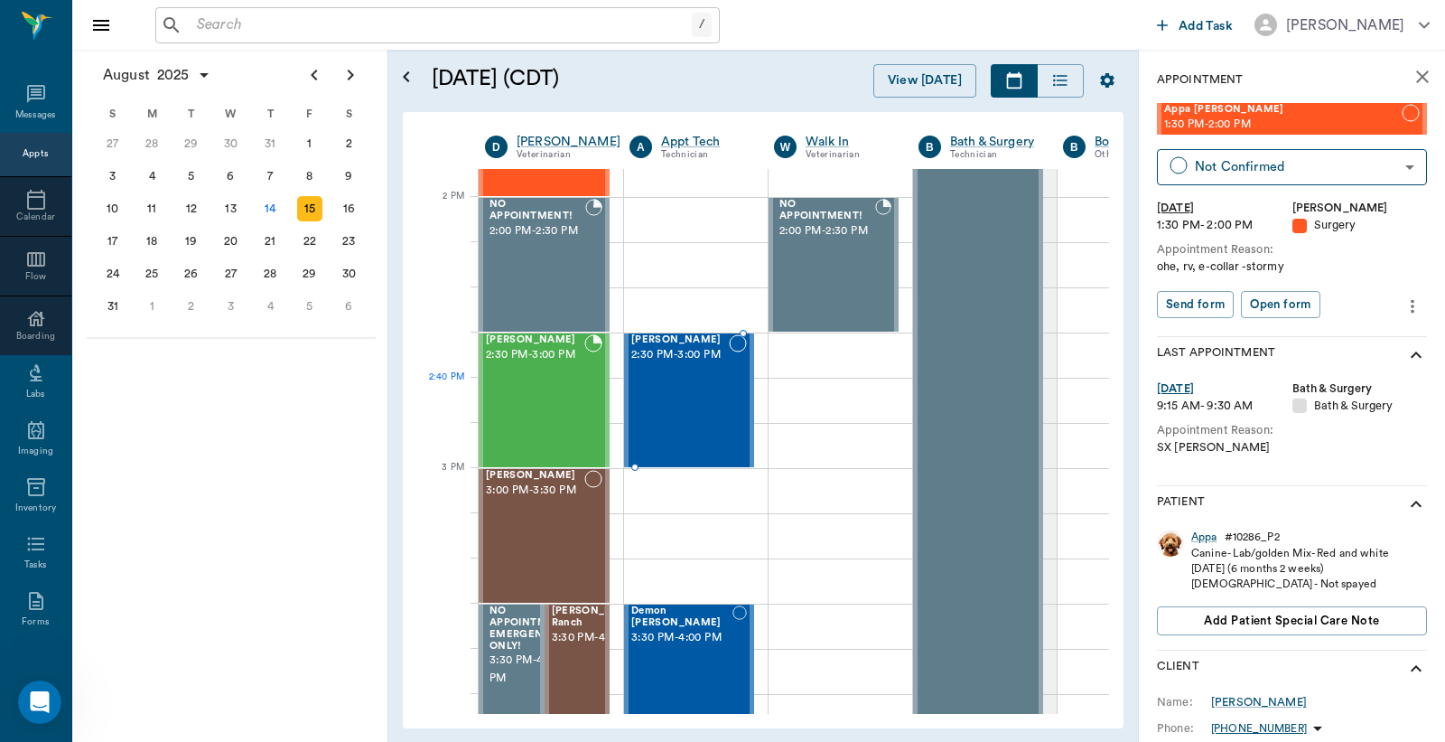
click at [679, 390] on div "Bella Spay 2:30 PM - 3:00 PM" at bounding box center [680, 400] width 98 height 132
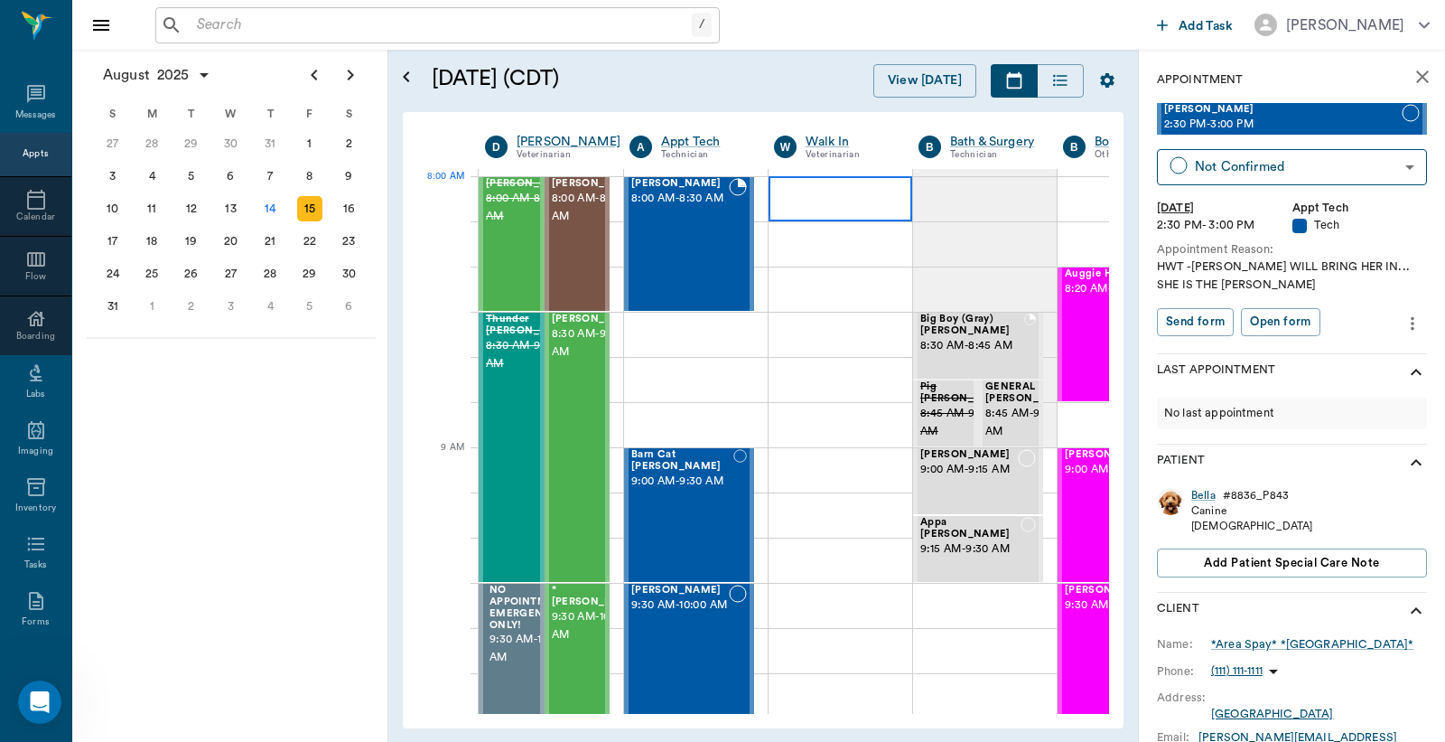
click at [865, 182] on div at bounding box center [841, 198] width 144 height 45
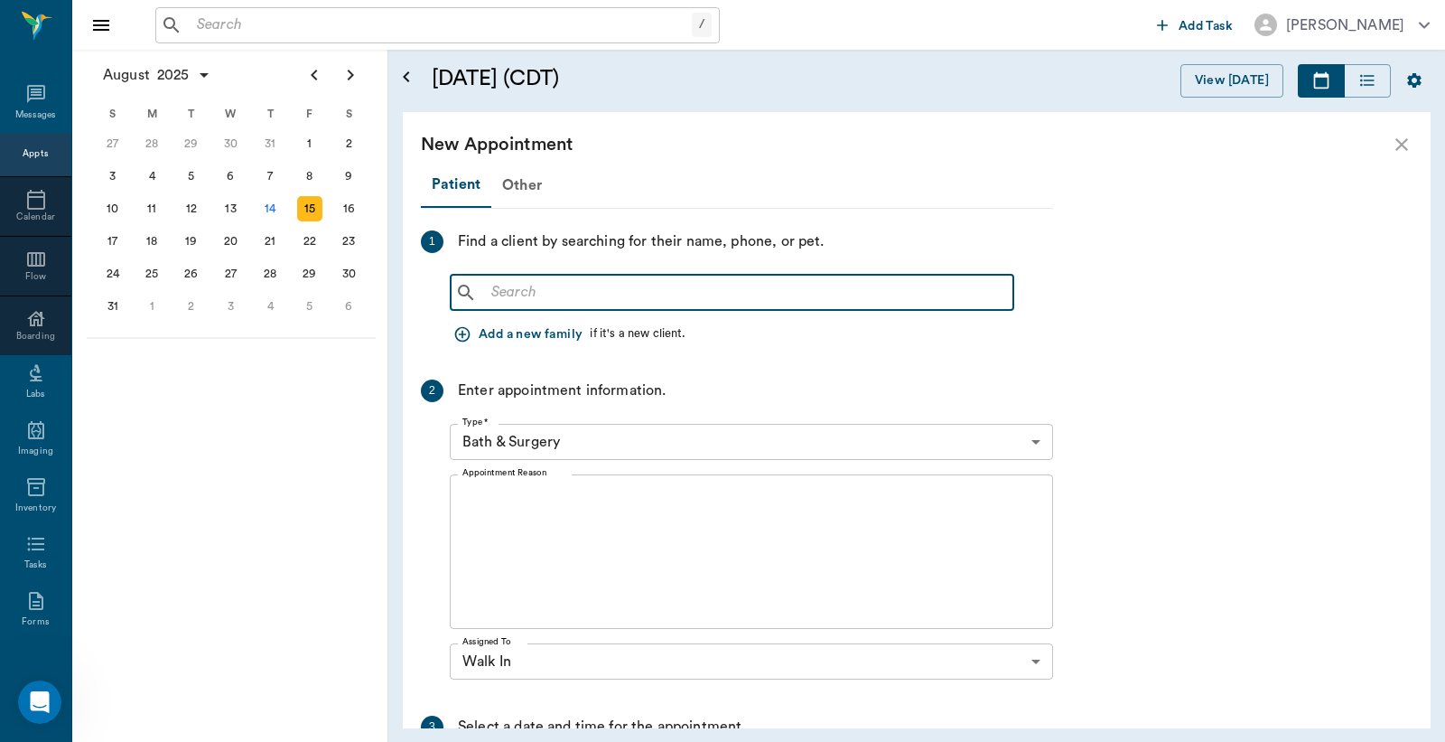
click at [671, 285] on input "text" at bounding box center [745, 292] width 522 height 25
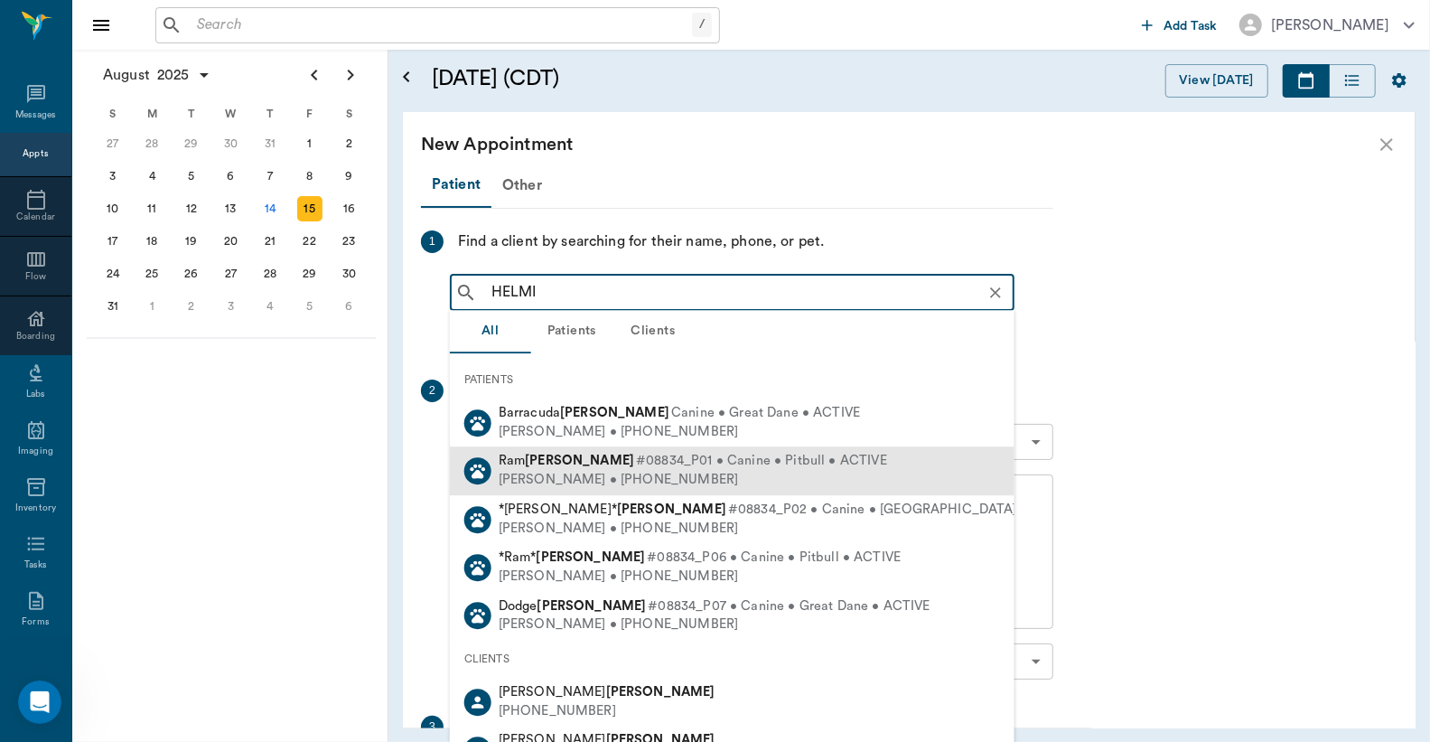
click at [697, 470] on span "#08834_P01 • Canine • Pitbull • ACTIVE" at bounding box center [761, 462] width 251 height 19
type input "HELMI"
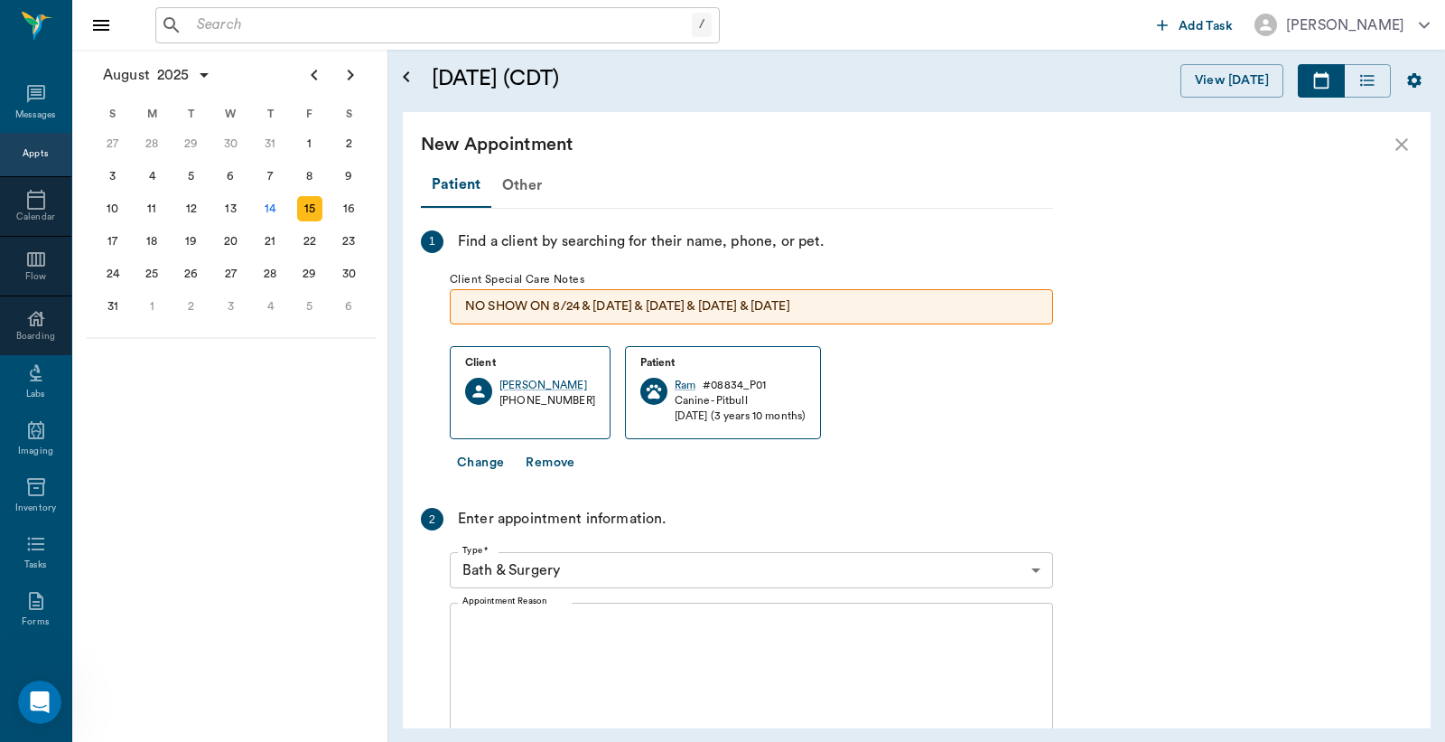
click at [484, 463] on button "Change" at bounding box center [480, 462] width 61 height 33
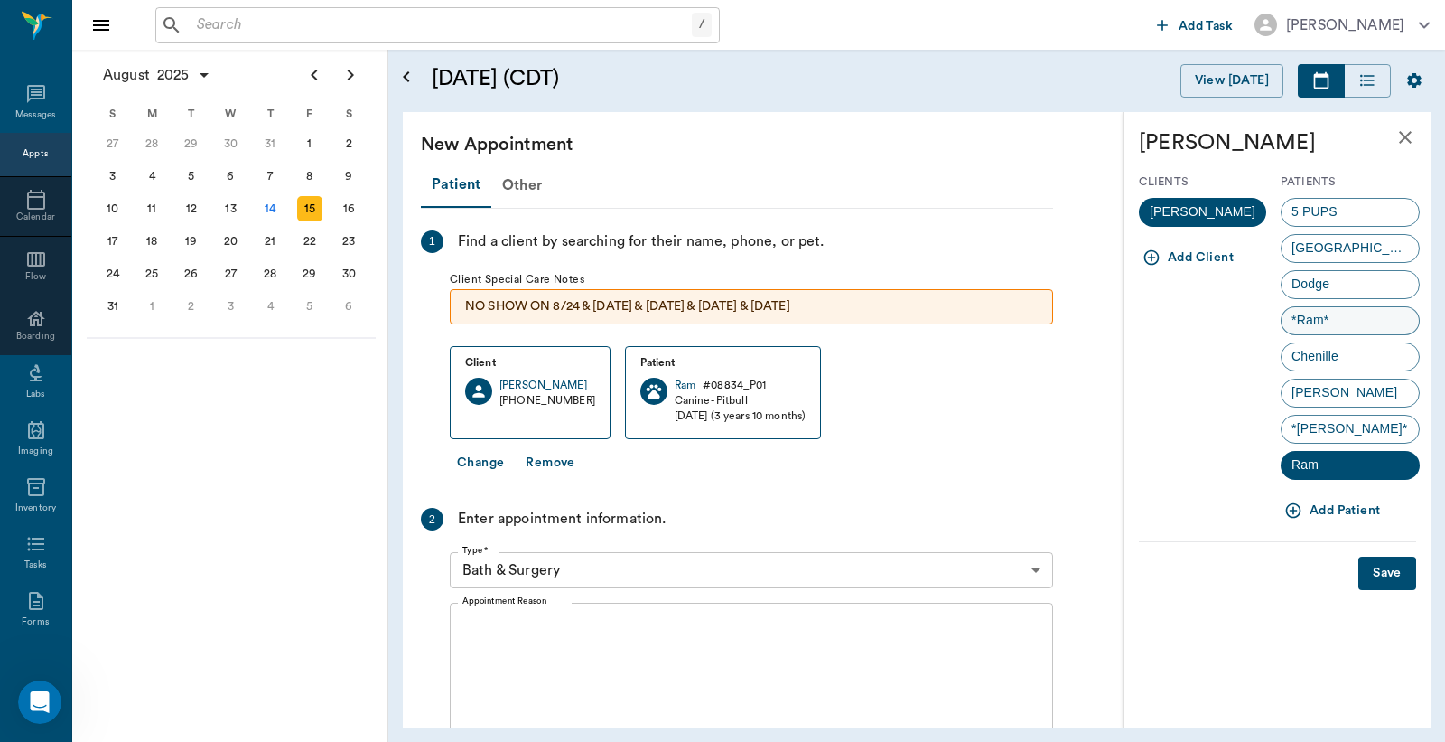
click at [1367, 313] on div "*Ram*" at bounding box center [1350, 320] width 139 height 29
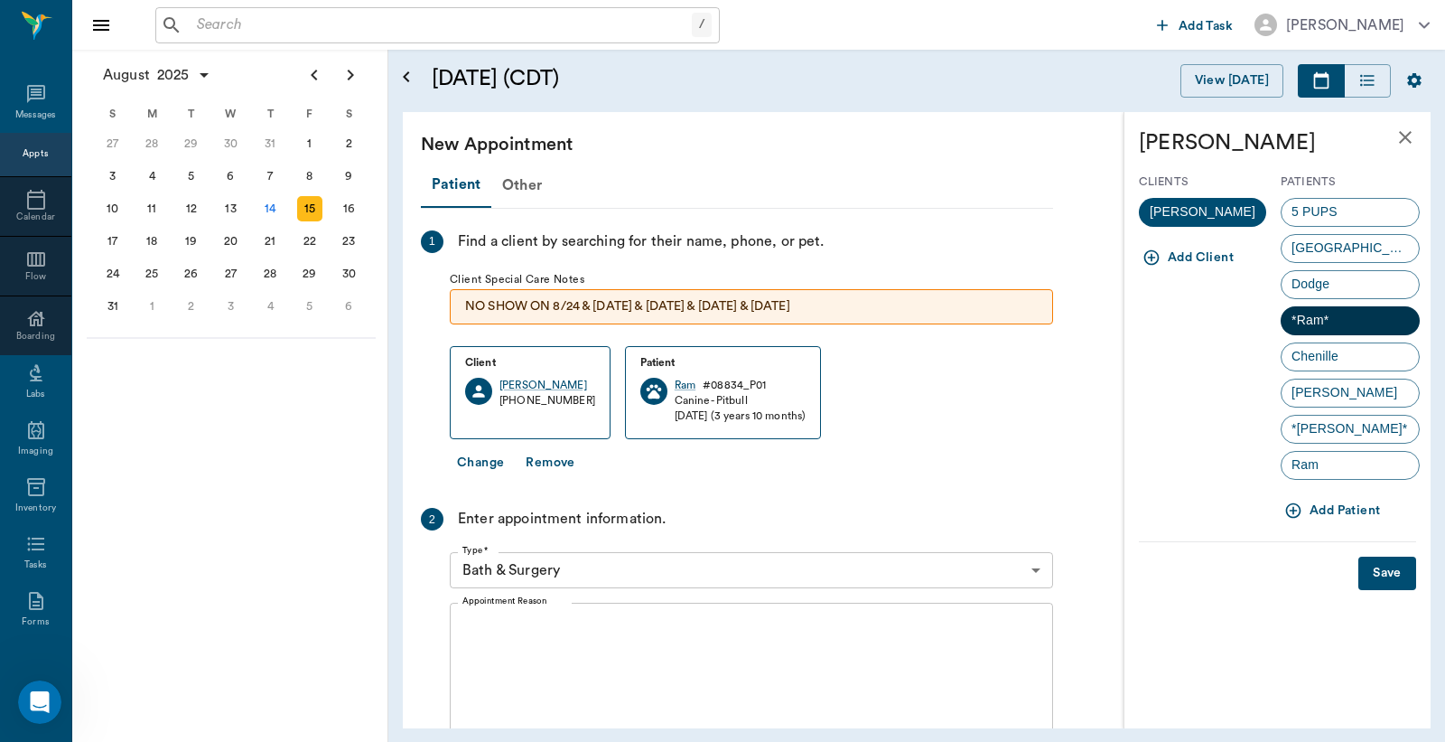
click at [1367, 313] on div "*Ram*" at bounding box center [1350, 320] width 139 height 29
click at [1388, 571] on button "Save" at bounding box center [1388, 572] width 58 height 33
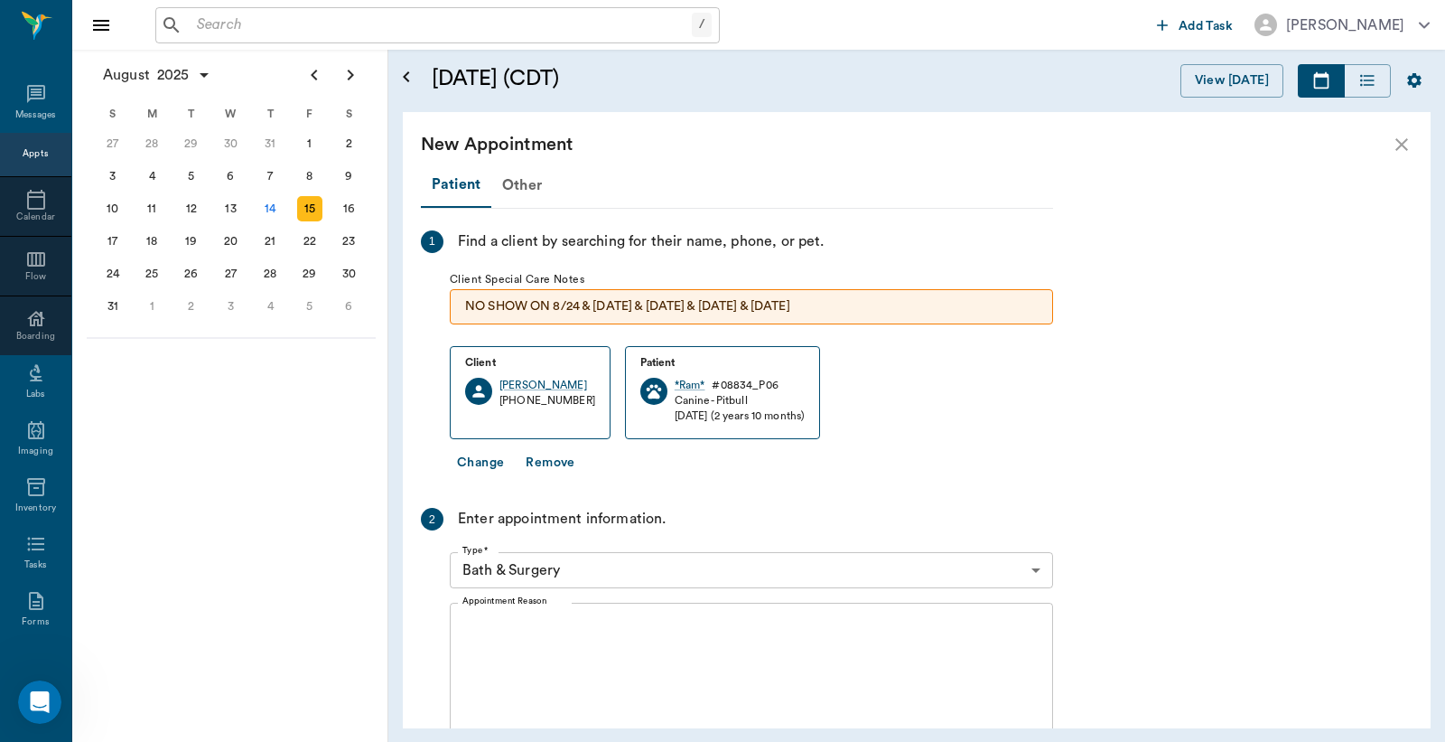
click at [477, 463] on button "Change" at bounding box center [480, 462] width 61 height 33
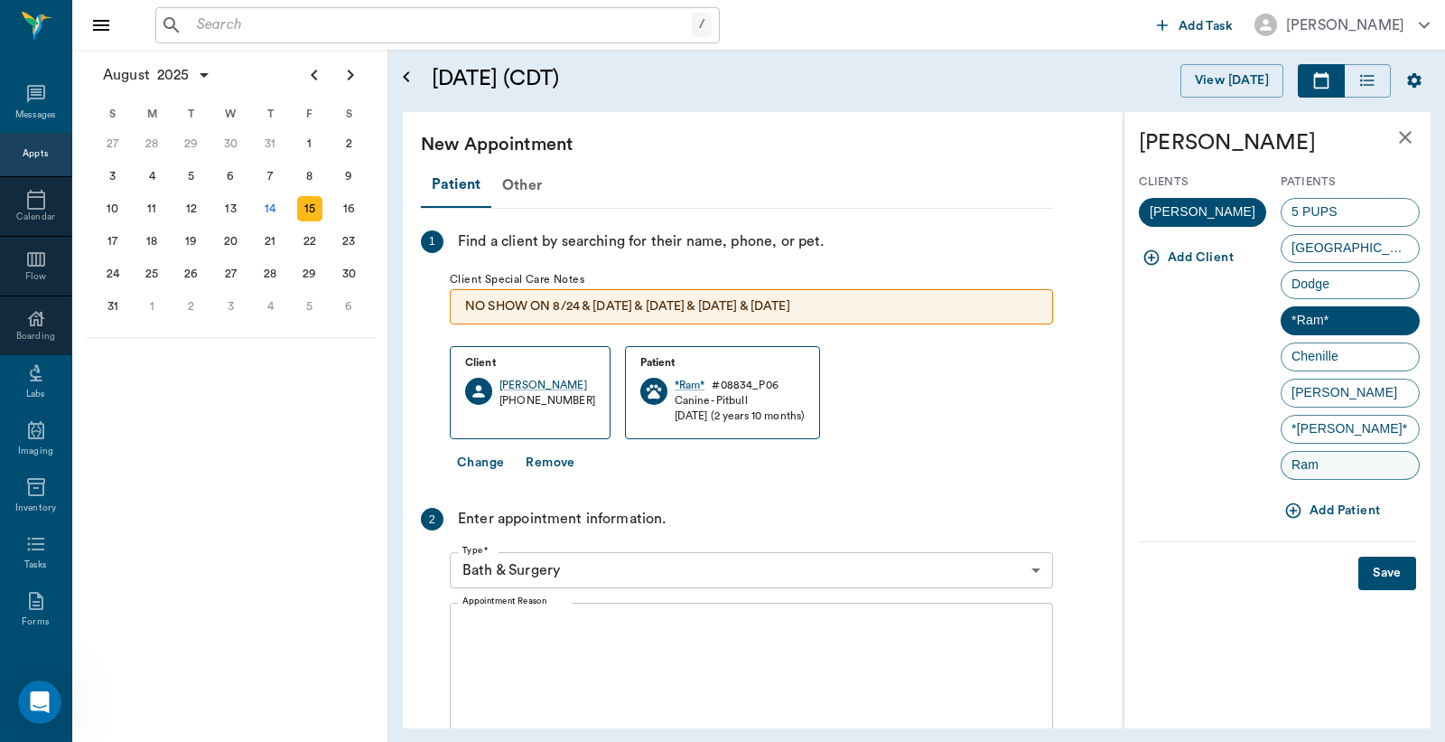
click at [1329, 470] on span "Ram" at bounding box center [1305, 464] width 47 height 19
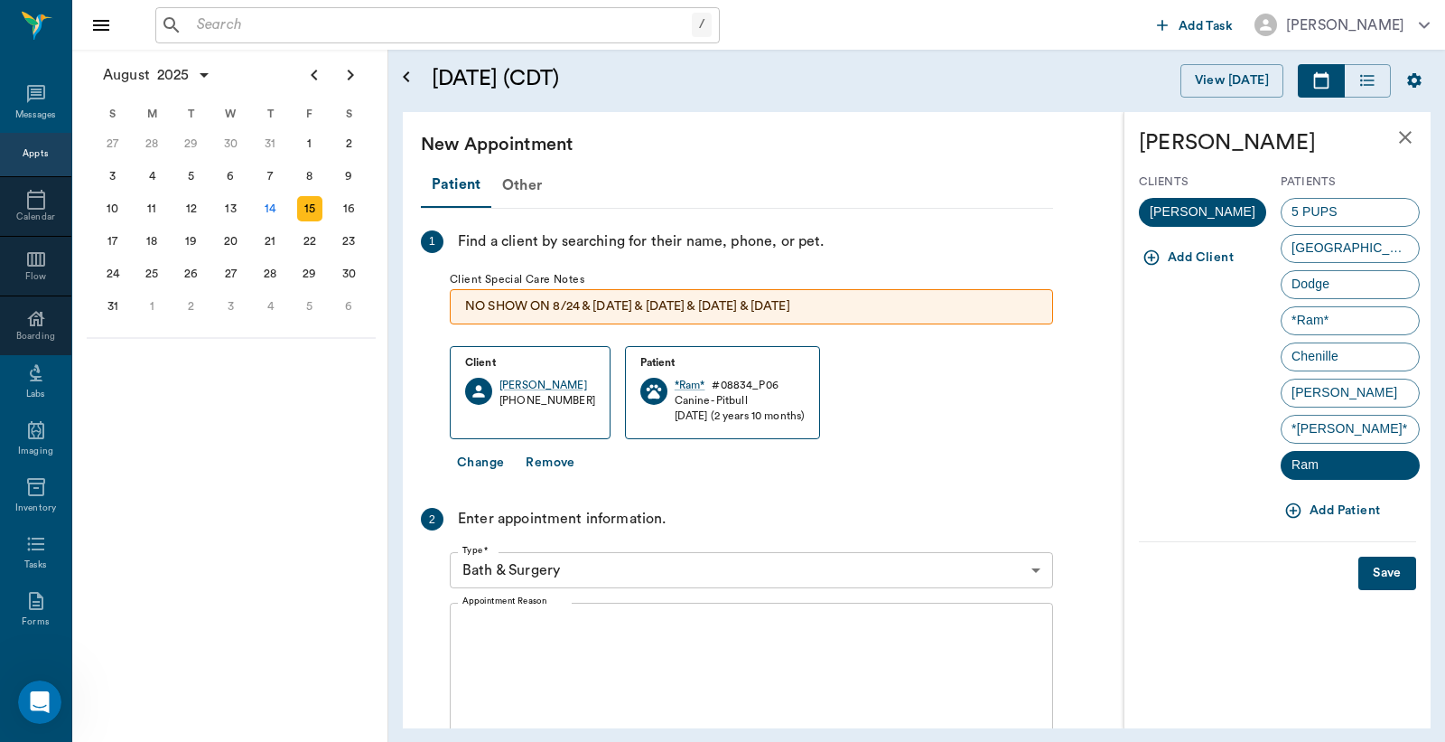
click at [1400, 588] on button "Save" at bounding box center [1388, 572] width 58 height 33
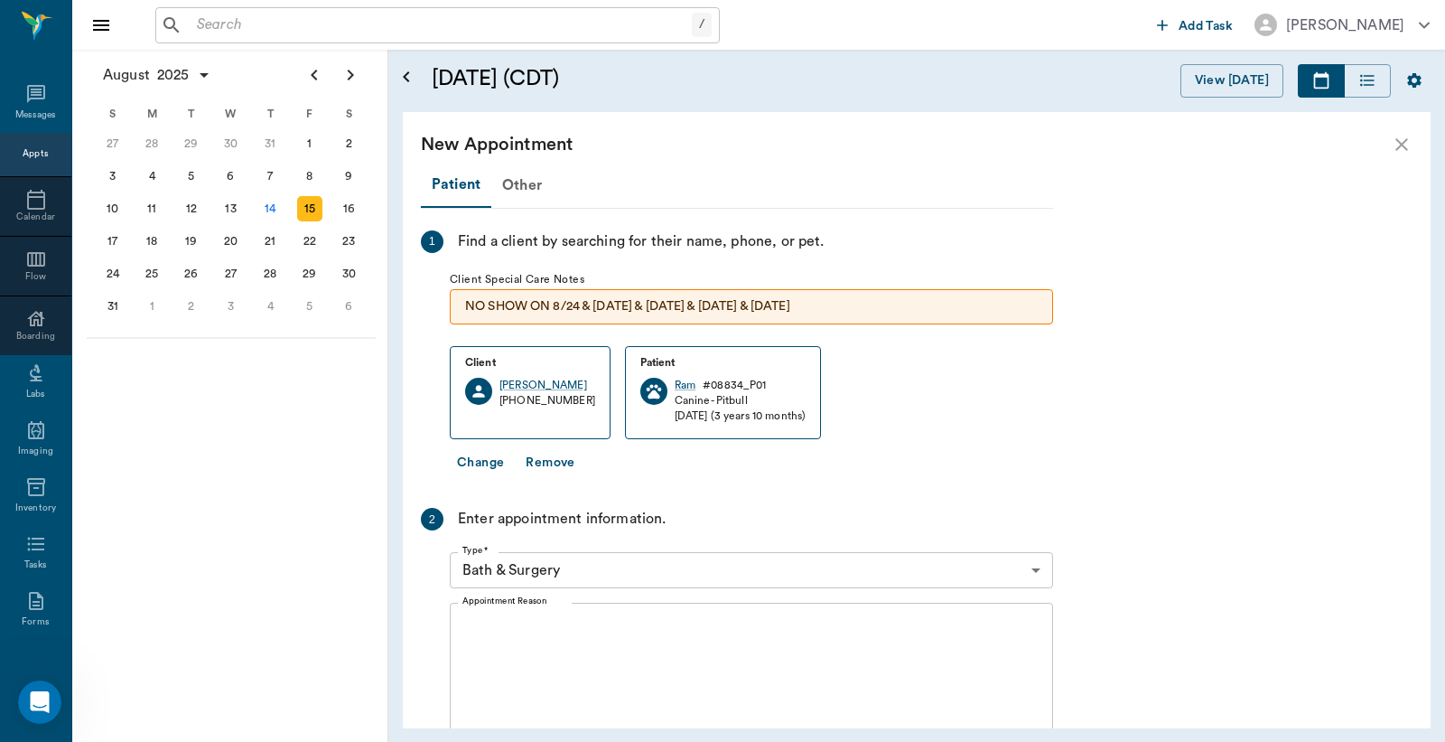
click at [483, 458] on button "Change" at bounding box center [480, 462] width 61 height 33
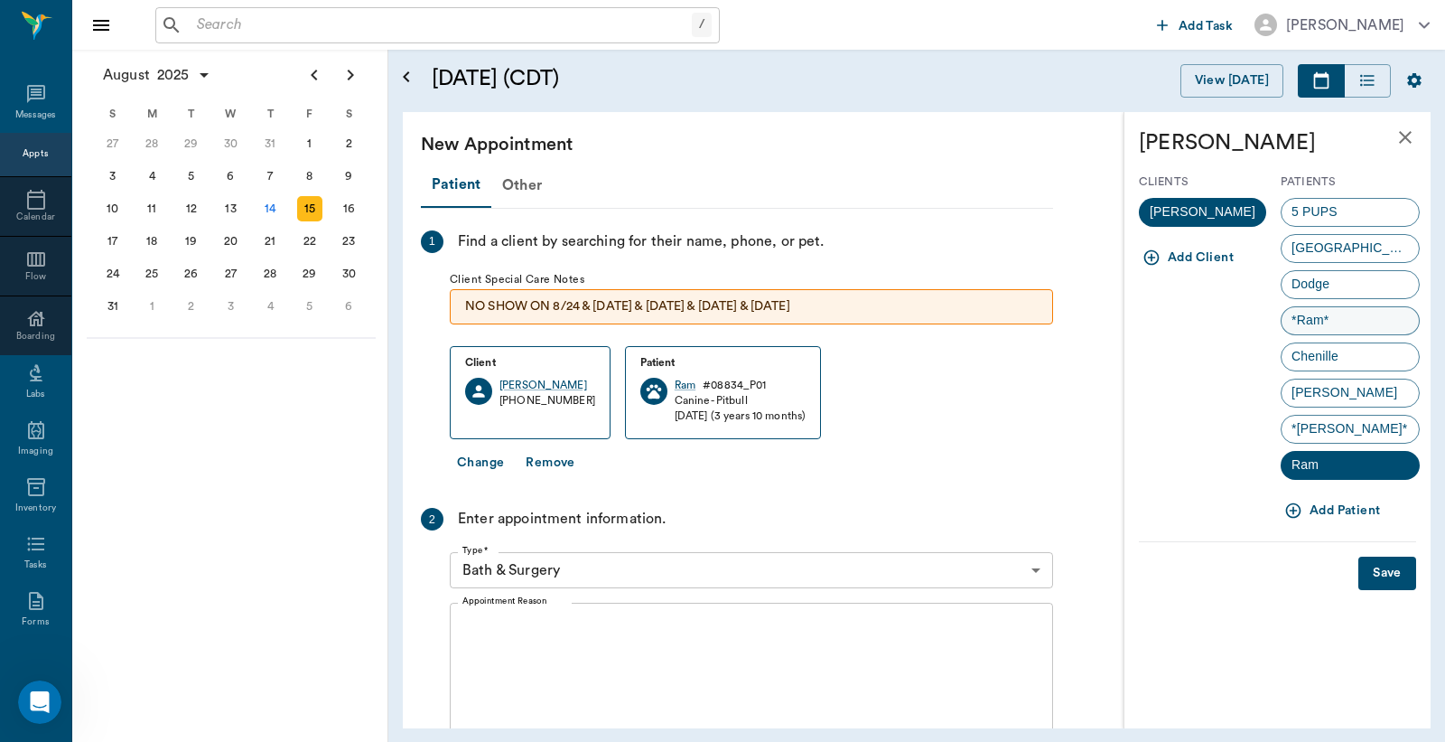
click at [1353, 314] on div "*Ram*" at bounding box center [1350, 320] width 139 height 29
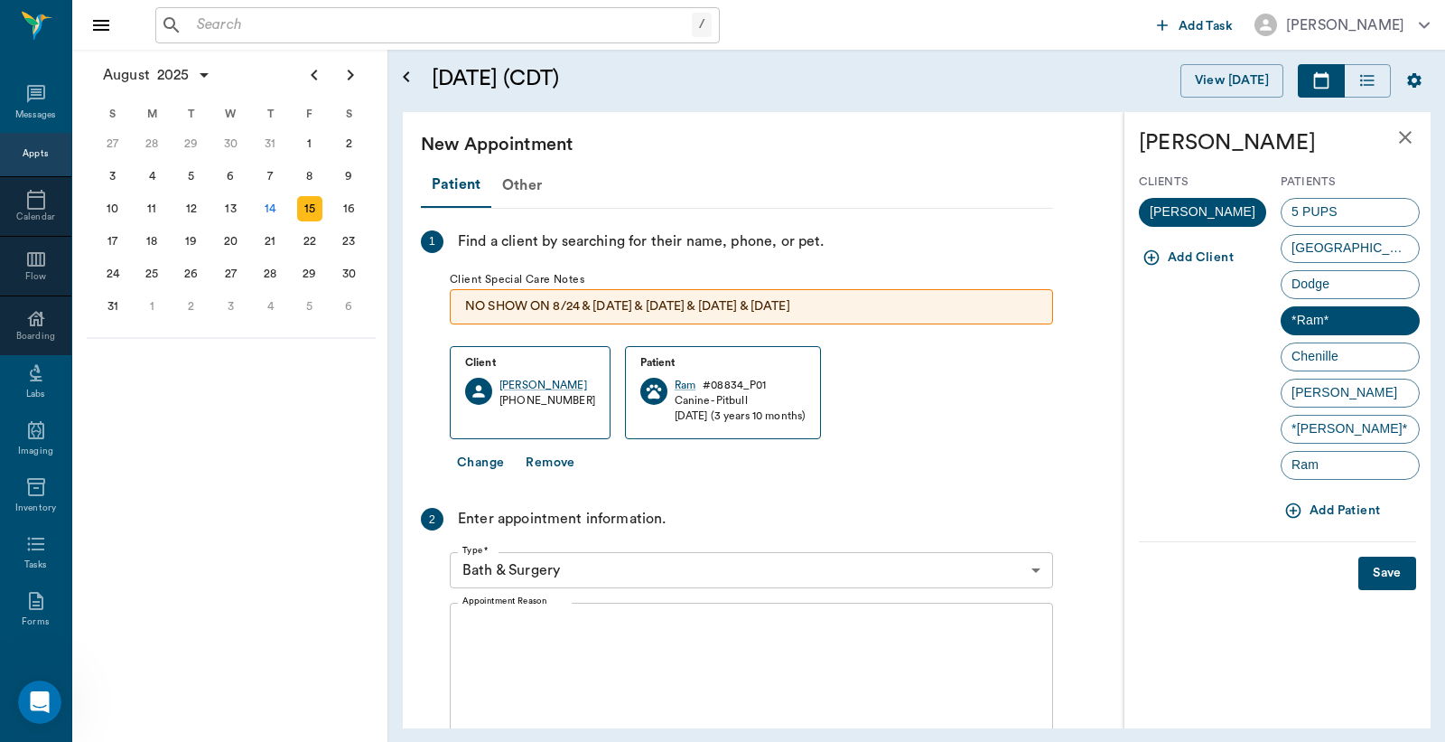
click at [1392, 564] on button "Save" at bounding box center [1388, 572] width 58 height 33
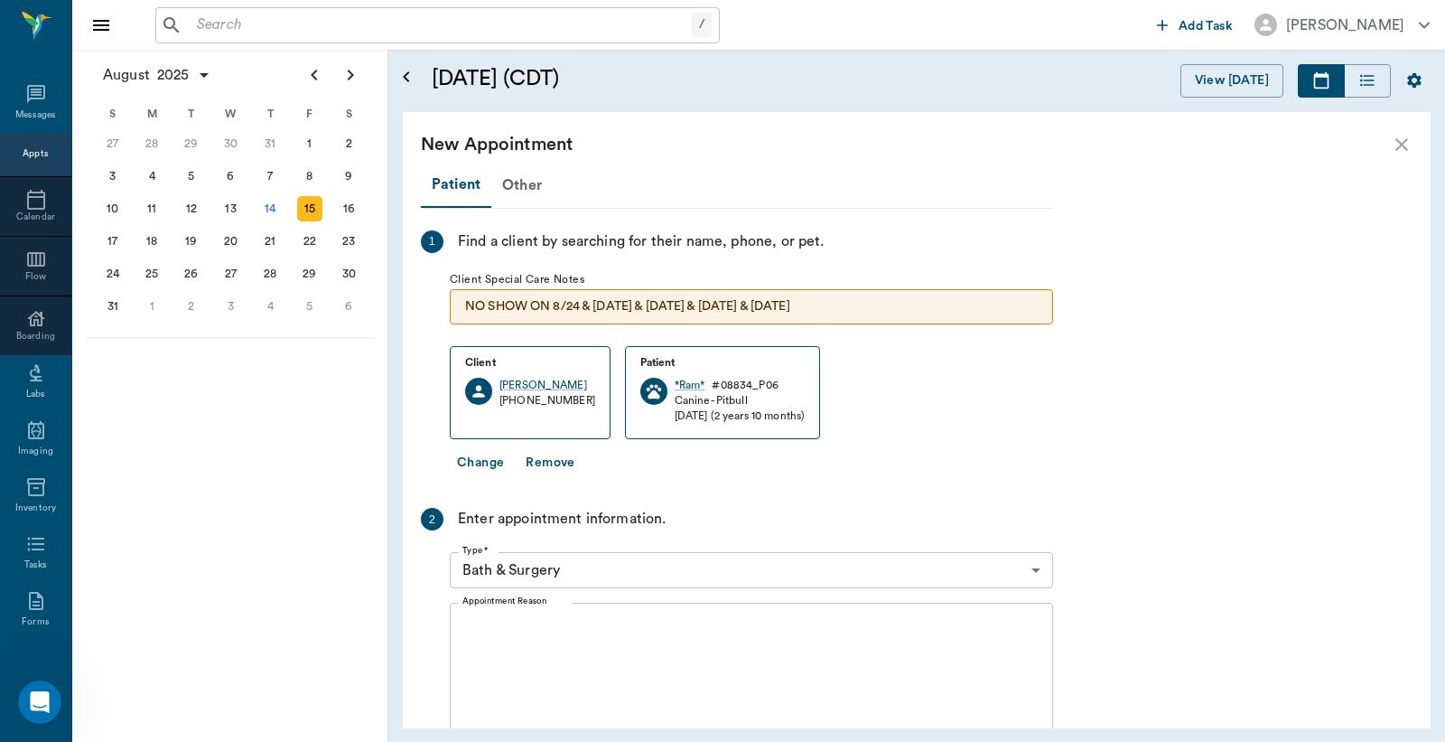
click at [673, 647] on textarea "Appointment Reason" at bounding box center [752, 680] width 578 height 125
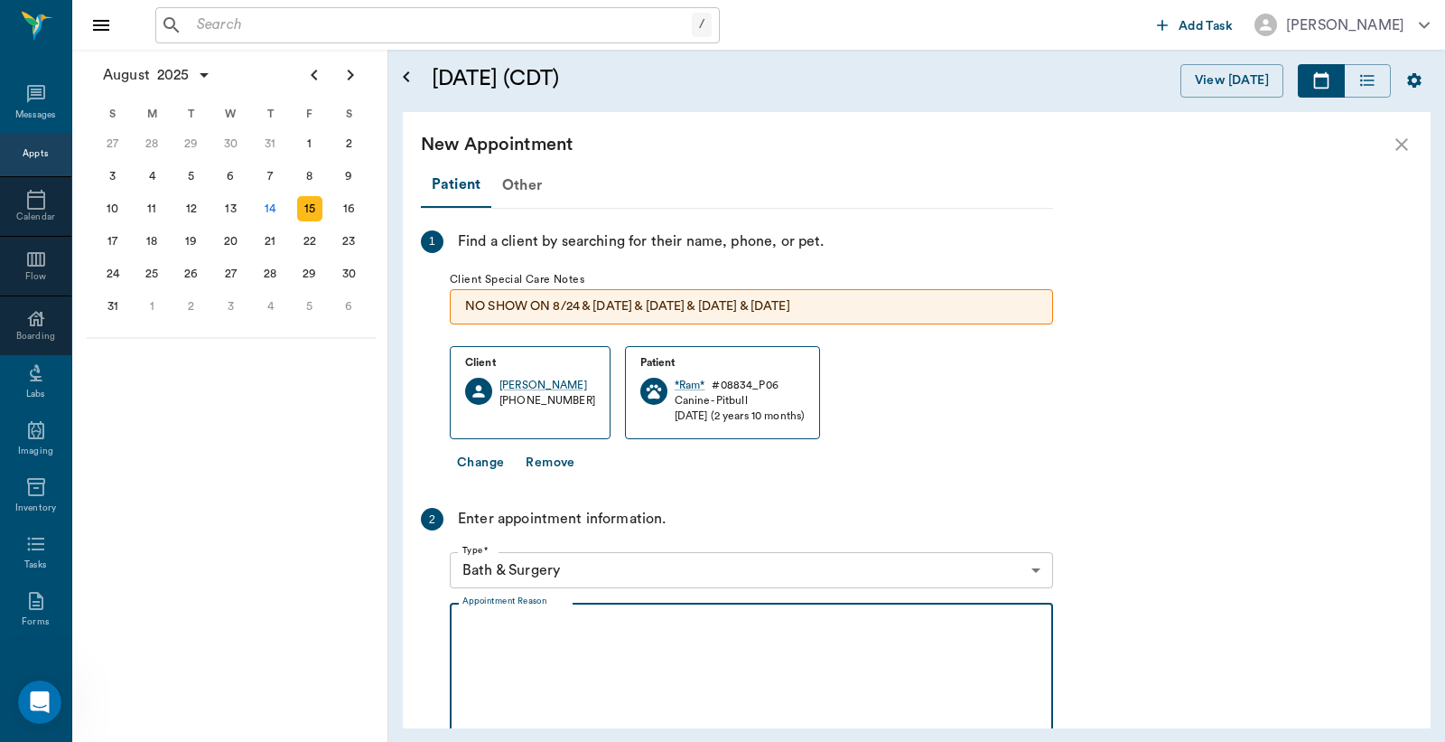
click at [941, 565] on body "/ ​ Add Task [PERSON_NAME] Nectar Messages Appts Calendar Flow Boarding Labs Im…" at bounding box center [722, 371] width 1445 height 742
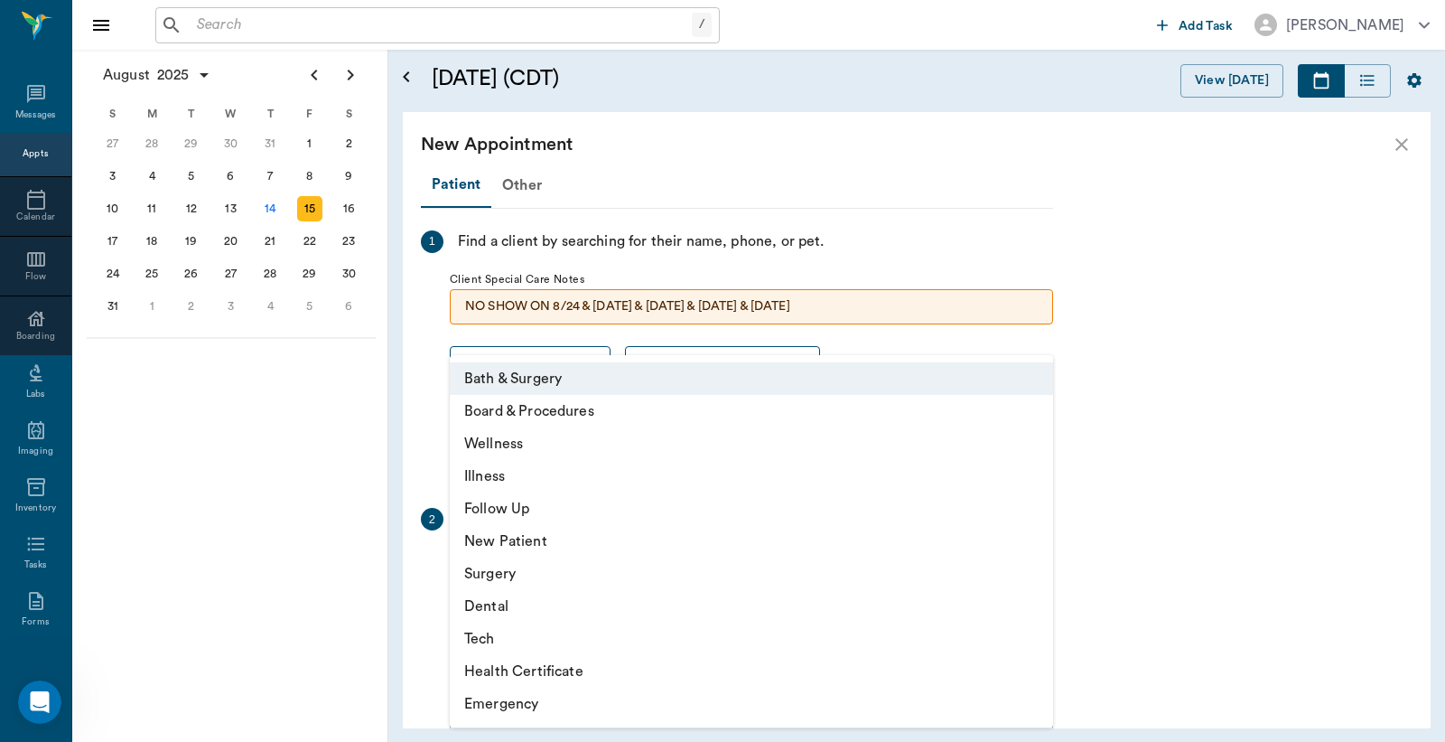
click at [651, 472] on li "Illness" at bounding box center [751, 476] width 603 height 33
type input "65d2be4f46e3a538d89b8c15"
type input "08:30 AM"
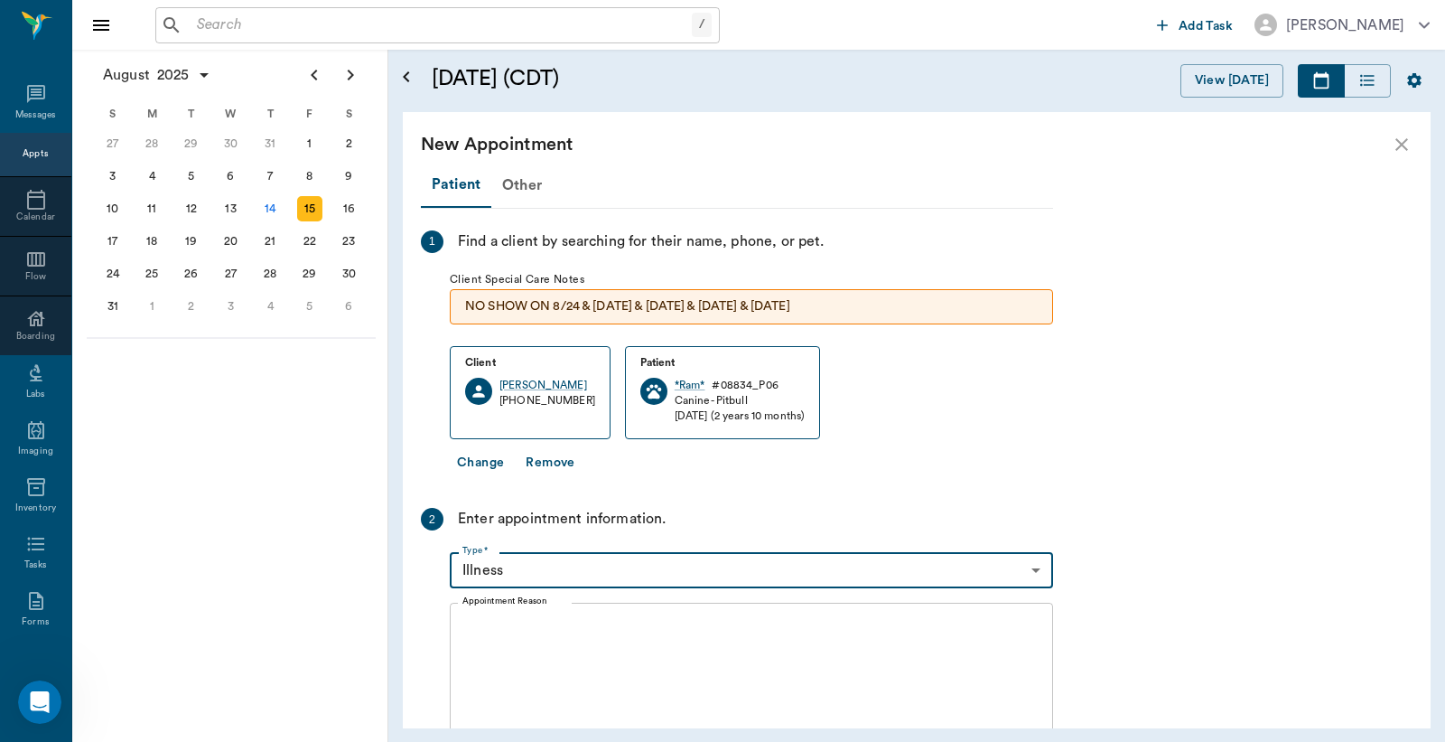
click at [609, 666] on textarea "Appointment Reason" at bounding box center [752, 680] width 578 height 125
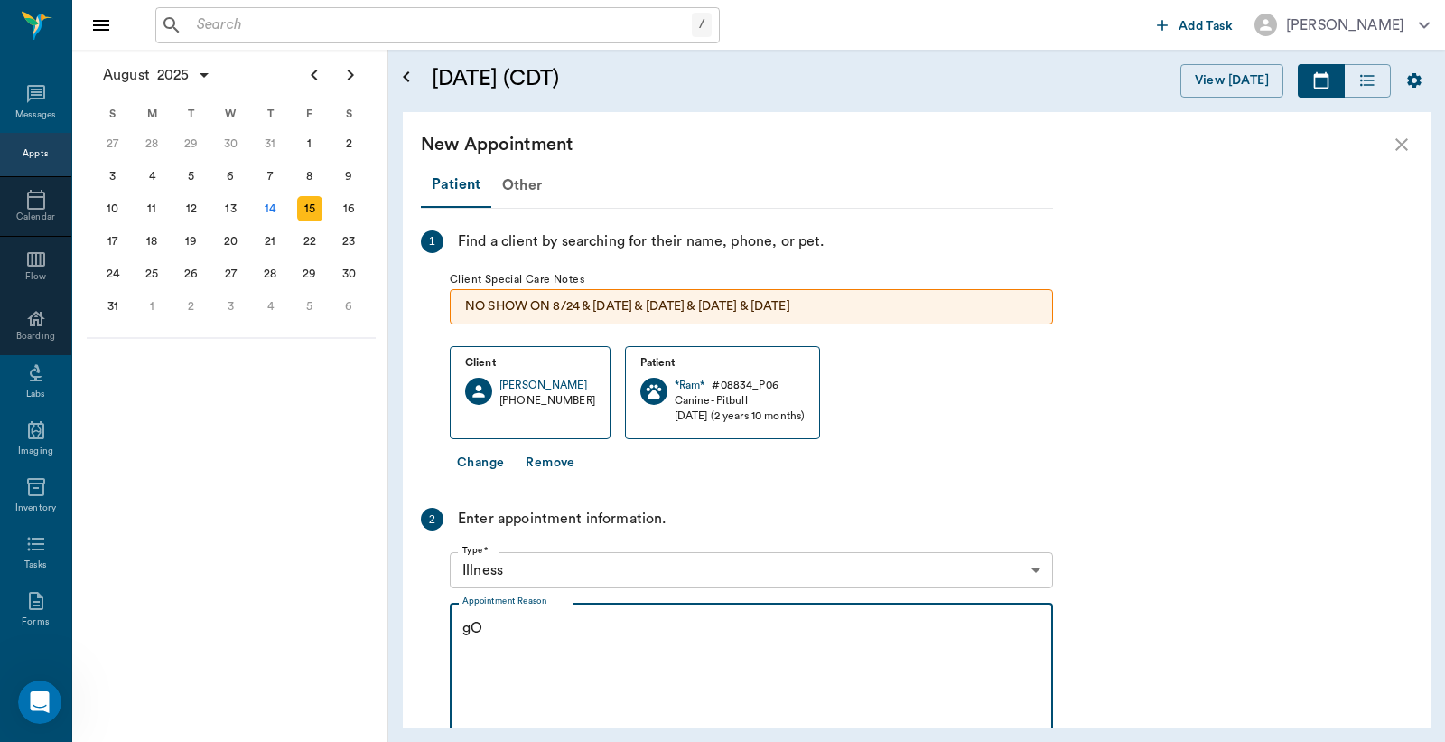
type textarea "g"
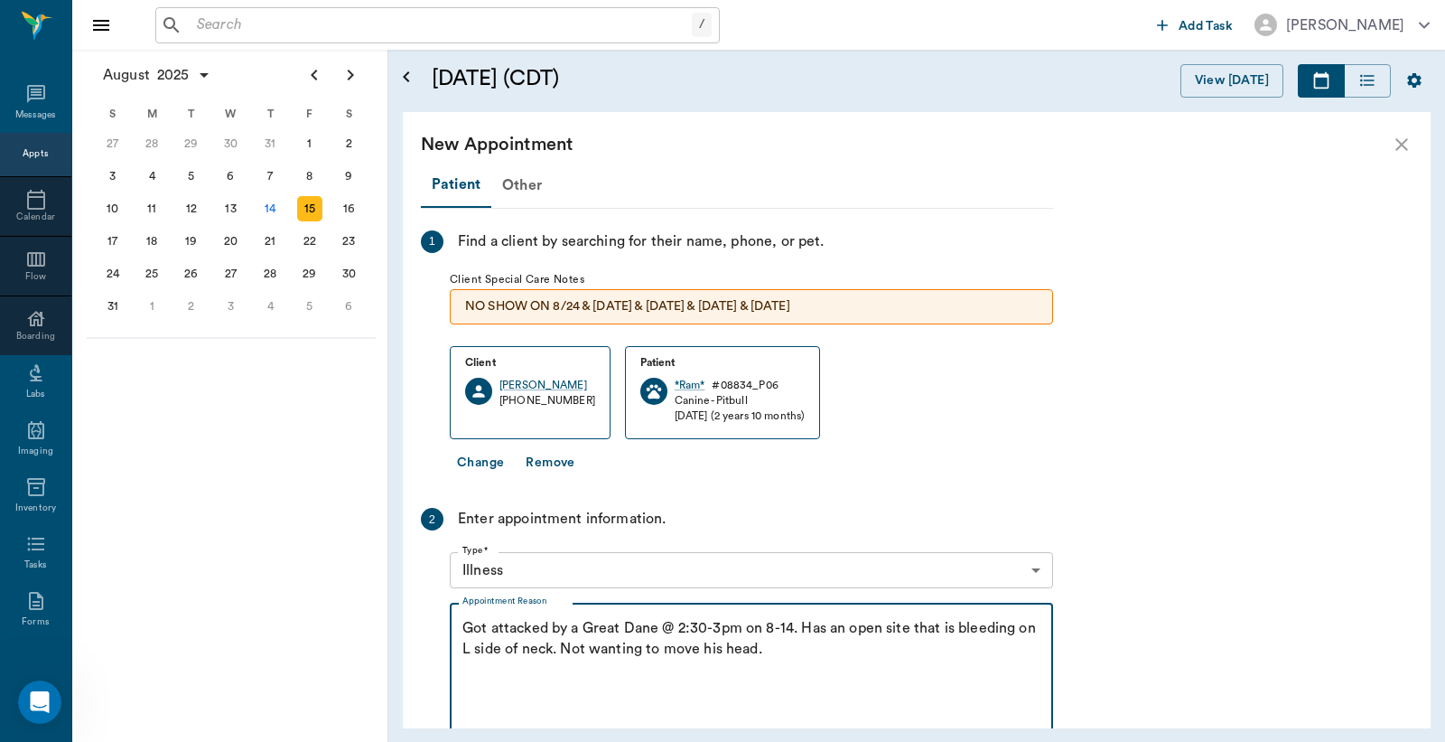
click at [791, 636] on textarea "Got attacked by a Great Dane @ 2:30-3pm on 8-14. Has an open site that is bleed…" at bounding box center [752, 680] width 578 height 125
click at [766, 649] on textarea "Got attacked by a Great Dane @ 2:30-3pm on 8-14. Has an open site that is bleed…" at bounding box center [752, 680] width 578 height 125
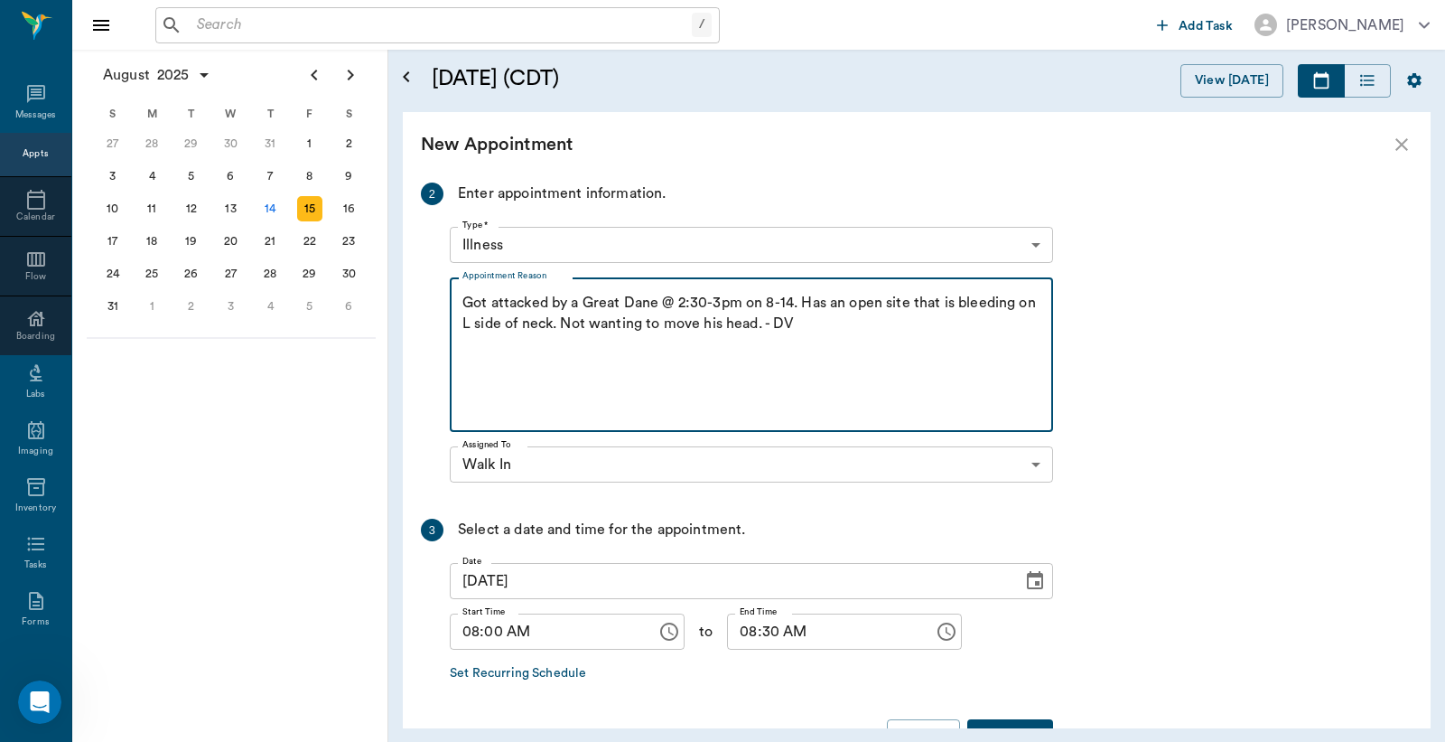
scroll to position [382, 0]
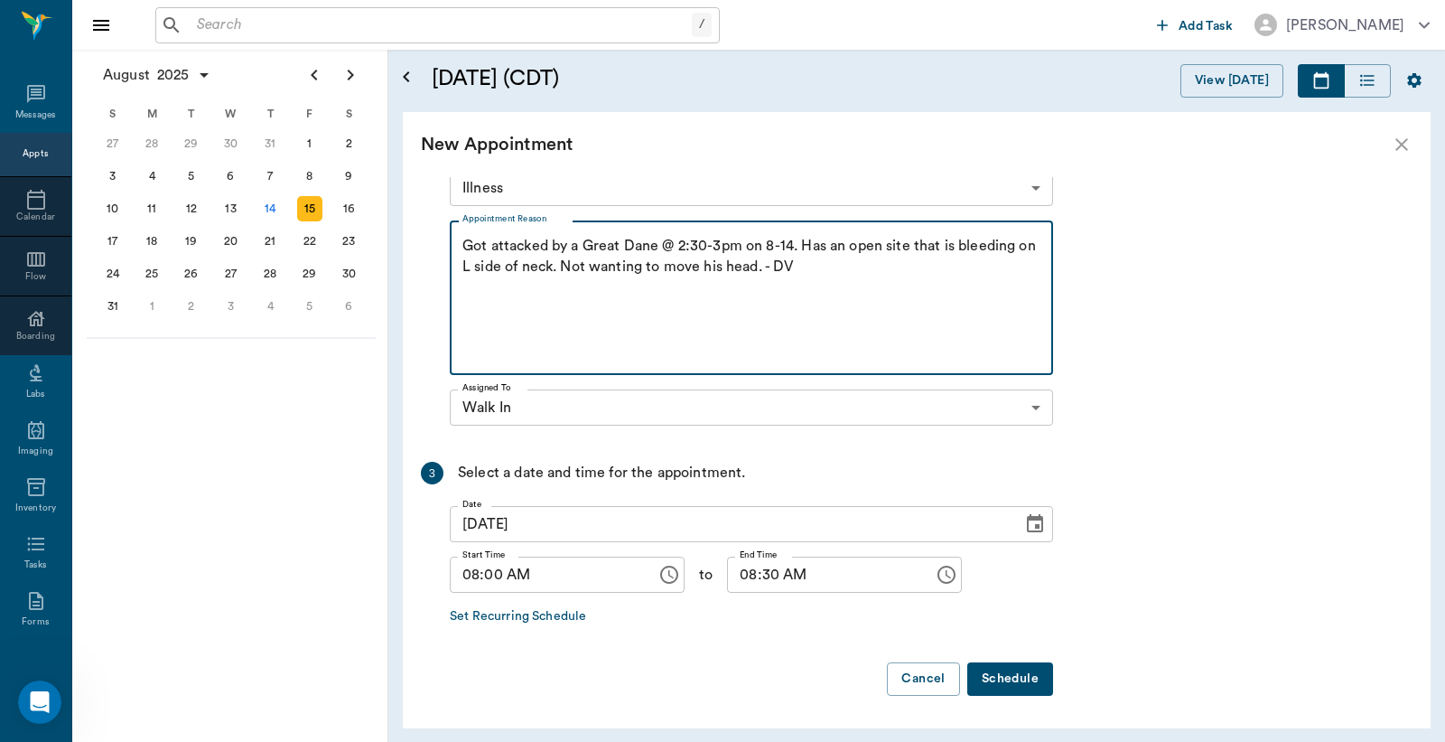
type textarea "Got attacked by a Great Dane @ 2:30-3pm on 8-14. Has an open site that is bleed…"
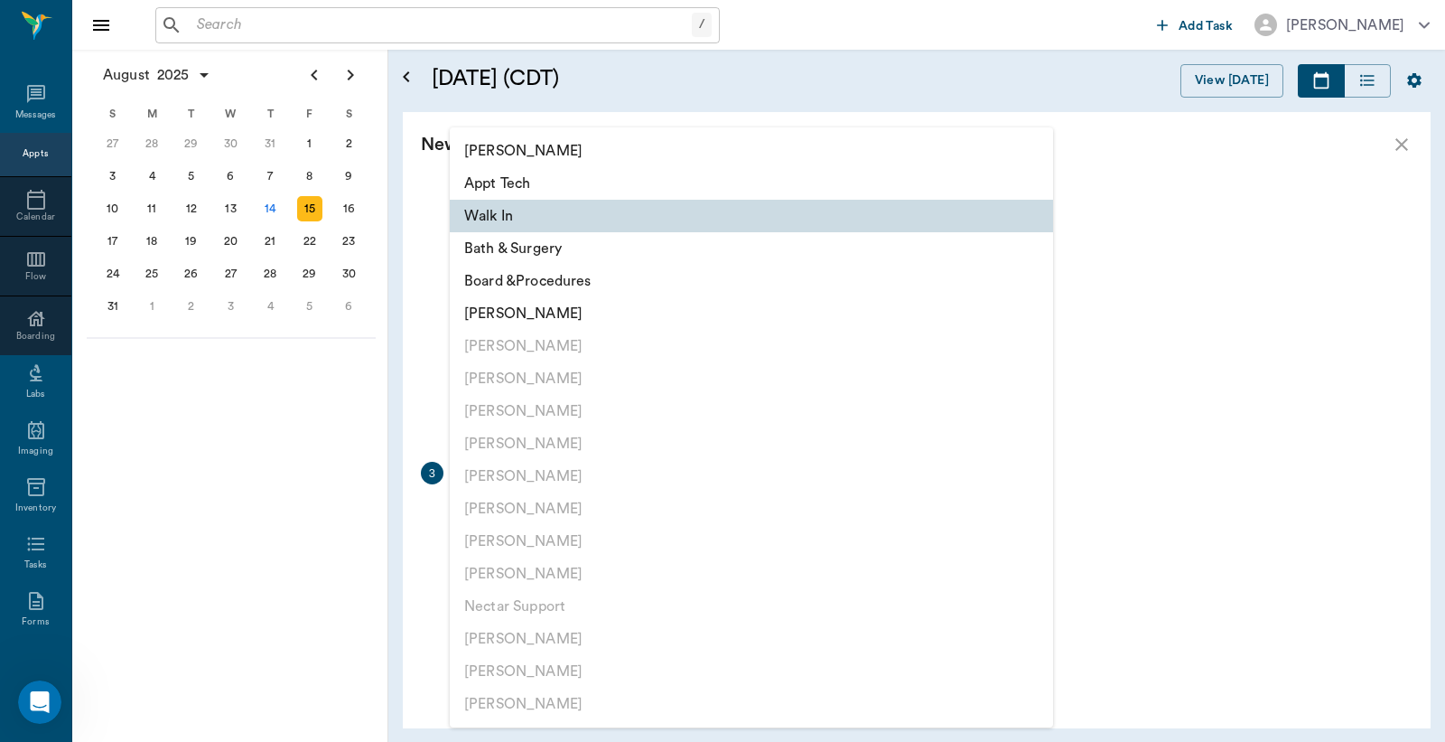
click at [971, 403] on body "/ ​ Add Task [PERSON_NAME] Nectar Messages Appts Calendar Flow Boarding Labs Im…" at bounding box center [722, 371] width 1445 height 742
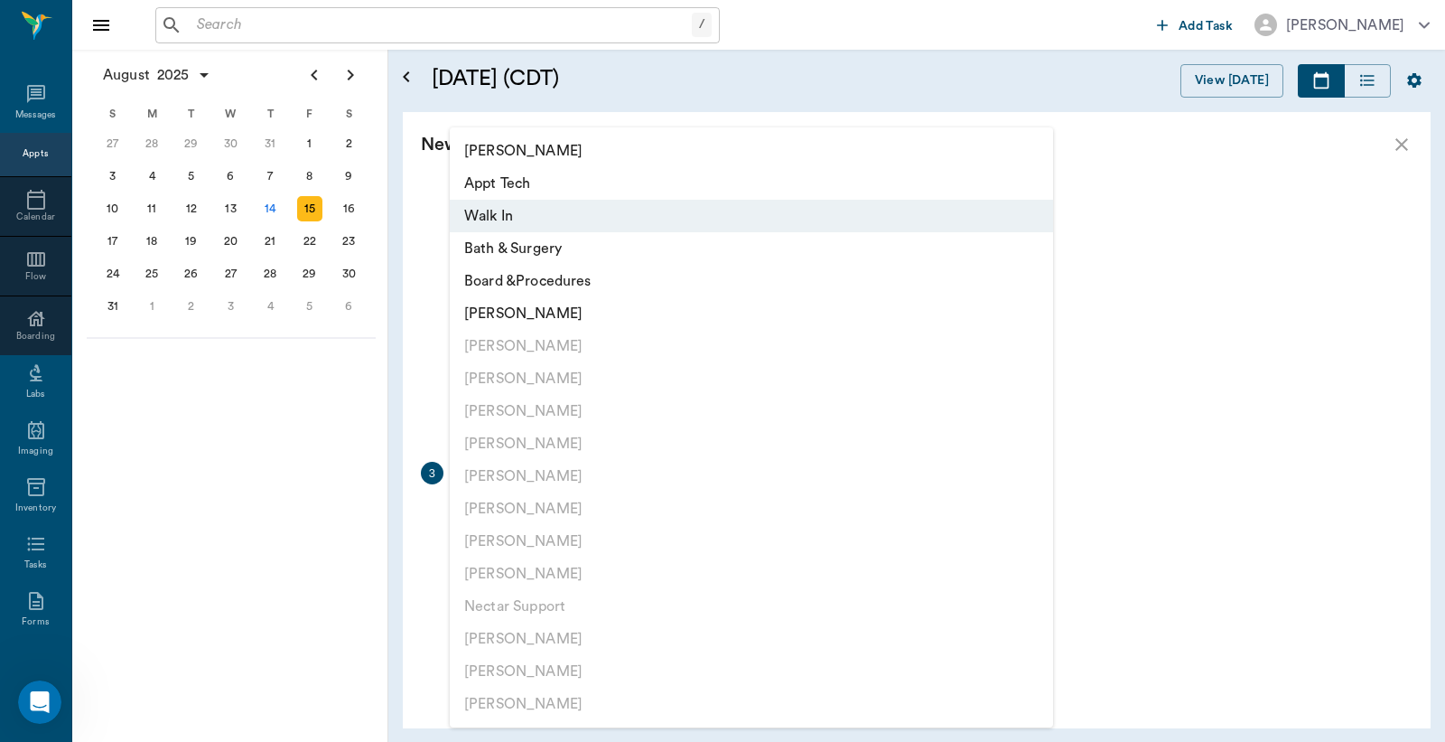
click at [778, 219] on li "Walk In" at bounding box center [751, 216] width 603 height 33
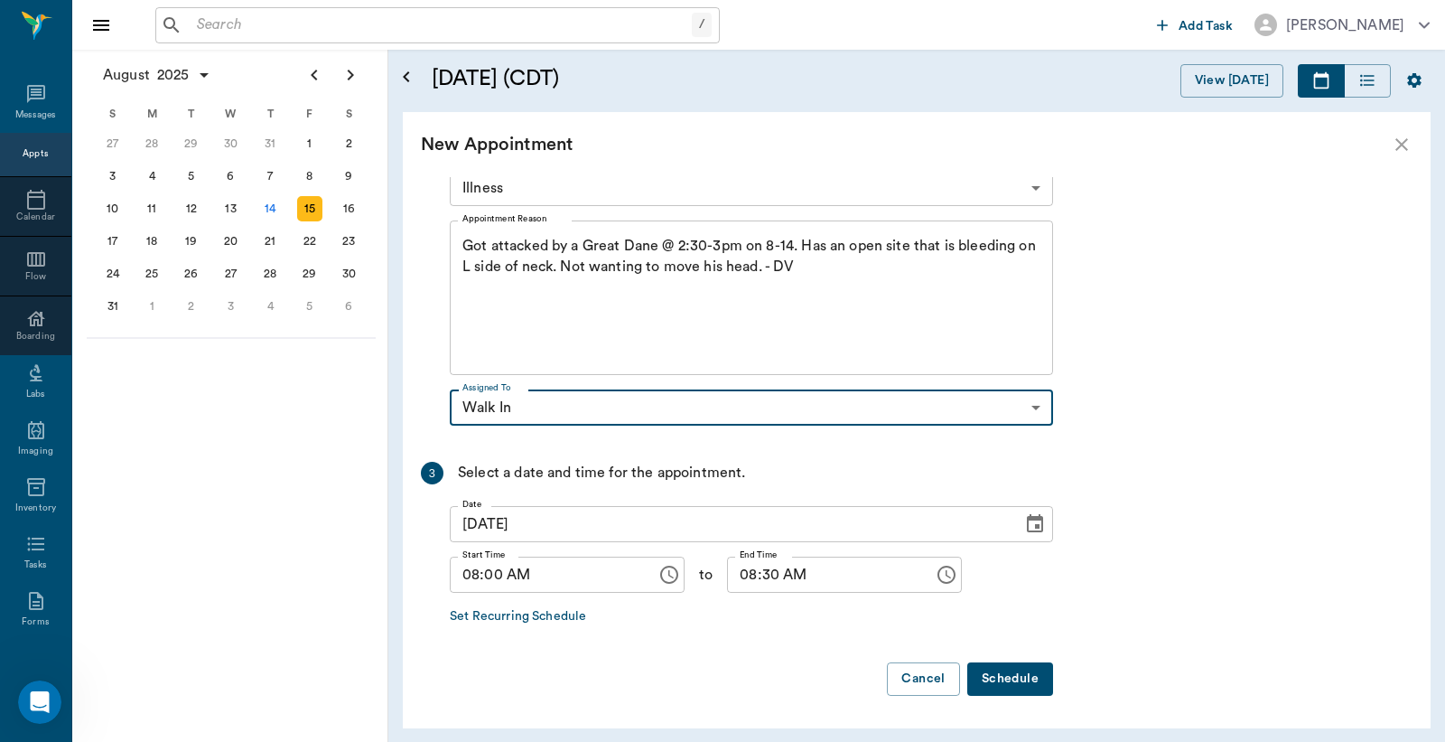
click at [1027, 667] on button "Schedule" at bounding box center [1011, 678] width 86 height 33
